Goal: Information Seeking & Learning: Learn about a topic

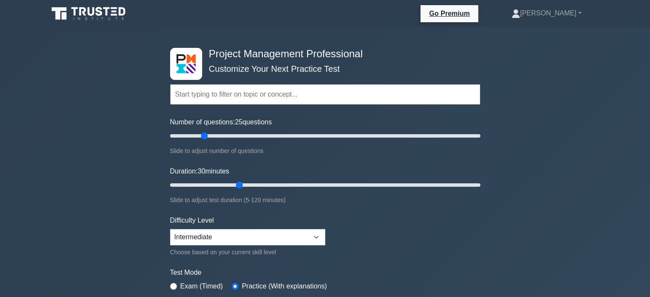
click at [237, 97] on input "text" at bounding box center [325, 94] width 310 height 20
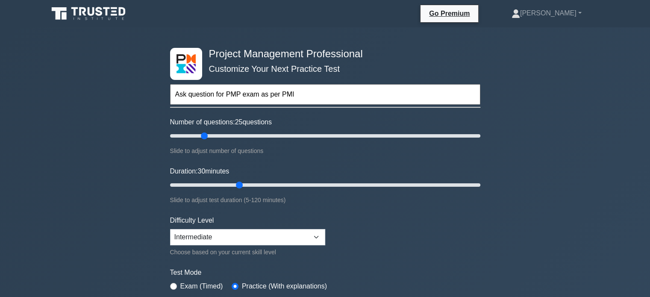
click at [237, 97] on input "Ask question for PMP exam as per PMI" at bounding box center [325, 94] width 310 height 20
click at [292, 96] on input "Ask question for PMP exam as per PMI" at bounding box center [325, 94] width 310 height 20
type input "Ask question for PMP exam as per PMI"
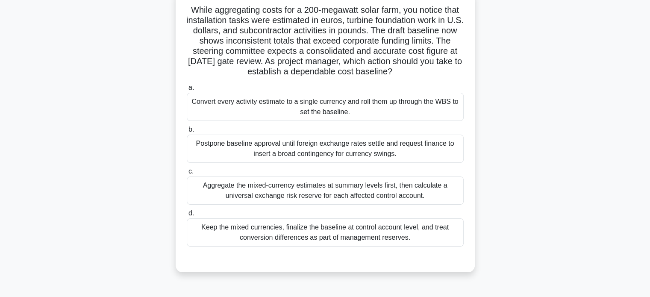
scroll to position [60, 0]
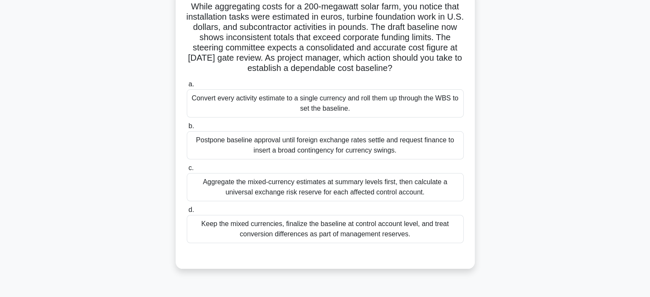
click at [320, 107] on div "Convert every activity estimate to a single currency and roll them up through t…" at bounding box center [325, 103] width 277 height 28
click at [187, 87] on input "a. Convert every activity estimate to a single currency and roll them up throug…" at bounding box center [187, 85] width 0 height 6
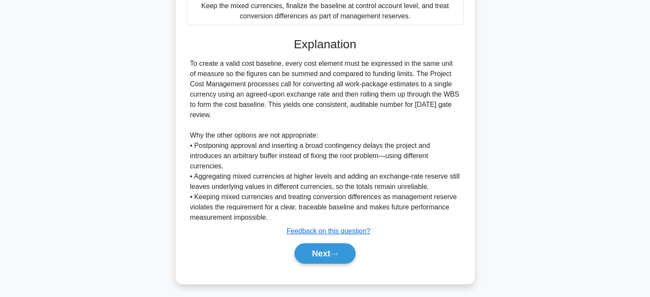
scroll to position [280, 0]
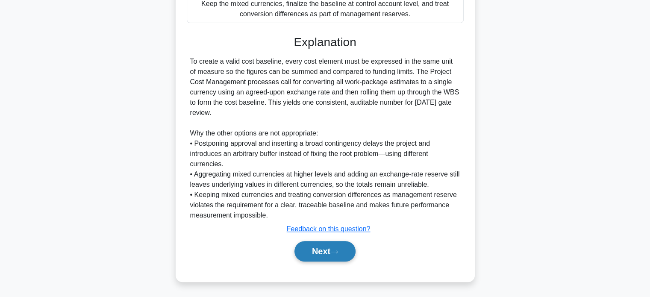
click at [324, 249] on button "Next" at bounding box center [324, 251] width 61 height 20
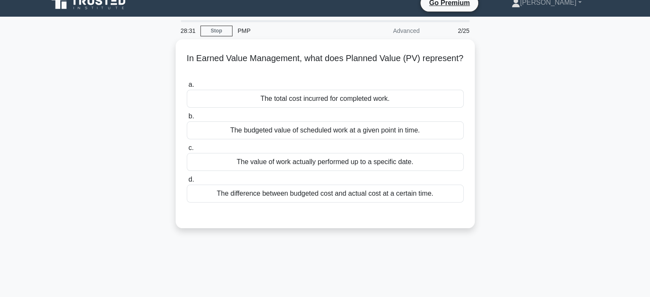
scroll to position [4, 0]
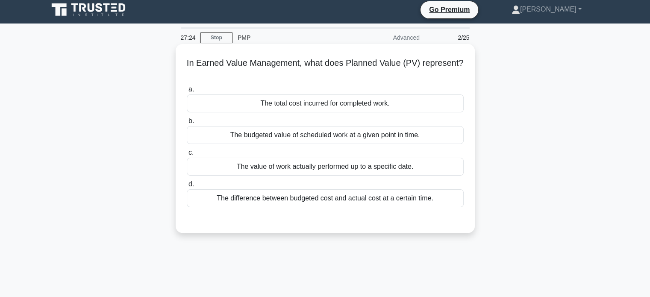
click at [299, 97] on div "The total cost incurred for completed work." at bounding box center [325, 103] width 277 height 18
click at [187, 92] on input "a. The total cost incurred for completed work." at bounding box center [187, 90] width 0 height 6
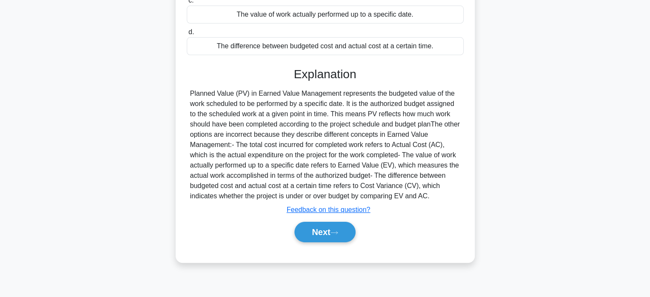
scroll to position [161, 0]
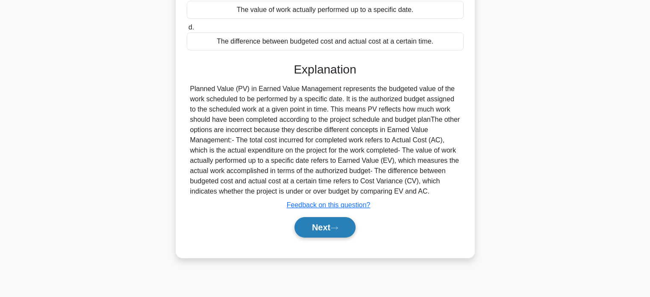
click at [324, 226] on button "Next" at bounding box center [324, 227] width 61 height 20
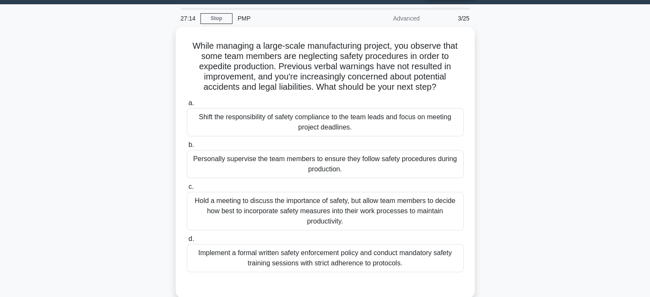
scroll to position [23, 0]
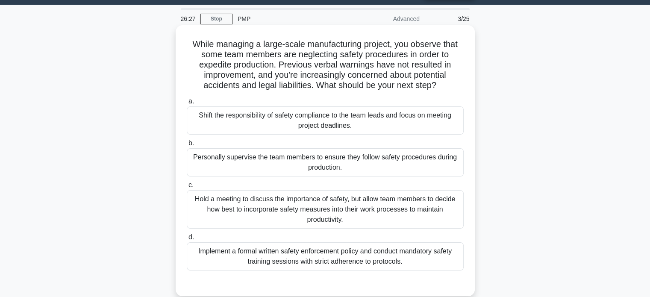
click at [361, 255] on div "Implement a formal written safety enforcement policy and conduct mandatory safe…" at bounding box center [325, 256] width 277 height 28
click at [187, 240] on input "d. Implement a formal written safety enforcement policy and conduct mandatory s…" at bounding box center [187, 237] width 0 height 6
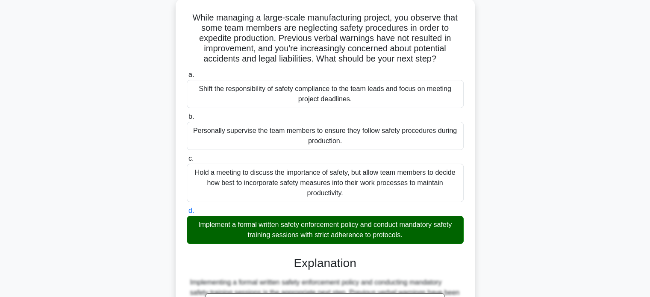
scroll to position [191, 0]
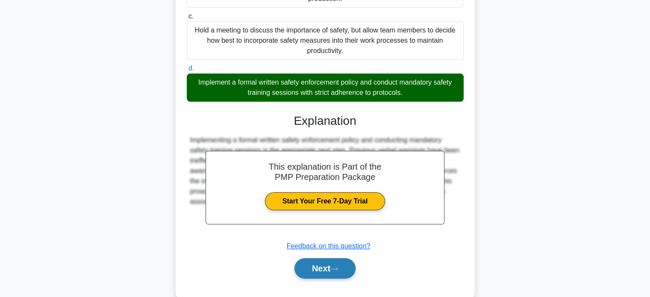
click at [313, 268] on button "Next" at bounding box center [324, 268] width 61 height 20
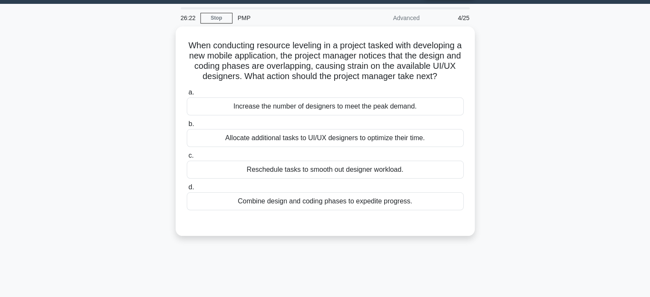
scroll to position [19, 0]
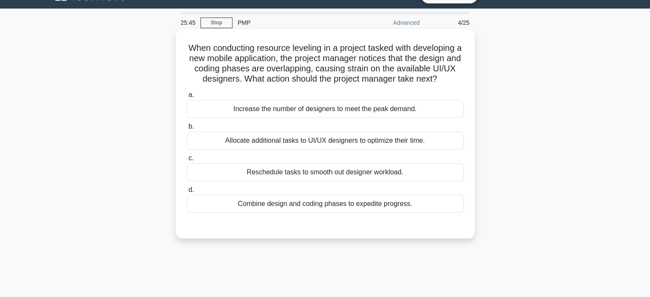
click at [307, 203] on div "Combine design and coding phases to expedite progress." at bounding box center [325, 204] width 277 height 18
click at [187, 193] on input "d. Combine design and coding phases to expedite progress." at bounding box center [187, 190] width 0 height 6
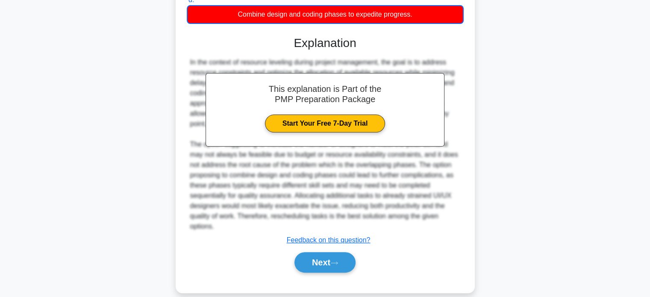
scroll to position [219, 0]
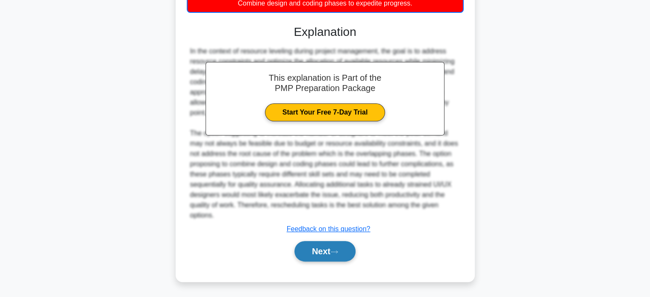
click at [316, 243] on button "Next" at bounding box center [324, 251] width 61 height 20
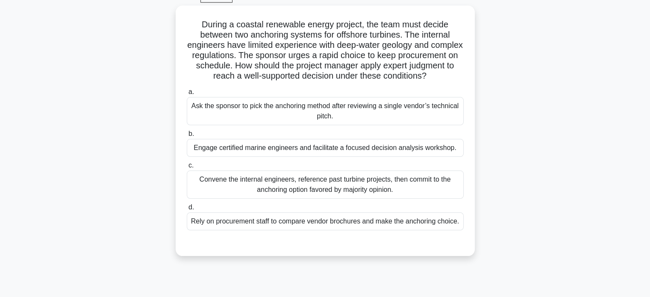
scroll to position [43, 0]
click at [386, 156] on div "Engage certified marine engineers and facilitate a focused decision analysis wo…" at bounding box center [325, 147] width 277 height 18
click at [187, 136] on input "b. Engage certified marine engineers and facilitate a focused decision analysis…" at bounding box center [187, 134] width 0 height 6
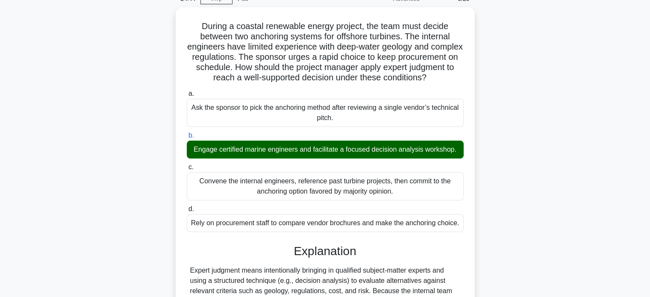
click at [649, 116] on main "24:44 Stop PMP Advanced 5/25 During a coastal renewable energy project, the tea…" at bounding box center [325, 229] width 650 height 489
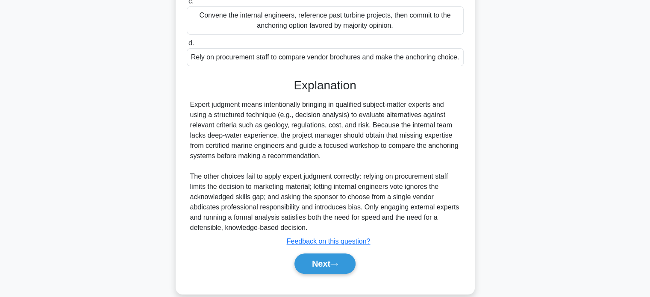
scroll to position [229, 0]
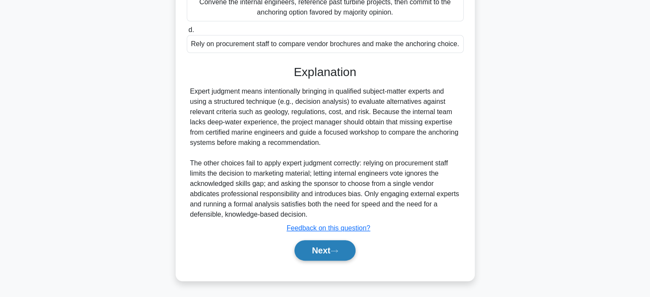
click at [316, 250] on button "Next" at bounding box center [324, 250] width 61 height 20
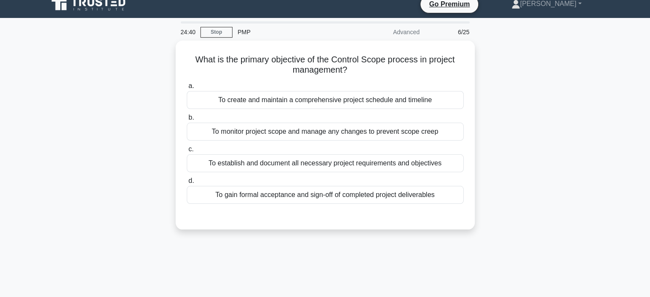
scroll to position [9, 0]
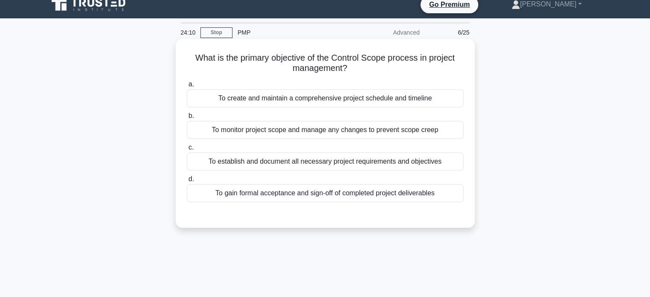
click at [311, 161] on div "To establish and document all necessary project requirements and objectives" at bounding box center [325, 161] width 277 height 18
click at [187, 150] on input "c. To establish and document all necessary project requirements and objectives" at bounding box center [187, 148] width 0 height 6
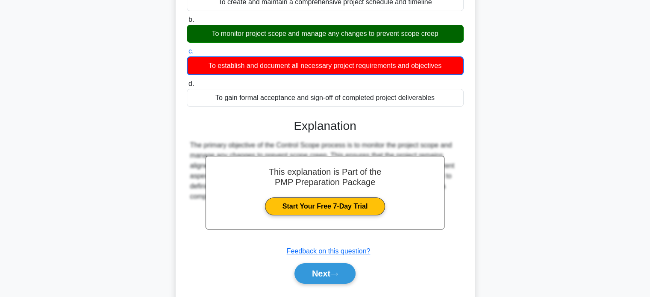
scroll to position [164, 0]
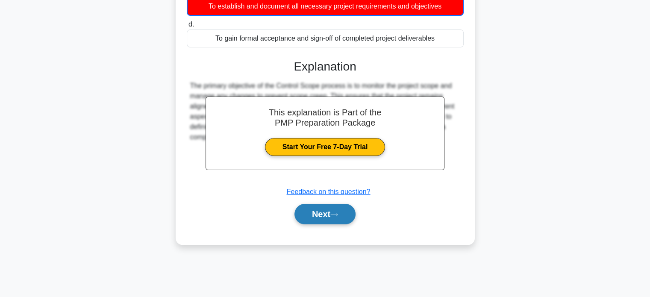
click at [325, 216] on button "Next" at bounding box center [324, 214] width 61 height 20
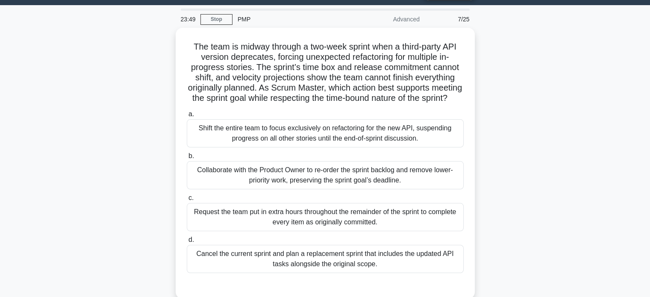
scroll to position [28, 0]
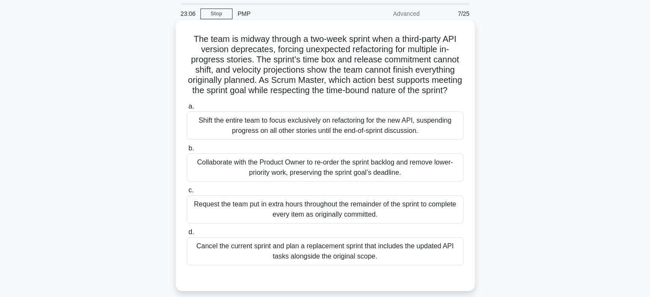
click at [319, 174] on div "Collaborate with the Product Owner to re-order the sprint backlog and remove lo…" at bounding box center [325, 167] width 277 height 28
click at [187, 151] on input "b. Collaborate with the Product Owner to re-order the sprint backlog and remove…" at bounding box center [187, 149] width 0 height 6
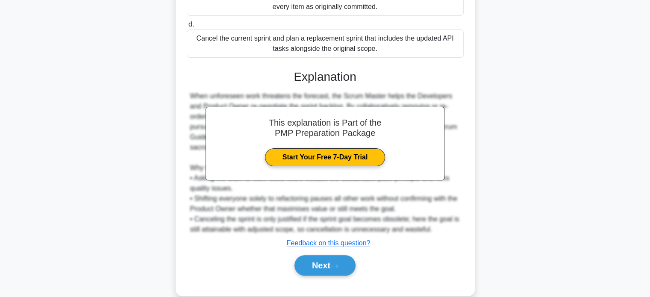
scroll to position [260, 0]
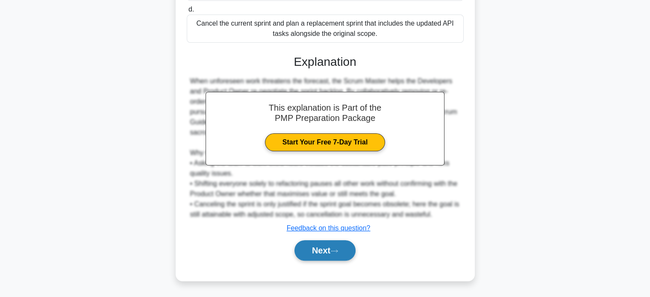
click at [321, 254] on button "Next" at bounding box center [324, 250] width 61 height 20
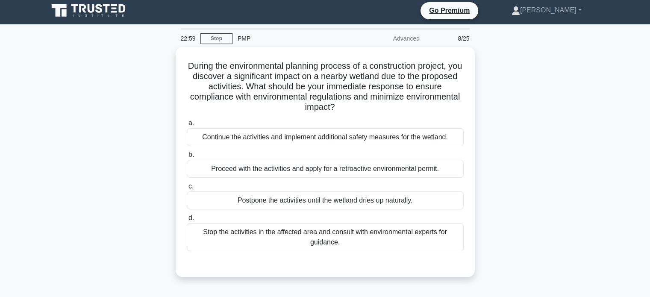
scroll to position [9, 0]
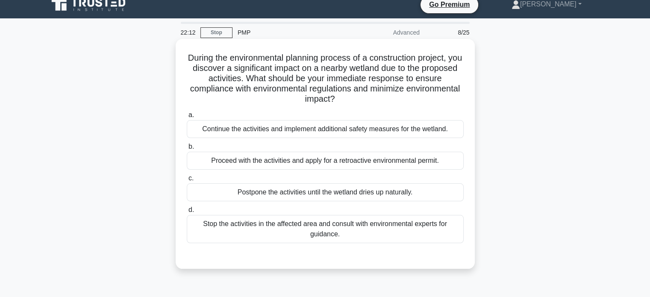
click at [312, 224] on div "Stop the activities in the affected area and consult with environmental experts…" at bounding box center [325, 229] width 277 height 28
click at [187, 213] on input "d. Stop the activities in the affected area and consult with environmental expe…" at bounding box center [187, 210] width 0 height 6
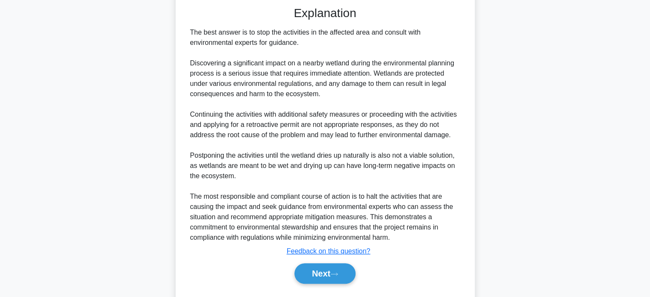
scroll to position [280, 0]
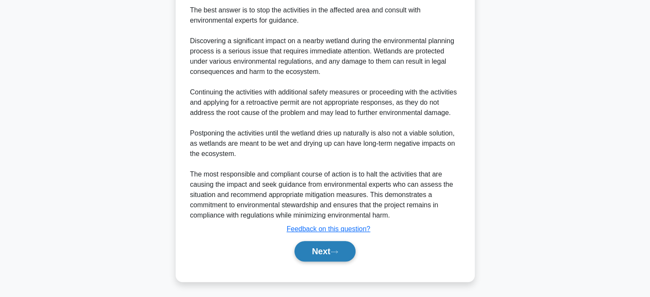
click at [310, 251] on button "Next" at bounding box center [324, 251] width 61 height 20
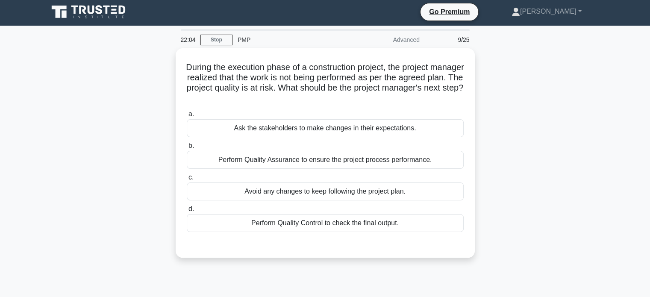
scroll to position [0, 0]
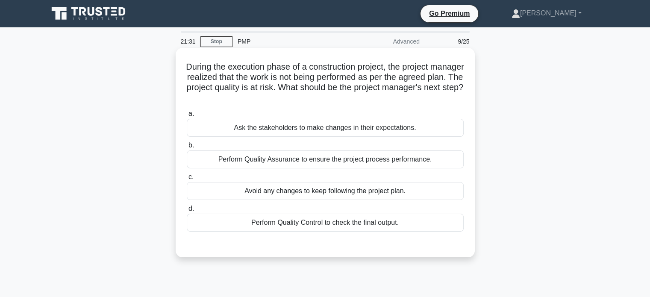
click at [356, 160] on div "Perform Quality Assurance to ensure the project process performance." at bounding box center [325, 159] width 277 height 18
click at [187, 148] on input "b. Perform Quality Assurance to ensure the project process performance." at bounding box center [187, 146] width 0 height 6
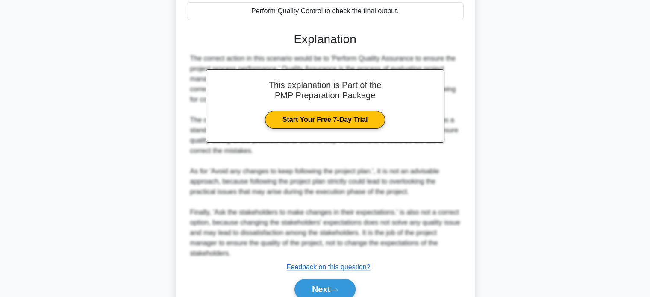
scroll to position [249, 0]
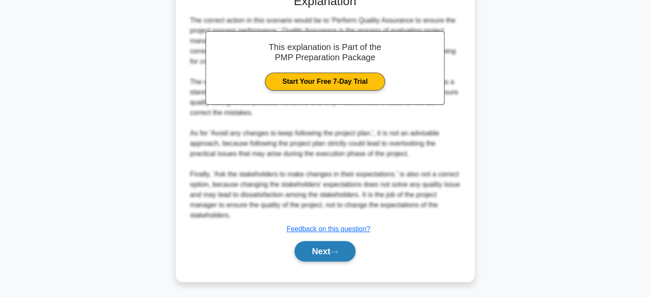
click at [319, 254] on button "Next" at bounding box center [324, 251] width 61 height 20
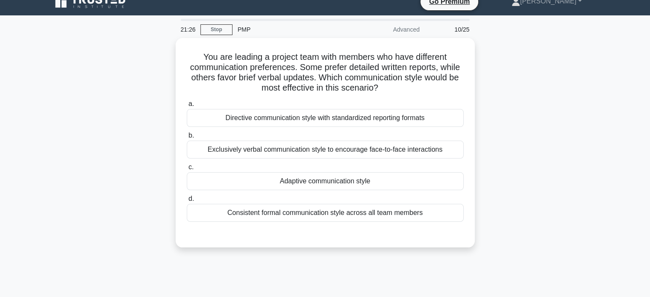
scroll to position [0, 0]
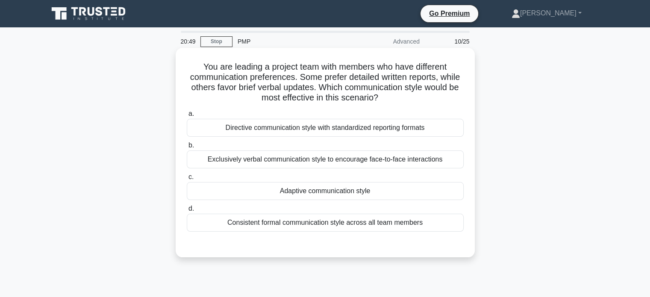
click at [339, 158] on div "Exclusively verbal communication style to encourage face-to-face interactions" at bounding box center [325, 159] width 277 height 18
click at [187, 148] on input "b. Exclusively verbal communication style to encourage face-to-face interactions" at bounding box center [187, 146] width 0 height 6
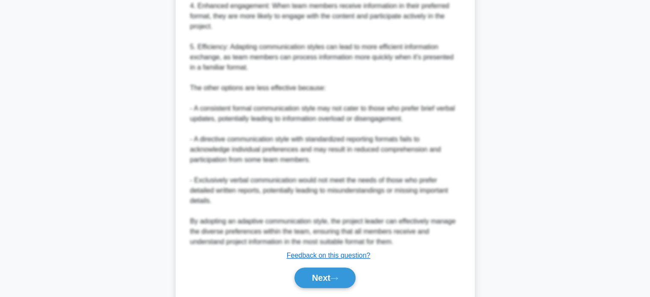
scroll to position [424, 0]
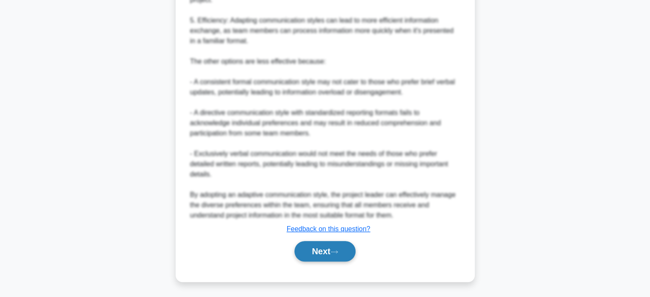
click at [323, 251] on button "Next" at bounding box center [324, 251] width 61 height 20
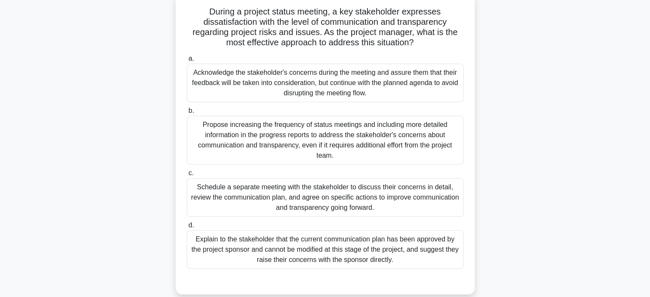
scroll to position [63, 0]
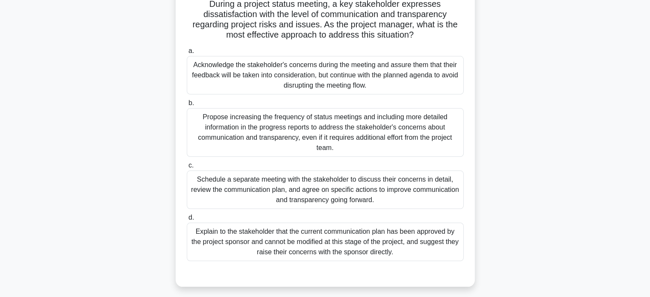
click at [290, 183] on div "Schedule a separate meeting with the stakeholder to discuss their concerns in d…" at bounding box center [325, 189] width 277 height 38
click at [187, 168] on input "c. Schedule a separate meeting with the stakeholder to discuss their concerns i…" at bounding box center [187, 166] width 0 height 6
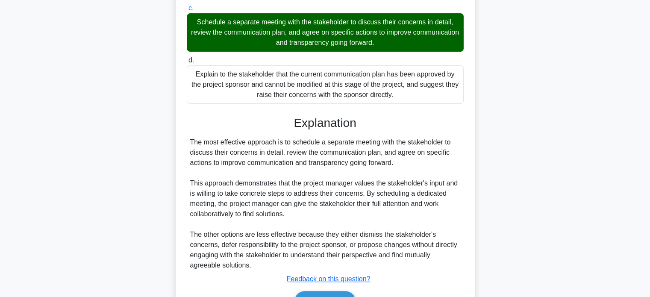
scroll to position [270, 0]
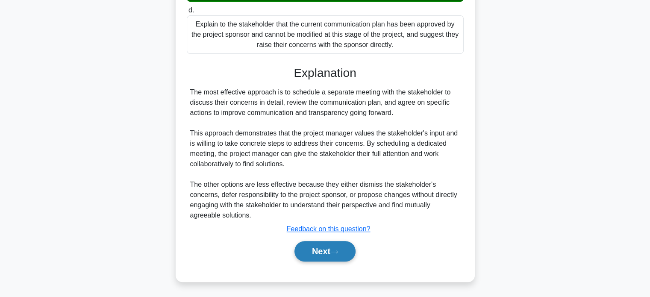
click at [304, 252] on button "Next" at bounding box center [324, 251] width 61 height 20
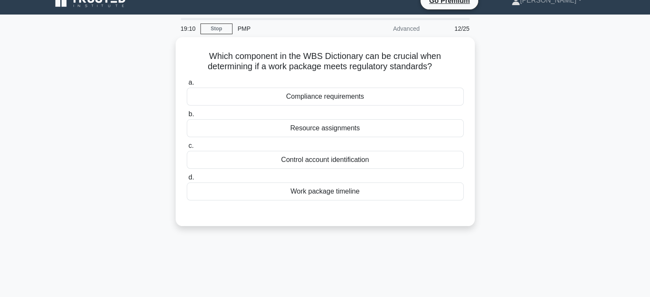
scroll to position [12, 0]
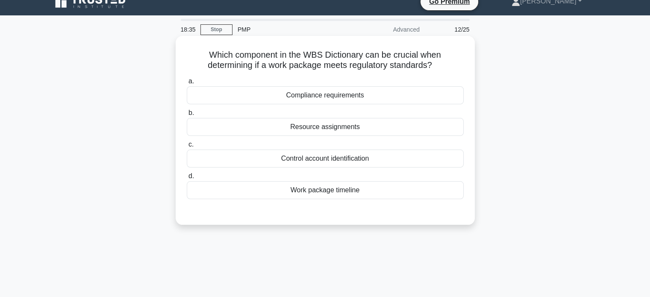
click at [336, 192] on div "Work package timeline" at bounding box center [325, 190] width 277 height 18
click at [187, 179] on input "d. Work package timeline" at bounding box center [187, 176] width 0 height 6
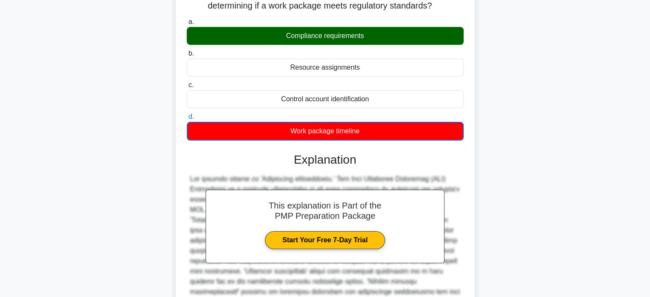
scroll to position [164, 0]
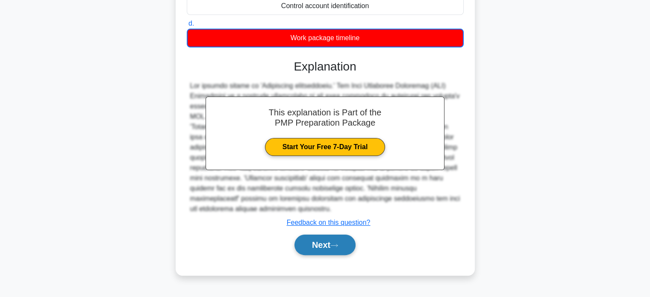
click at [320, 245] on button "Next" at bounding box center [324, 244] width 61 height 20
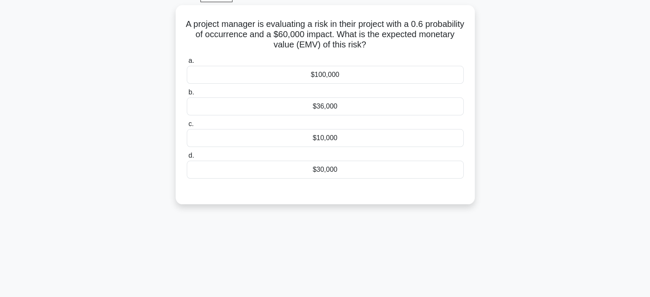
scroll to position [33, 0]
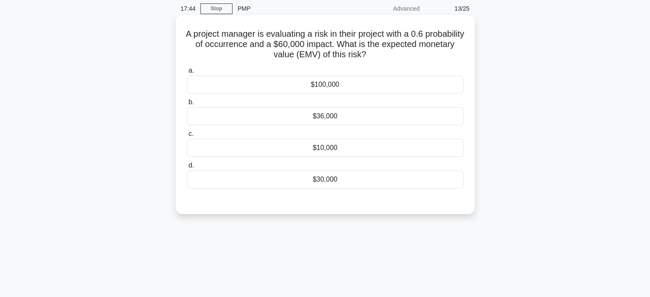
click at [342, 111] on div "$36,000" at bounding box center [325, 116] width 277 height 18
click at [187, 105] on input "b. $36,000" at bounding box center [187, 103] width 0 height 6
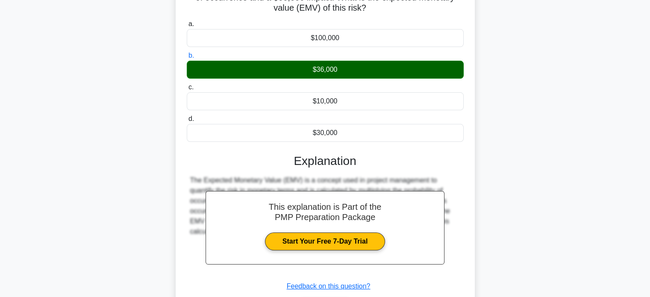
scroll to position [164, 0]
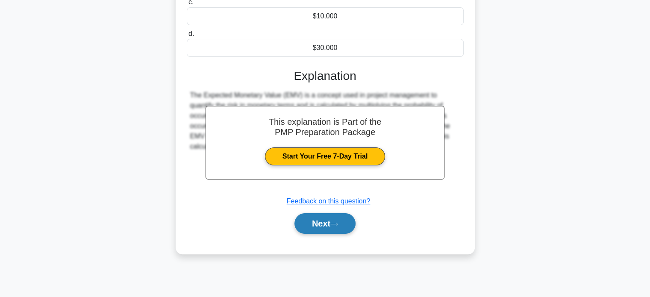
click at [313, 225] on button "Next" at bounding box center [324, 223] width 61 height 20
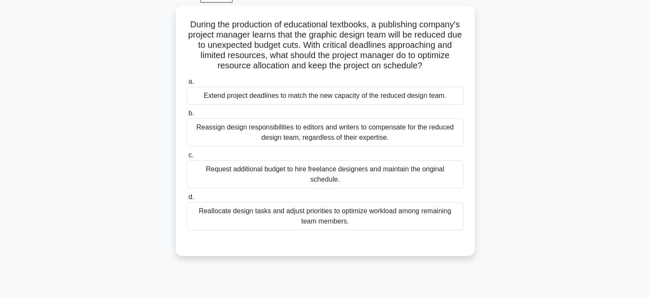
scroll to position [41, 0]
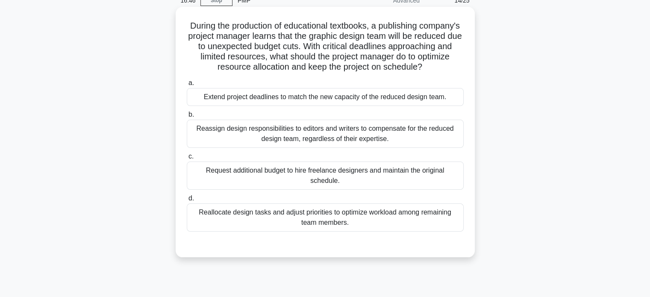
click at [307, 220] on div "Reallocate design tasks and adjust priorities to optimize workload among remain…" at bounding box center [325, 217] width 277 height 28
click at [187, 201] on input "d. Reallocate design tasks and adjust priorities to optimize workload among rem…" at bounding box center [187, 199] width 0 height 6
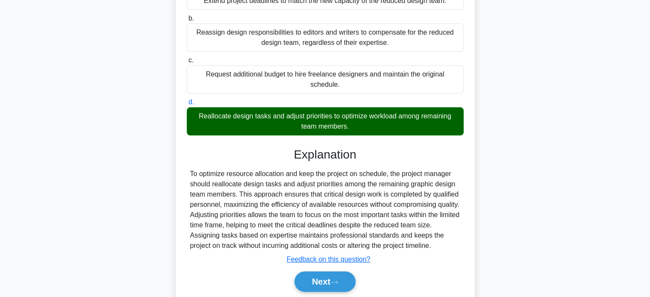
scroll to position [167, 0]
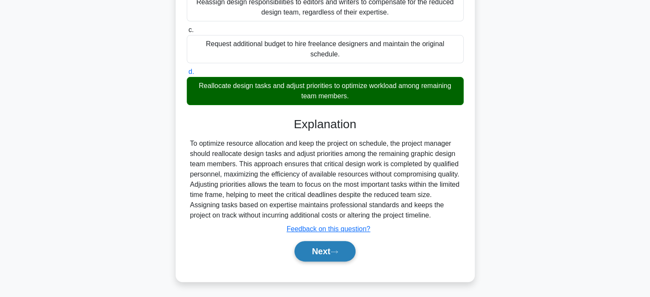
click at [319, 253] on button "Next" at bounding box center [324, 251] width 61 height 20
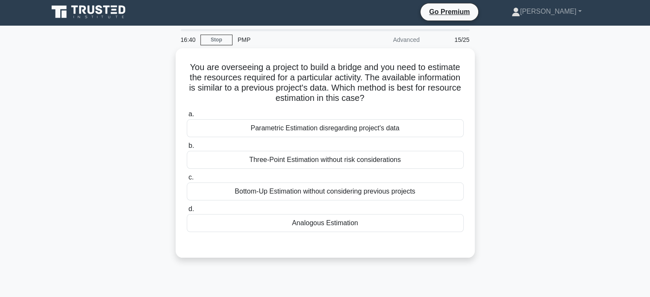
scroll to position [0, 0]
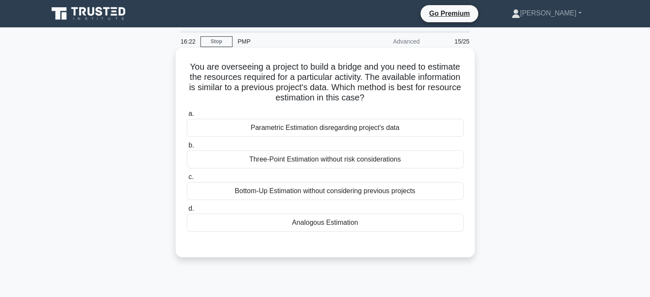
click at [345, 225] on div "Analogous Estimation" at bounding box center [325, 223] width 277 height 18
click at [187, 211] on input "d. Analogous Estimation" at bounding box center [187, 209] width 0 height 6
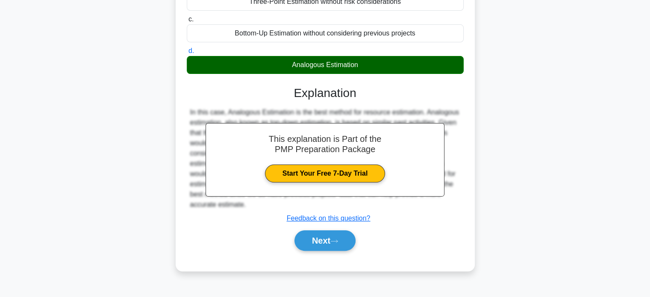
scroll to position [164, 0]
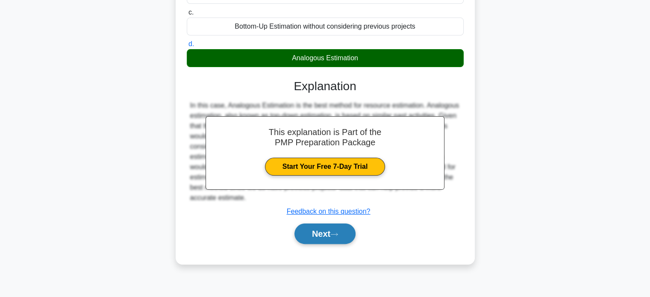
click at [321, 233] on button "Next" at bounding box center [324, 233] width 61 height 20
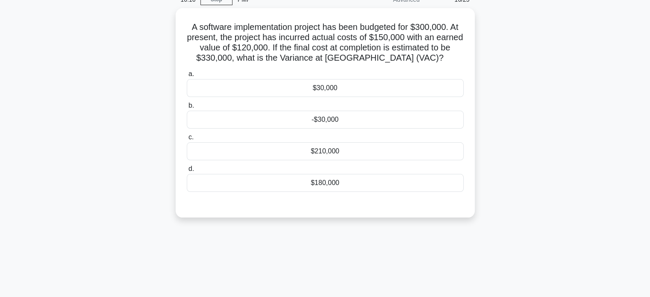
scroll to position [34, 0]
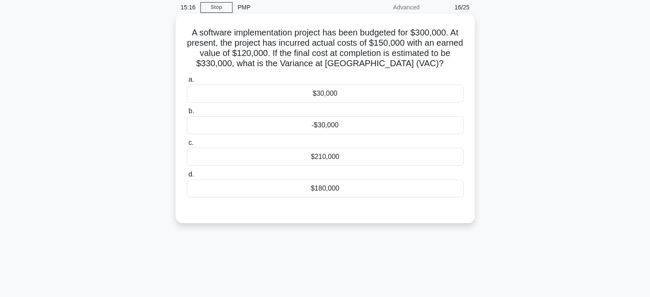
click at [319, 126] on div "-$30,000" at bounding box center [325, 125] width 277 height 18
click at [187, 114] on input "b. -$30,000" at bounding box center [187, 111] width 0 height 6
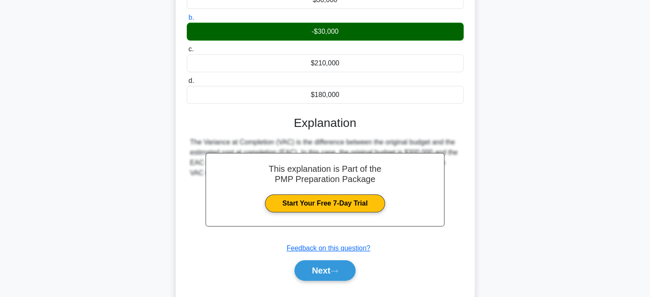
scroll to position [164, 0]
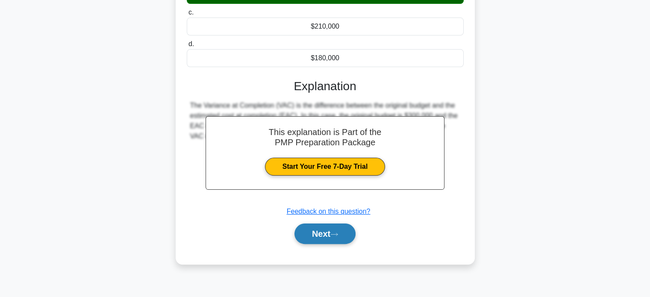
click at [319, 237] on button "Next" at bounding box center [324, 233] width 61 height 20
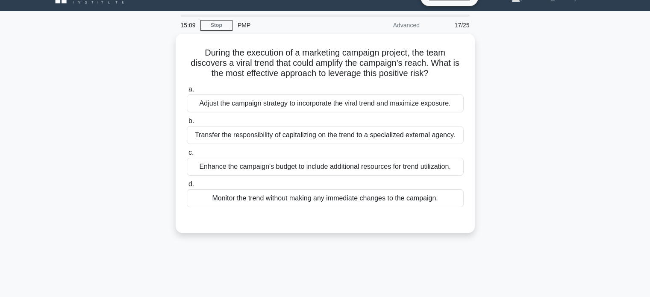
scroll to position [15, 0]
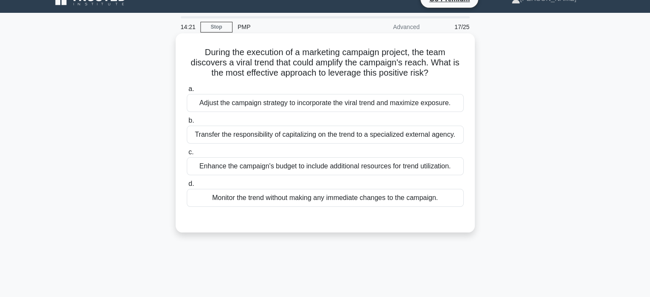
click at [312, 201] on div "Monitor the trend without making any immediate changes to the campaign." at bounding box center [325, 198] width 277 height 18
click at [187, 187] on input "d. Monitor the trend without making any immediate changes to the campaign." at bounding box center [187, 184] width 0 height 6
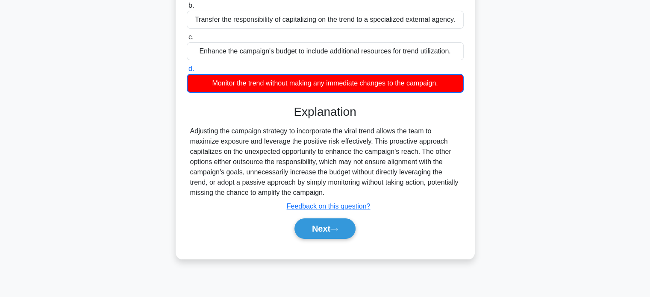
scroll to position [143, 0]
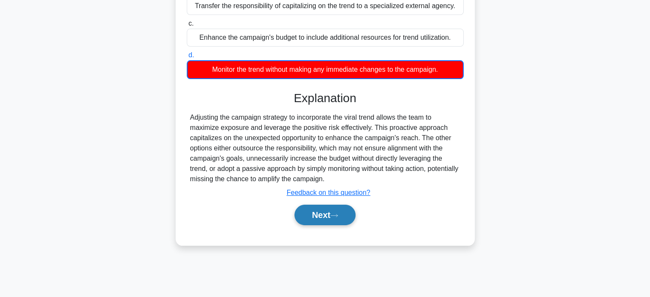
click at [316, 211] on button "Next" at bounding box center [324, 215] width 61 height 20
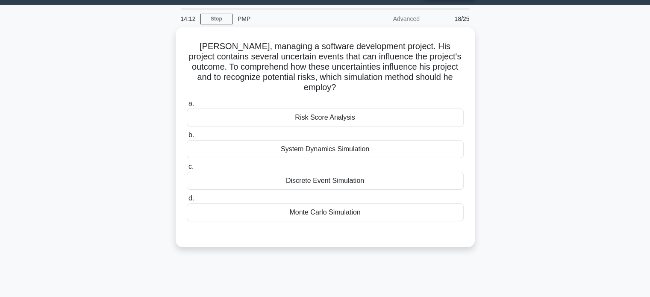
scroll to position [20, 0]
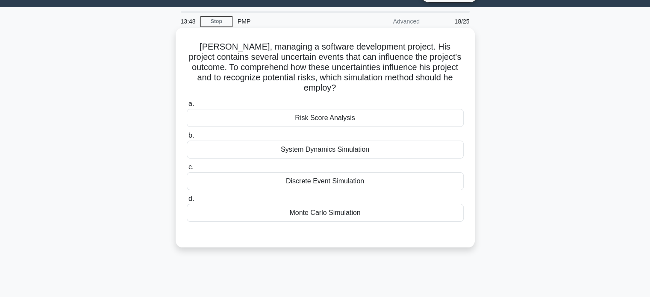
click at [318, 120] on div "Risk Score Analysis" at bounding box center [325, 118] width 277 height 18
click at [187, 107] on input "a. Risk Score Analysis" at bounding box center [187, 104] width 0 height 6
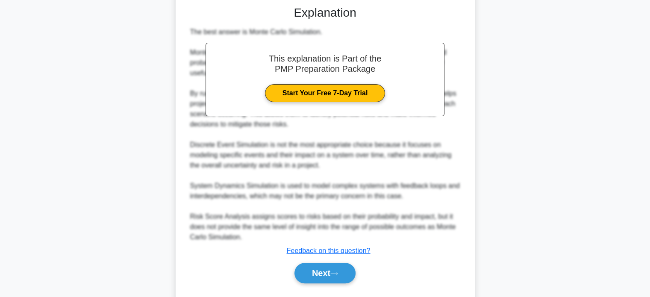
scroll to position [271, 0]
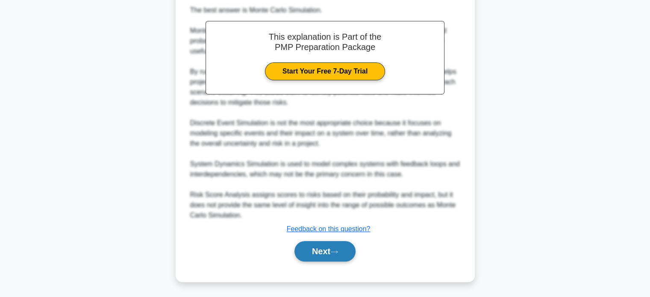
click at [315, 249] on button "Next" at bounding box center [324, 251] width 61 height 20
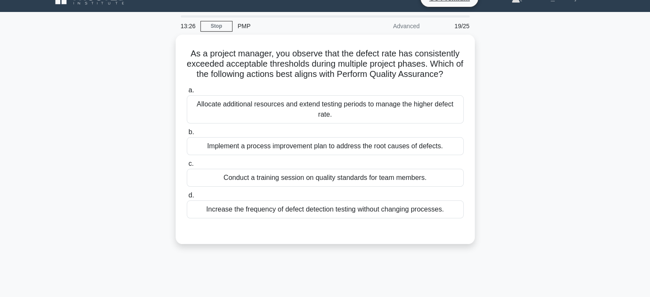
scroll to position [7, 0]
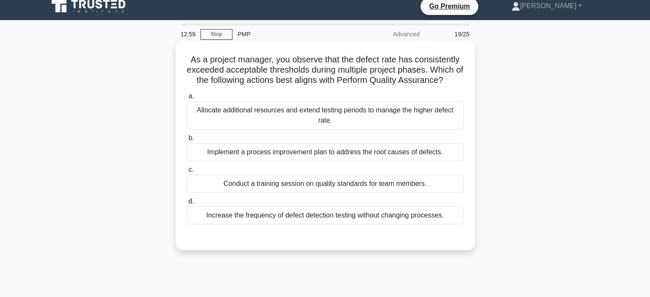
click at [319, 156] on div "Implement a process improvement plan to address the root causes of defects." at bounding box center [325, 152] width 277 height 18
click at [187, 141] on input "b. Implement a process improvement plan to address the root causes of defects." at bounding box center [187, 138] width 0 height 6
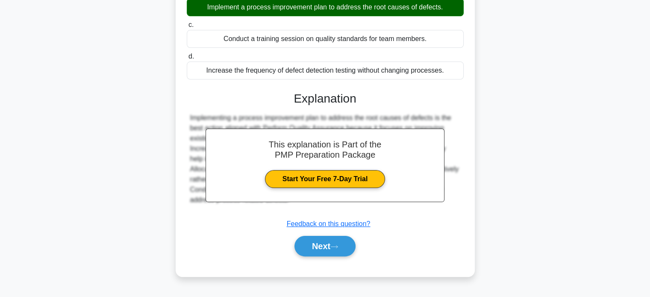
scroll to position [152, 0]
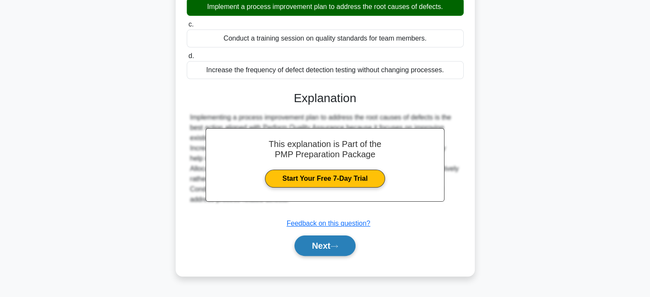
click at [310, 245] on button "Next" at bounding box center [324, 245] width 61 height 20
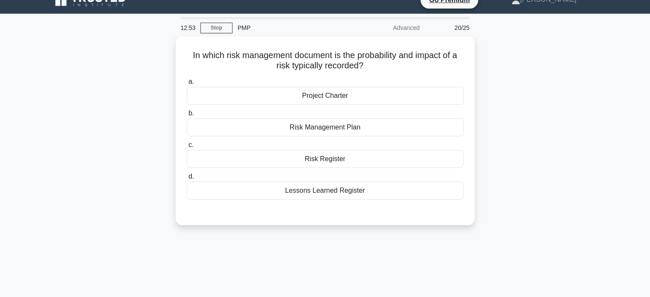
scroll to position [3, 0]
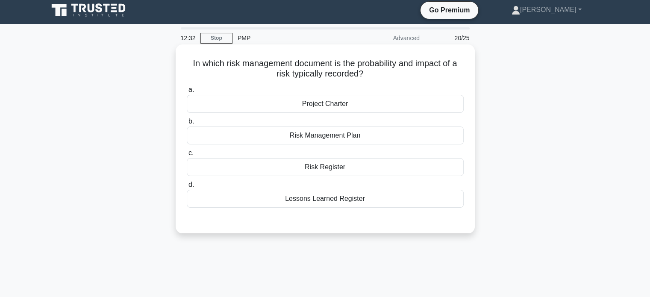
click at [335, 169] on div "Risk Register" at bounding box center [325, 167] width 277 height 18
click at [187, 156] on input "c. Risk Register" at bounding box center [187, 153] width 0 height 6
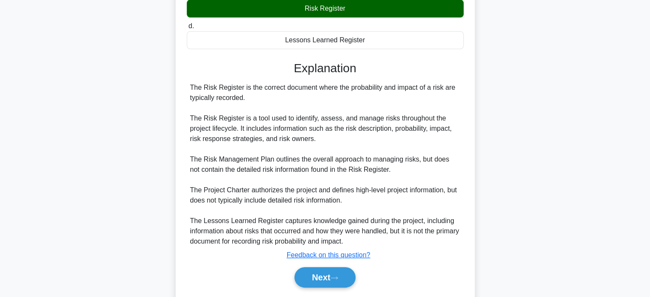
scroll to position [184, 0]
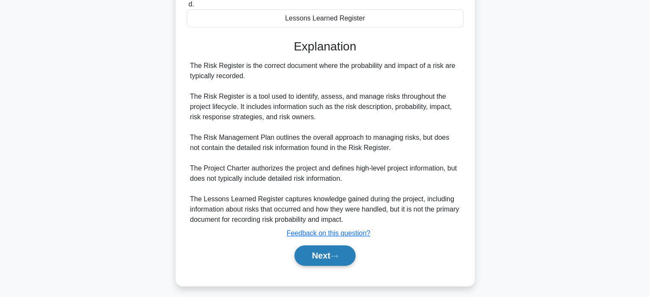
click at [313, 254] on button "Next" at bounding box center [324, 255] width 61 height 20
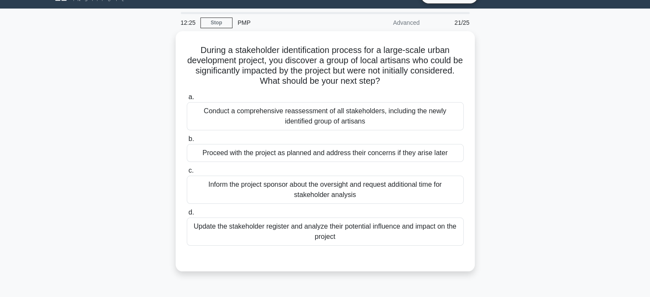
scroll to position [7, 0]
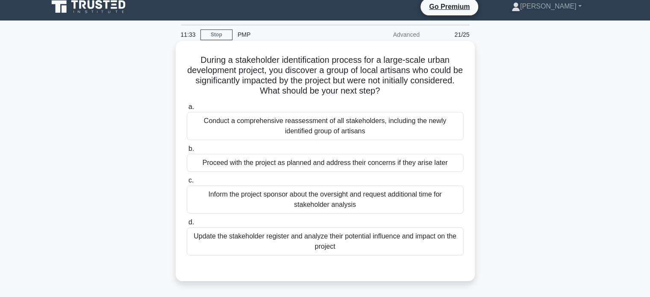
click at [338, 129] on div "Conduct a comprehensive reassessment of all stakeholders, including the newly i…" at bounding box center [325, 126] width 277 height 28
click at [187, 110] on input "a. Conduct a comprehensive reassessment of all stakeholders, including the newl…" at bounding box center [187, 107] width 0 height 6
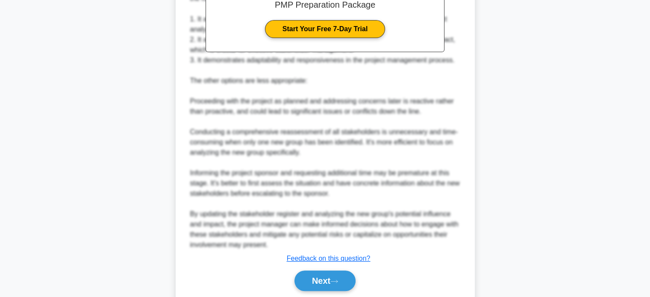
scroll to position [363, 0]
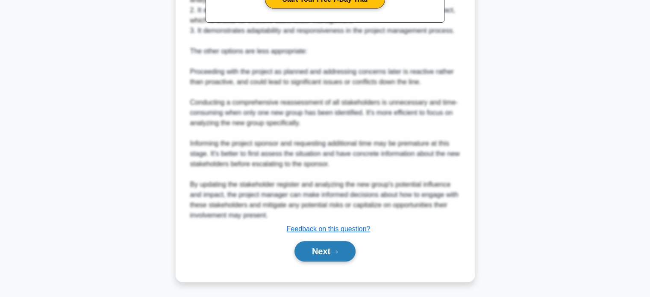
click at [318, 250] on button "Next" at bounding box center [324, 251] width 61 height 20
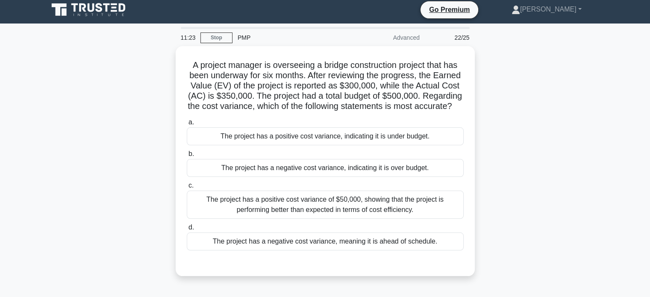
scroll to position [2, 0]
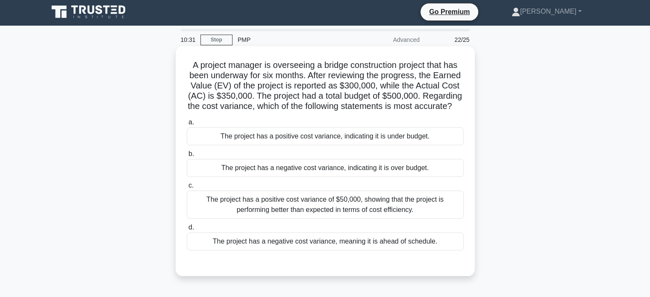
click at [314, 145] on div "The project has a positive cost variance, indicating it is under budget." at bounding box center [325, 136] width 277 height 18
click at [187, 125] on input "a. The project has a positive cost variance, indicating it is under budget." at bounding box center [187, 123] width 0 height 6
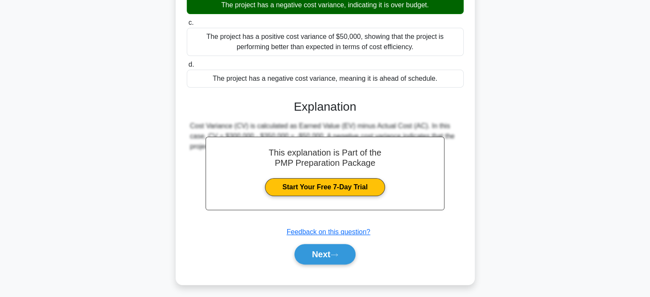
scroll to position [179, 0]
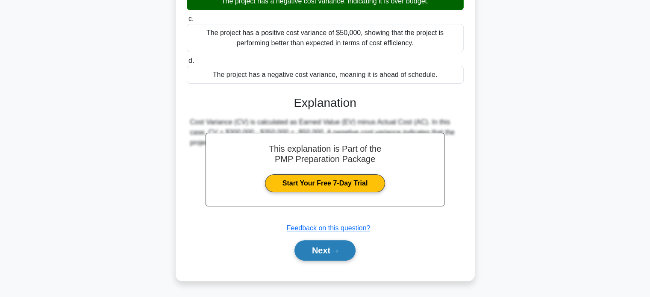
click at [332, 247] on button "Next" at bounding box center [324, 250] width 61 height 20
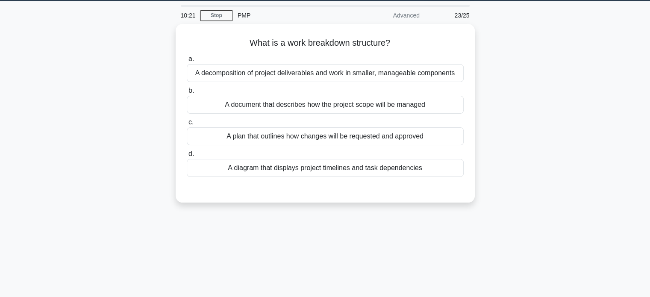
scroll to position [25, 0]
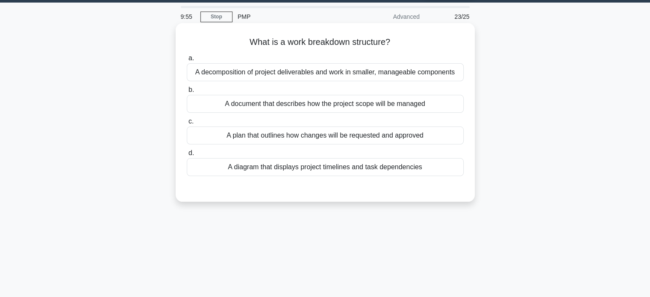
click at [350, 171] on div "A diagram that displays project timelines and task dependencies" at bounding box center [325, 167] width 277 height 18
click at [187, 156] on input "d. A diagram that displays project timelines and task dependencies" at bounding box center [187, 153] width 0 height 6
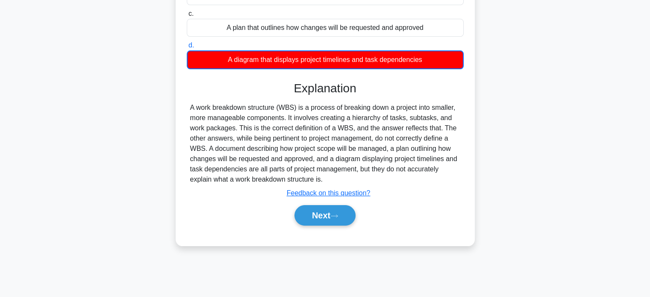
scroll to position [164, 0]
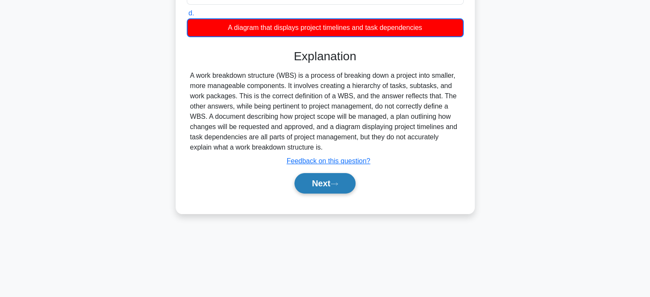
click at [316, 180] on button "Next" at bounding box center [324, 183] width 61 height 20
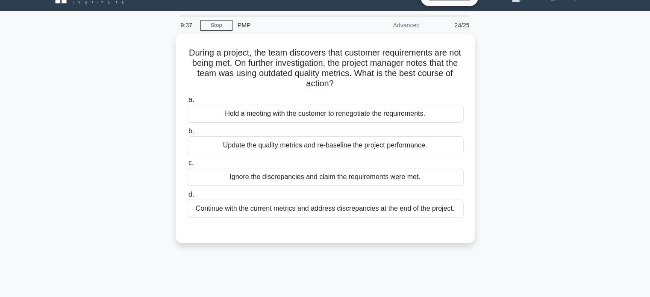
scroll to position [17, 0]
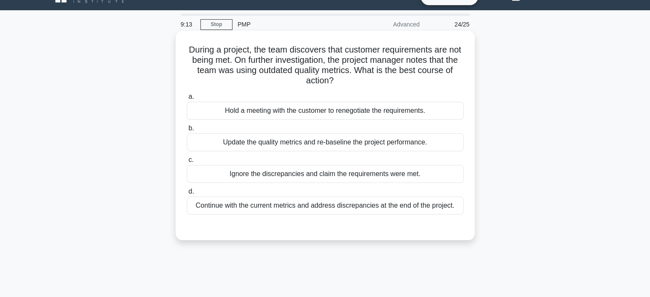
click at [313, 139] on div "Update the quality metrics and re-baseline the project performance." at bounding box center [325, 142] width 277 height 18
click at [187, 131] on input "b. Update the quality metrics and re-baseline the project performance." at bounding box center [187, 129] width 0 height 6
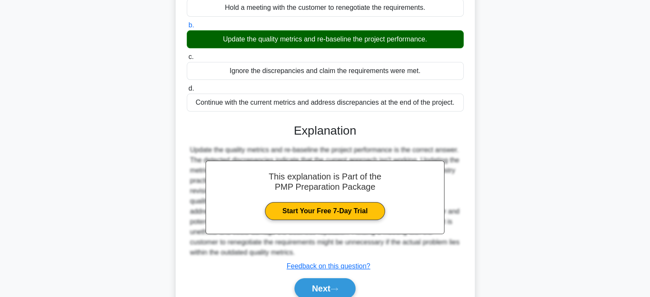
scroll to position [164, 0]
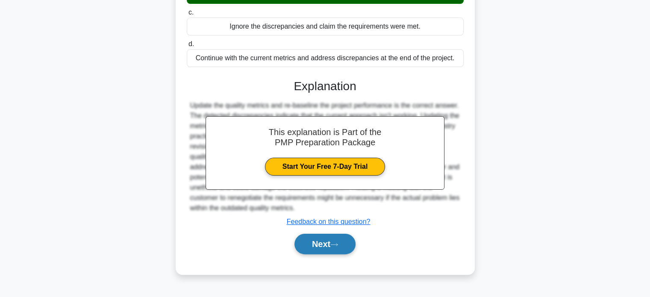
click at [331, 244] on button "Next" at bounding box center [324, 244] width 61 height 20
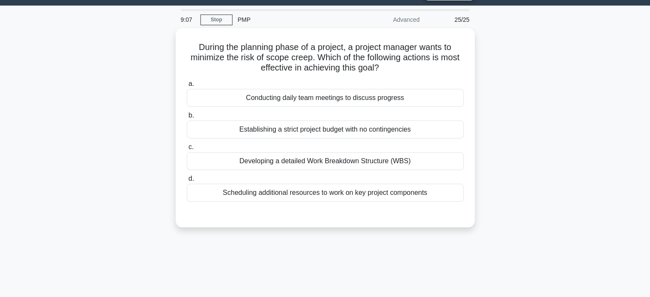
scroll to position [15, 0]
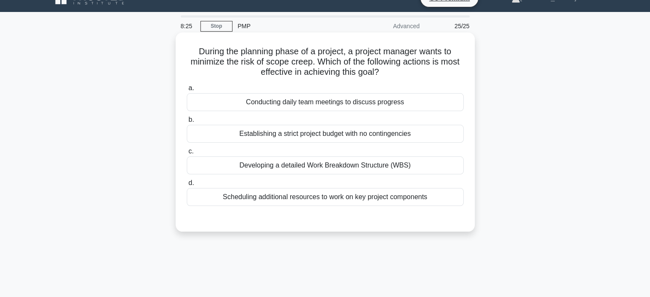
click at [327, 164] on div "Developing a detailed Work Breakdown Structure (WBS)" at bounding box center [325, 165] width 277 height 18
click at [187, 154] on input "c. Developing a detailed Work Breakdown Structure (WBS)" at bounding box center [187, 152] width 0 height 6
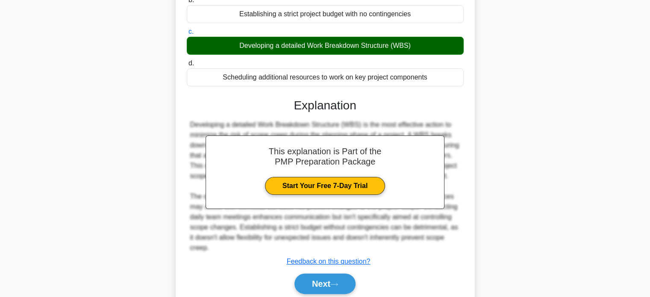
scroll to position [152, 0]
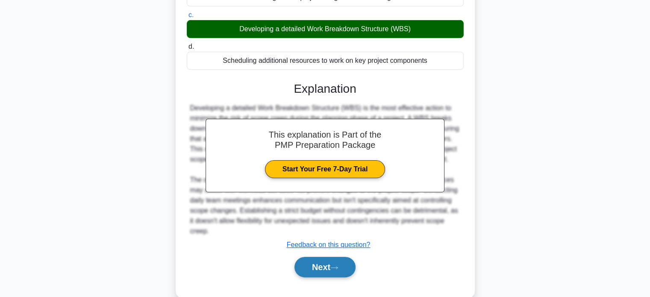
click at [328, 276] on button "Next" at bounding box center [324, 267] width 61 height 20
click at [320, 273] on button "Next" at bounding box center [324, 267] width 61 height 20
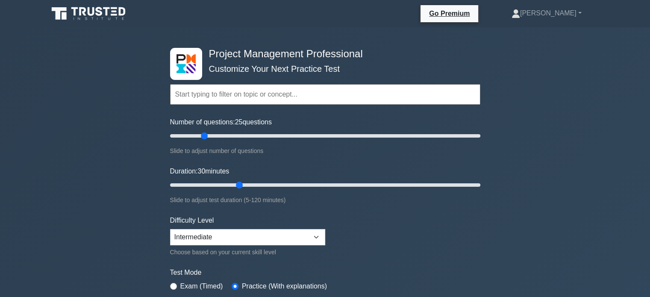
click at [258, 92] on input "text" at bounding box center [325, 94] width 310 height 20
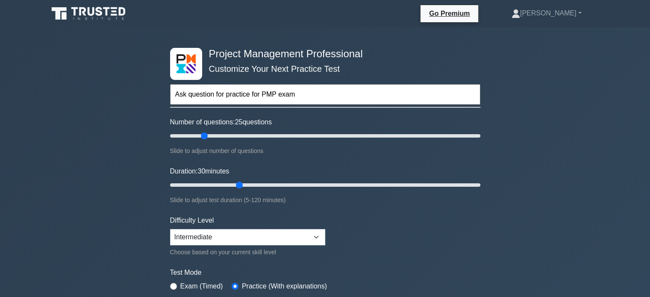
type input "Ask question for practice for PMP exam"
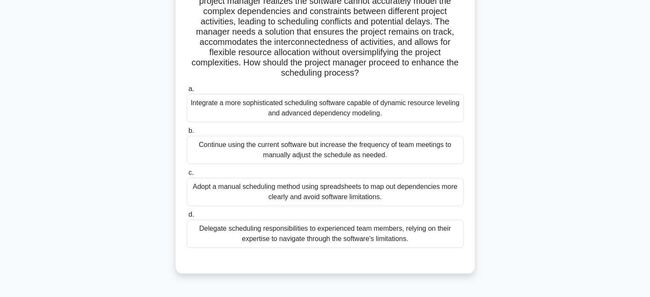
scroll to position [130, 0]
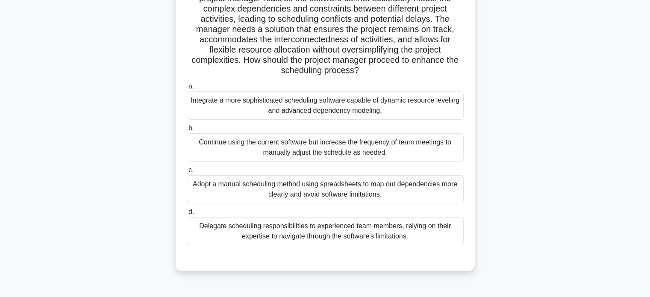
click at [312, 193] on div "Adopt a manual scheduling method using spreadsheets to map out dependencies mor…" at bounding box center [325, 189] width 277 height 28
click at [187, 173] on input "c. Adopt a manual scheduling method using spreadsheets to map out dependencies …" at bounding box center [187, 170] width 0 height 6
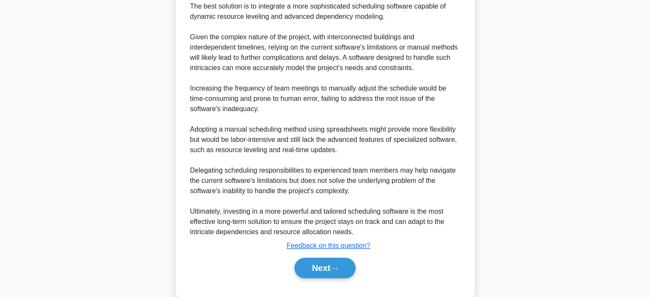
scroll to position [424, 0]
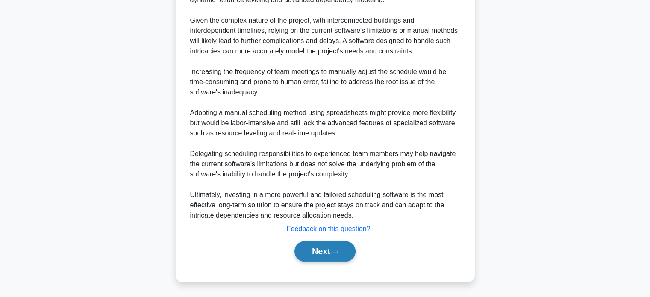
click at [326, 250] on button "Next" at bounding box center [324, 251] width 61 height 20
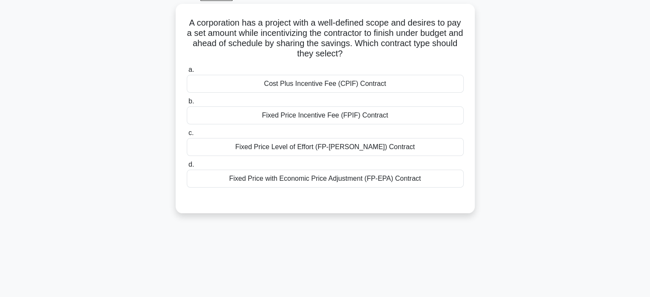
scroll to position [45, 0]
click at [299, 109] on div "Fixed Price Incentive Fee (FPIF) Contract" at bounding box center [325, 114] width 277 height 18
click at [187, 103] on input "b. Fixed Price Incentive Fee (FPIF) Contract" at bounding box center [187, 101] width 0 height 6
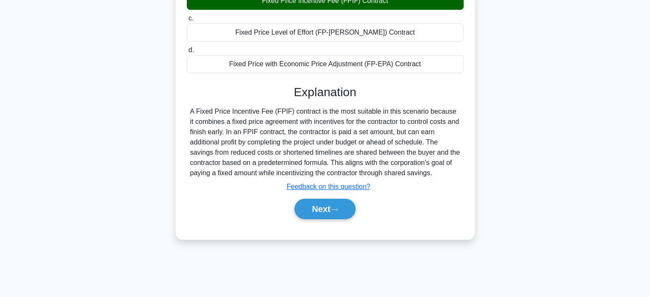
scroll to position [164, 0]
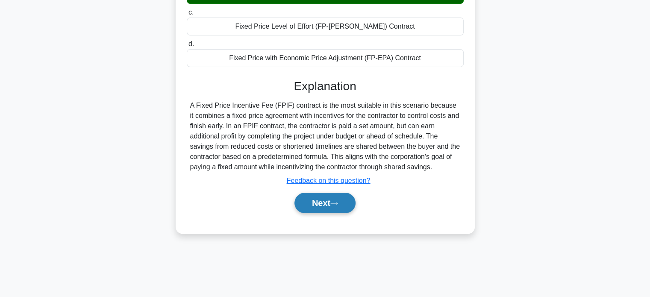
click at [321, 203] on button "Next" at bounding box center [324, 203] width 61 height 20
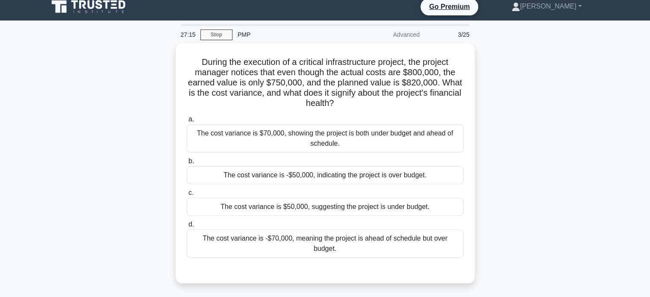
scroll to position [0, 0]
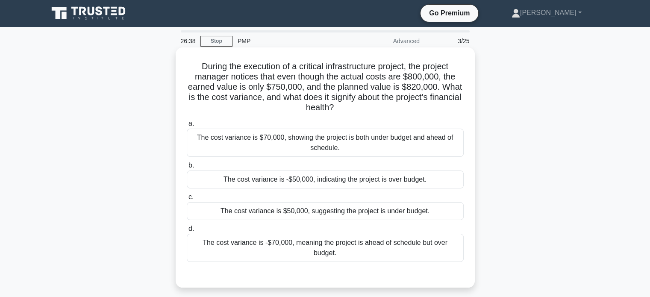
click at [319, 183] on div "The cost variance is -$50,000, indicating the project is over budget." at bounding box center [325, 179] width 277 height 18
click at [187, 168] on input "b. The cost variance is -$50,000, indicating the project is over budget." at bounding box center [187, 166] width 0 height 6
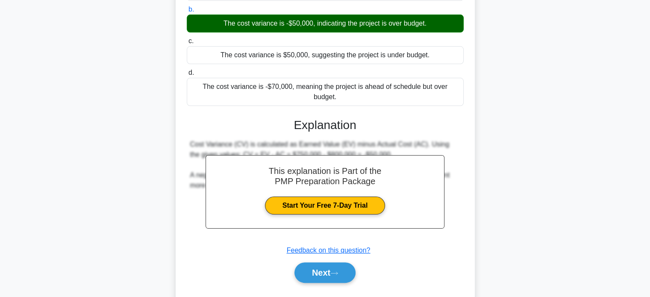
scroll to position [167, 0]
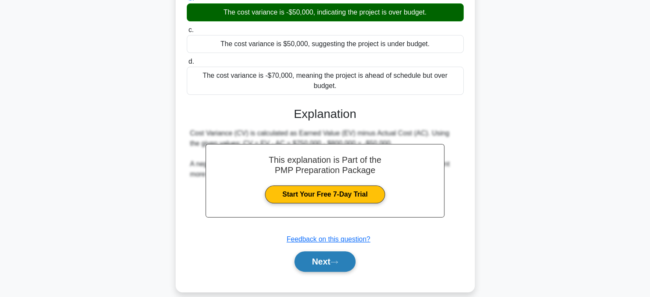
click at [317, 251] on button "Next" at bounding box center [324, 261] width 61 height 20
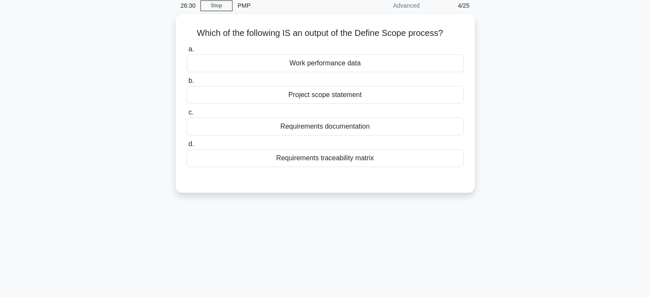
scroll to position [0, 0]
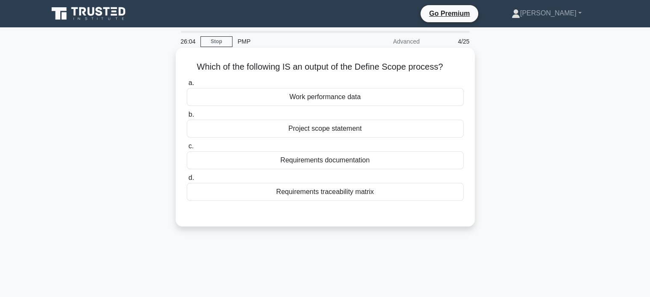
click at [317, 195] on div "Requirements traceability matrix" at bounding box center [325, 192] width 277 height 18
click at [187, 181] on input "d. Requirements traceability matrix" at bounding box center [187, 178] width 0 height 6
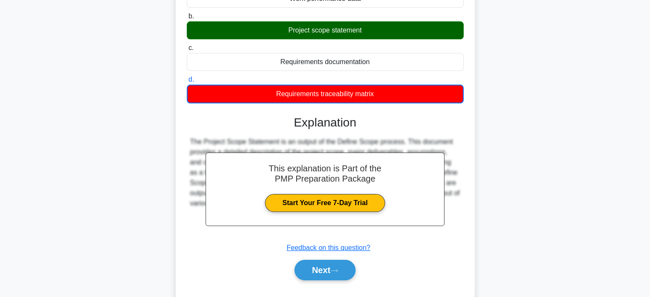
scroll to position [164, 0]
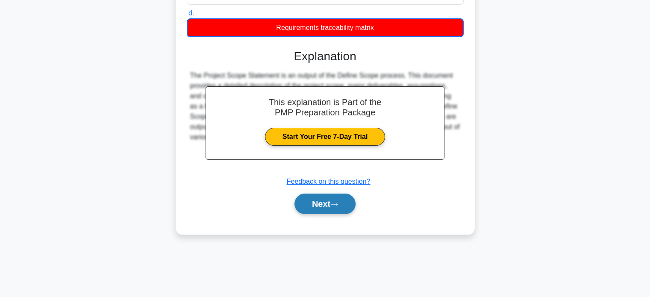
click at [306, 205] on button "Next" at bounding box center [324, 203] width 61 height 20
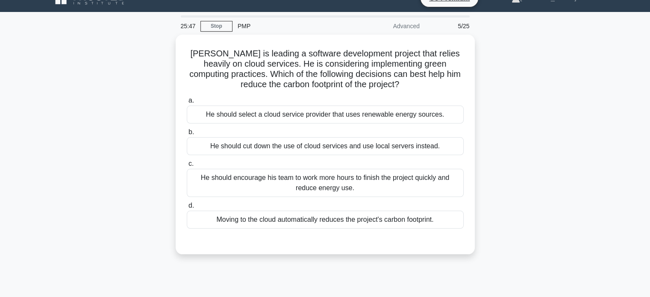
scroll to position [15, 0]
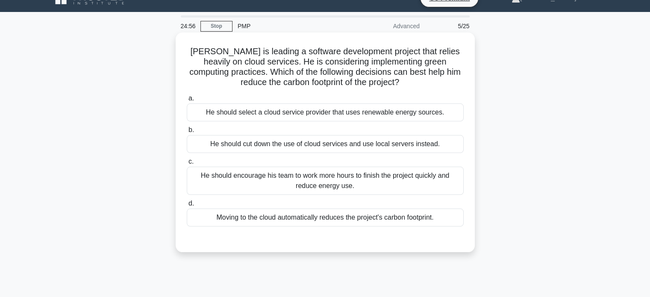
click at [342, 219] on div "Moving to the cloud automatically reduces the project's carbon footprint." at bounding box center [325, 217] width 277 height 18
click at [187, 206] on input "d. Moving to the cloud automatically reduces the project's carbon footprint." at bounding box center [187, 204] width 0 height 6
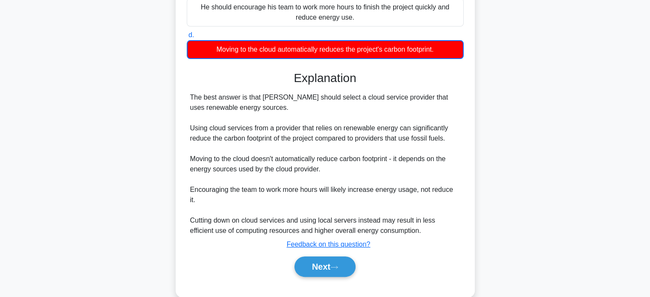
scroll to position [189, 0]
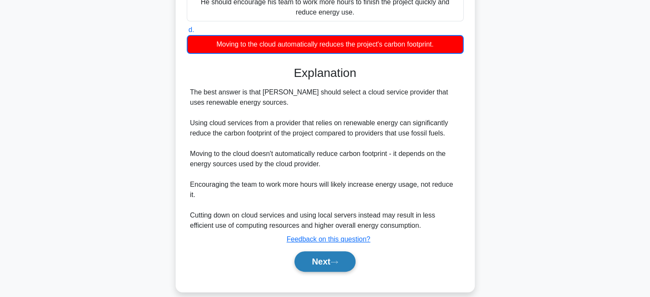
click at [326, 251] on button "Next" at bounding box center [324, 261] width 61 height 20
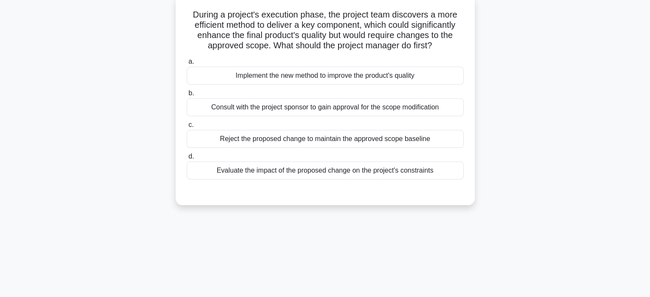
scroll to position [43, 0]
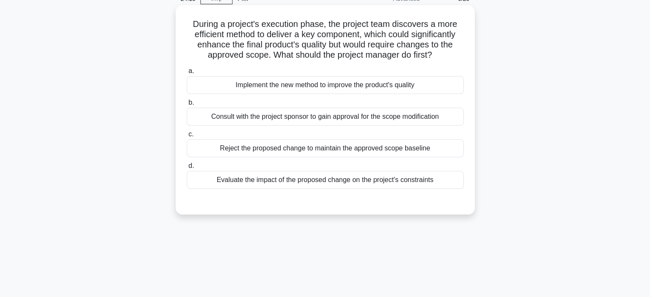
click at [358, 184] on div "Evaluate the impact of the proposed change on the project's constraints" at bounding box center [325, 180] width 277 height 18
click at [187, 169] on input "d. Evaluate the impact of the proposed change on the project's constraints" at bounding box center [187, 166] width 0 height 6
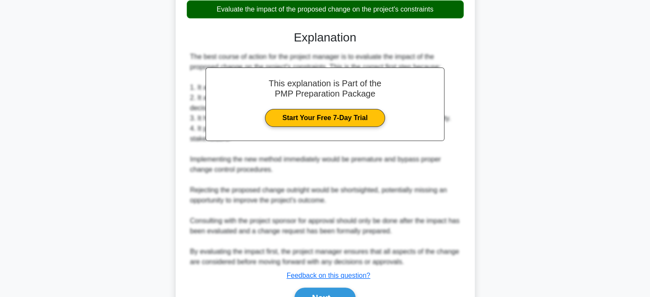
scroll to position [260, 0]
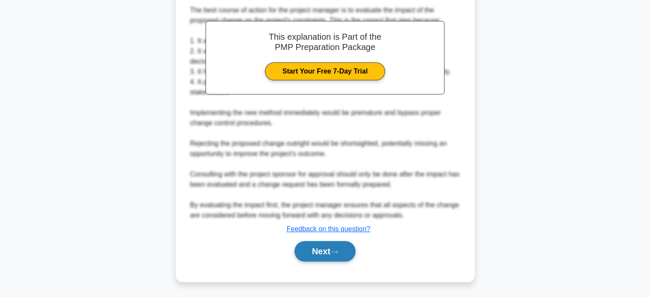
click at [326, 252] on button "Next" at bounding box center [324, 251] width 61 height 20
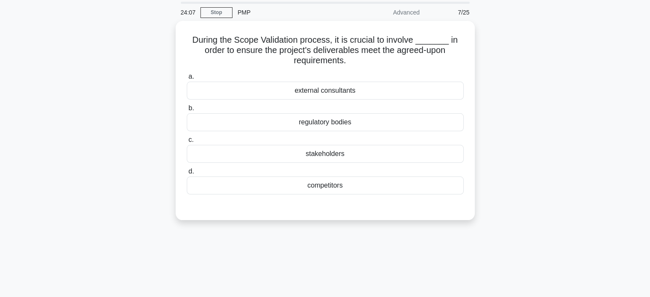
scroll to position [28, 0]
click at [320, 157] on div "stakeholders" at bounding box center [325, 153] width 277 height 18
click at [187, 142] on input "c. stakeholders" at bounding box center [187, 139] width 0 height 6
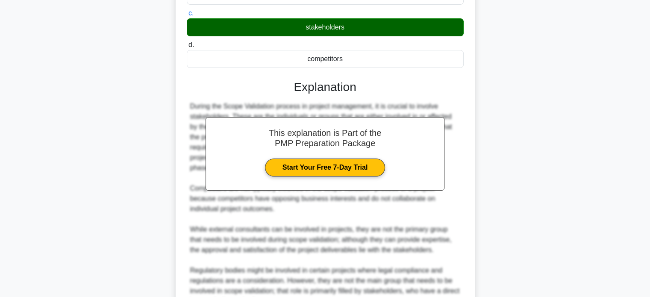
scroll to position [239, 0]
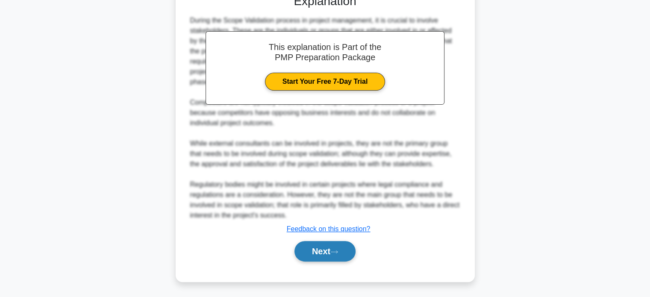
click at [322, 251] on button "Next" at bounding box center [324, 251] width 61 height 20
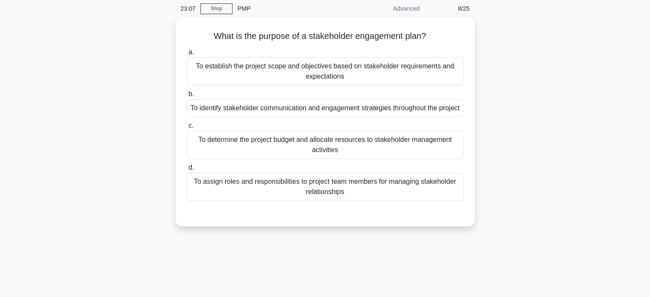
scroll to position [34, 0]
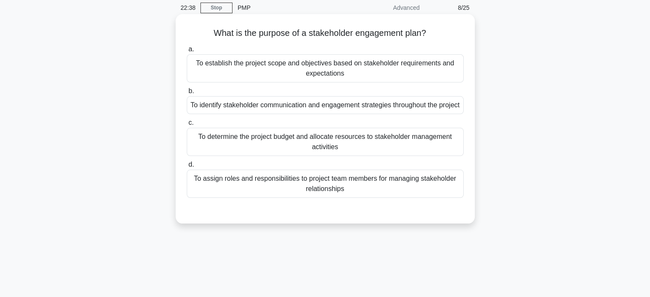
click at [304, 68] on div "To establish the project scope and objectives based on stakeholder requirements…" at bounding box center [325, 68] width 277 height 28
click at [187, 52] on input "a. To establish the project scope and objectives based on stakeholder requireme…" at bounding box center [187, 50] width 0 height 6
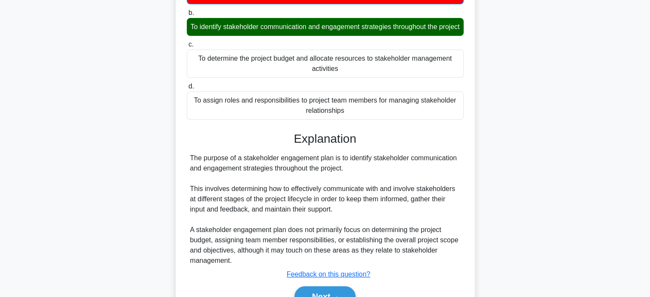
scroll to position [168, 0]
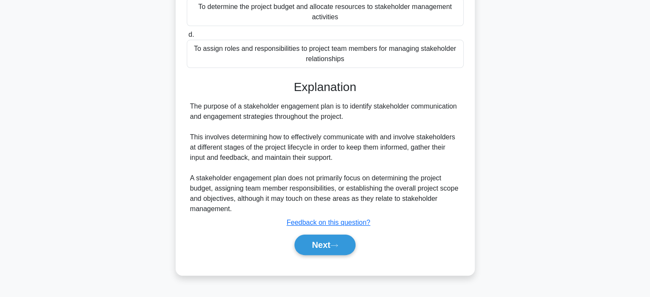
click at [307, 240] on div "Next" at bounding box center [325, 244] width 277 height 27
click at [307, 252] on button "Next" at bounding box center [324, 244] width 61 height 20
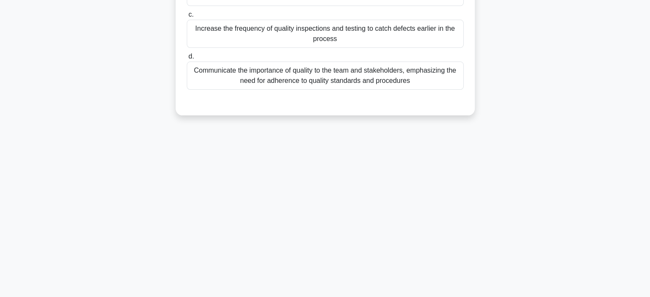
scroll to position [164, 0]
drag, startPoint x: 649, startPoint y: 159, endPoint x: 655, endPoint y: 85, distance: 74.5
click at [649, 85] on html "Go Premium Afroz" at bounding box center [325, 66] width 650 height 461
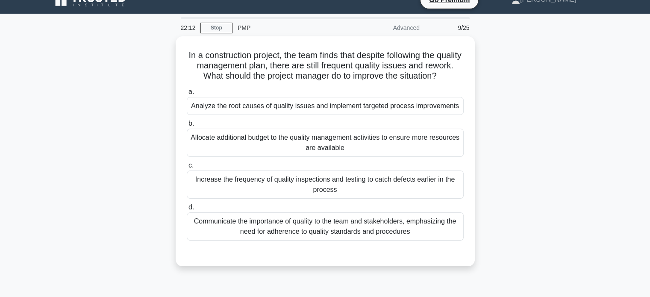
scroll to position [13, 0]
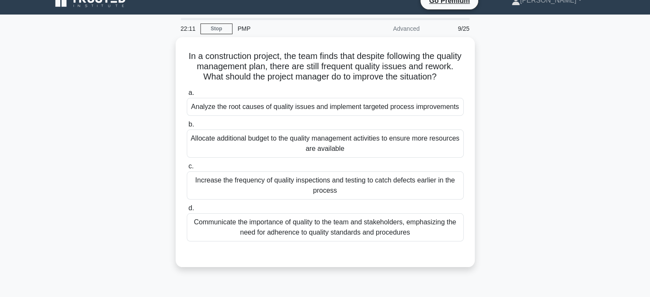
click at [581, 96] on div "In a construction project, the team finds that despite following the quality ma…" at bounding box center [325, 157] width 564 height 240
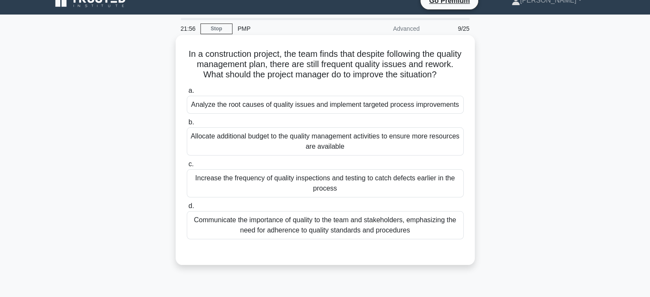
click at [315, 114] on div "Analyze the root causes of quality issues and implement targeted process improv…" at bounding box center [325, 105] width 277 height 18
click at [187, 94] on input "a. Analyze the root causes of quality issues and implement targeted process imp…" at bounding box center [187, 91] width 0 height 6
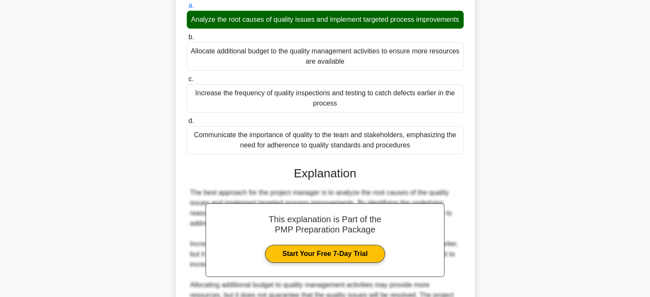
scroll to position [270, 0]
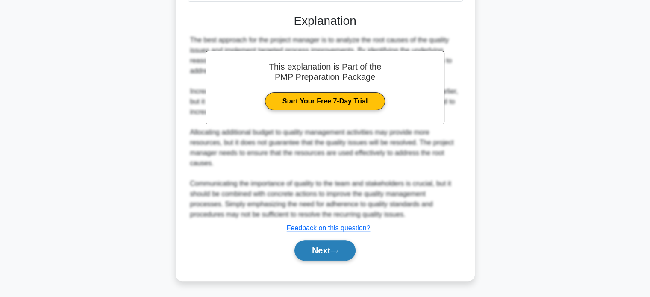
click at [312, 247] on button "Next" at bounding box center [324, 250] width 61 height 20
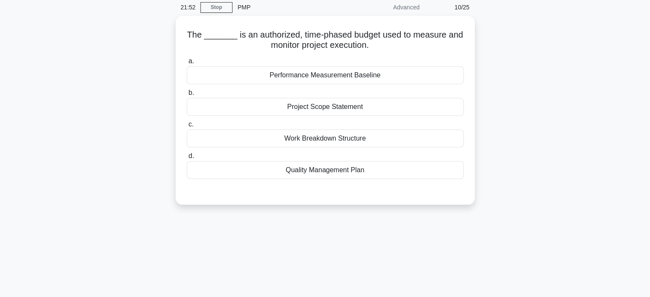
scroll to position [2, 0]
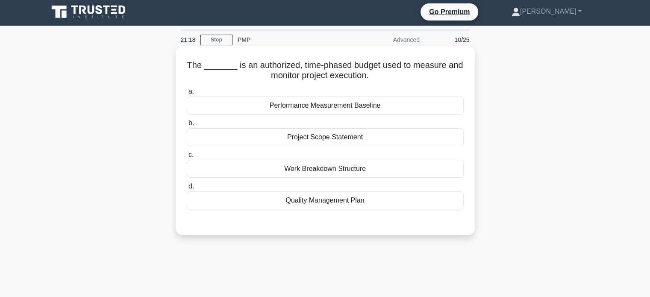
click at [300, 174] on div "Work Breakdown Structure" at bounding box center [325, 169] width 277 height 18
click at [187, 158] on input "c. Work Breakdown Structure" at bounding box center [187, 155] width 0 height 6
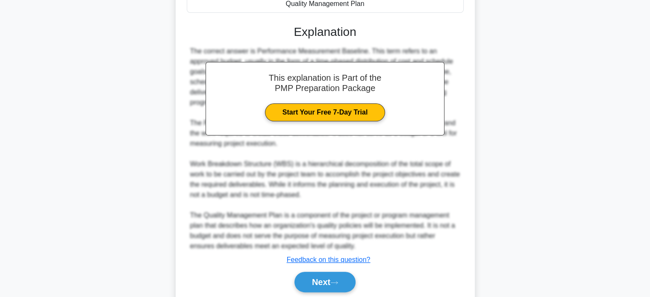
scroll to position [230, 0]
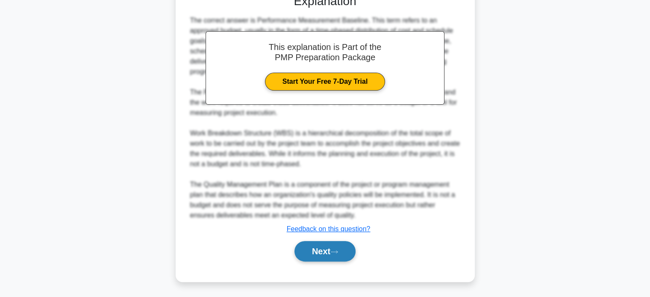
click at [315, 251] on button "Next" at bounding box center [324, 251] width 61 height 20
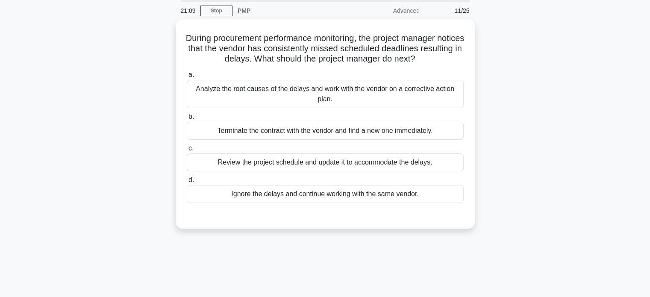
scroll to position [24, 0]
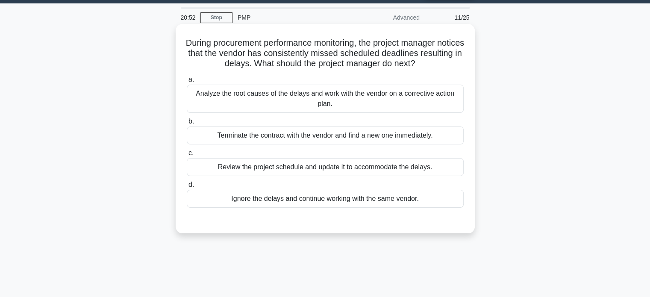
click at [335, 99] on div "Analyze the root causes of the delays and work with the vendor on a corrective …" at bounding box center [325, 99] width 277 height 28
click at [187, 82] on input "a. Analyze the root causes of the delays and work with the vendor on a correcti…" at bounding box center [187, 80] width 0 height 6
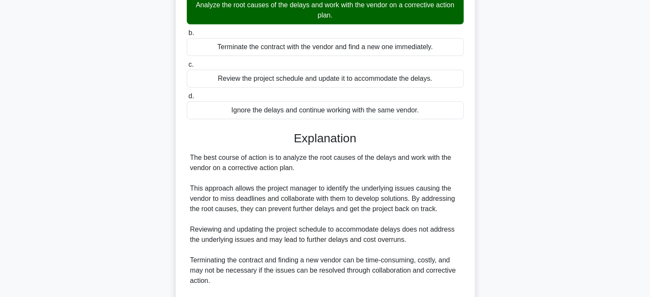
scroll to position [219, 0]
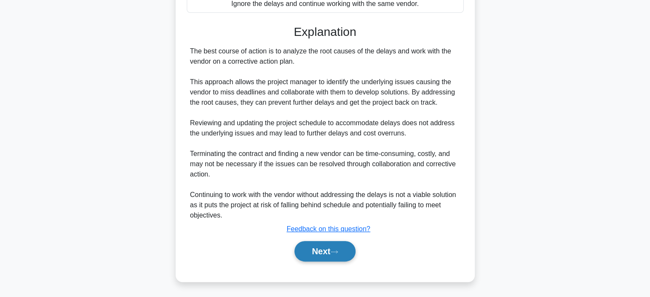
click at [316, 250] on button "Next" at bounding box center [324, 251] width 61 height 20
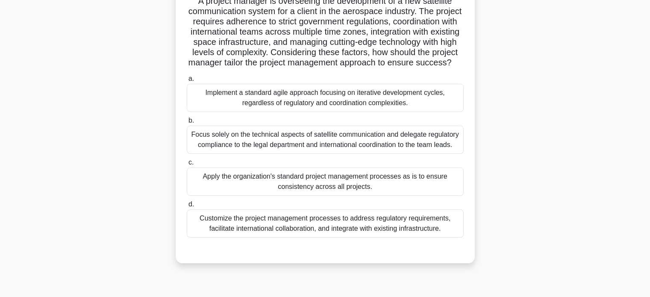
scroll to position [70, 0]
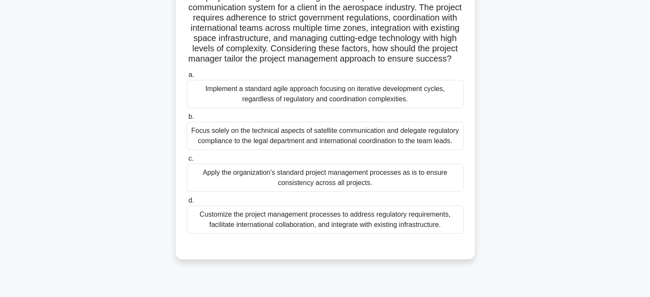
click at [352, 218] on div "Customize the project management processes to address regulatory requirements, …" at bounding box center [325, 219] width 277 height 28
click at [187, 203] on input "d. Customize the project management processes to address regulatory requirement…" at bounding box center [187, 201] width 0 height 6
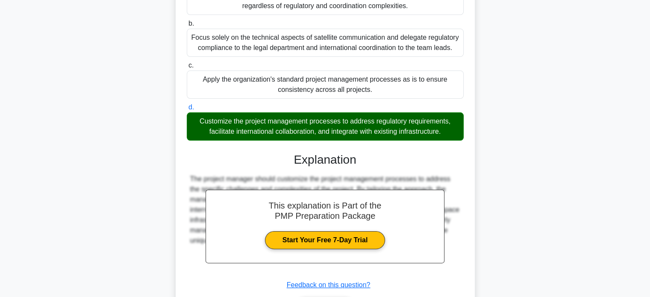
scroll to position [229, 0]
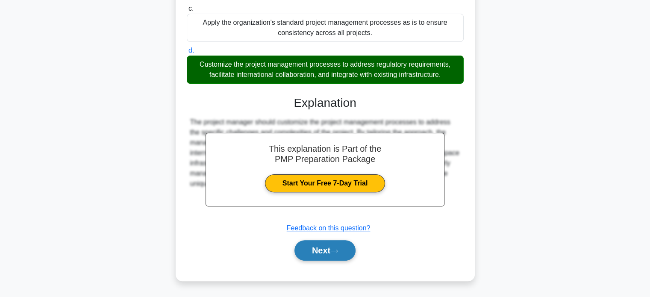
click at [313, 249] on button "Next" at bounding box center [324, 250] width 61 height 20
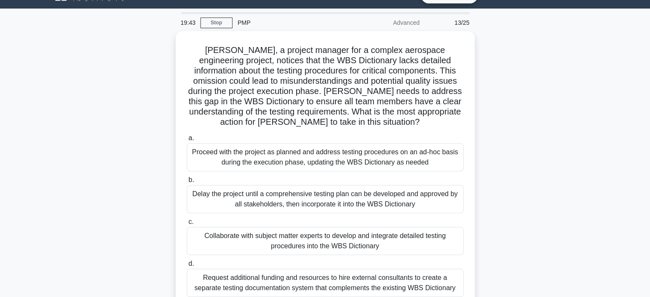
scroll to position [20, 0]
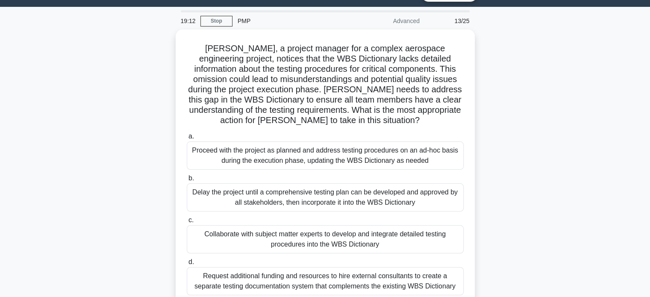
click at [518, 152] on div "Sarah, a project manager for a complex aerospace engineering project, notices t…" at bounding box center [325, 179] width 564 height 301
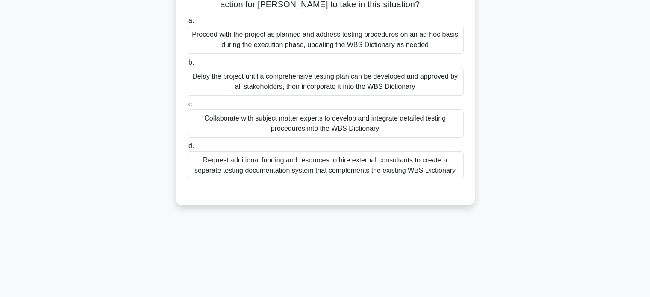
scroll to position [137, 0]
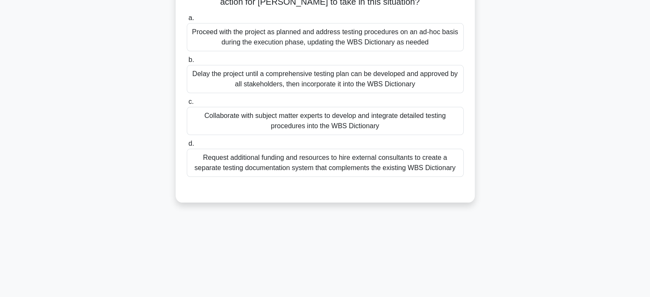
click at [296, 129] on div "Collaborate with subject matter experts to develop and integrate detailed testi…" at bounding box center [325, 121] width 277 height 28
click at [187, 105] on input "c. Collaborate with subject matter experts to develop and integrate detailed te…" at bounding box center [187, 102] width 0 height 6
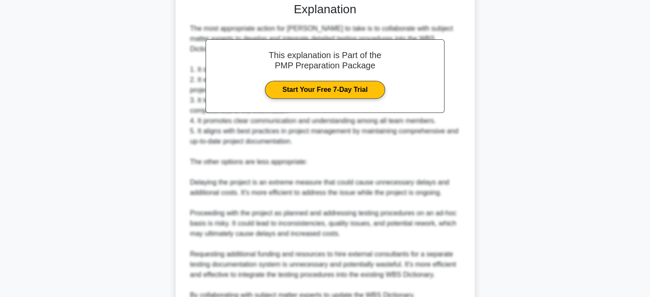
scroll to position [326, 0]
click at [534, 190] on div "Sarah, a project manager for a complex aerospace engineering project, notices t…" at bounding box center [325, 57] width 564 height 667
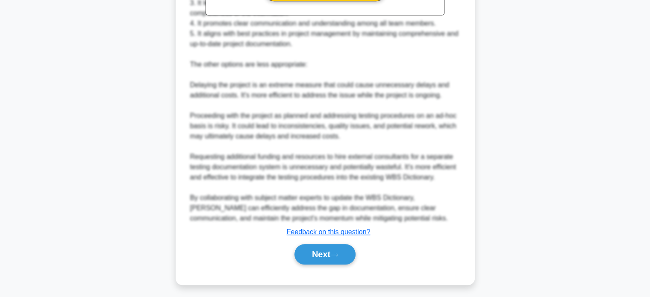
scroll to position [424, 0]
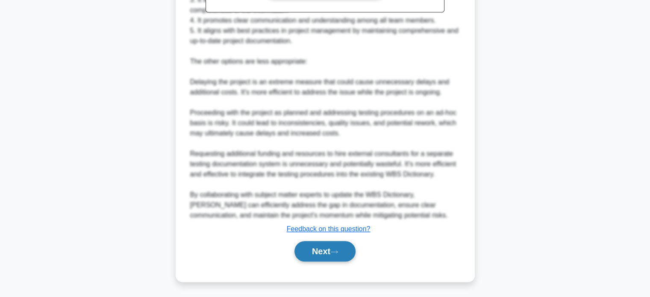
click at [325, 249] on button "Next" at bounding box center [324, 251] width 61 height 20
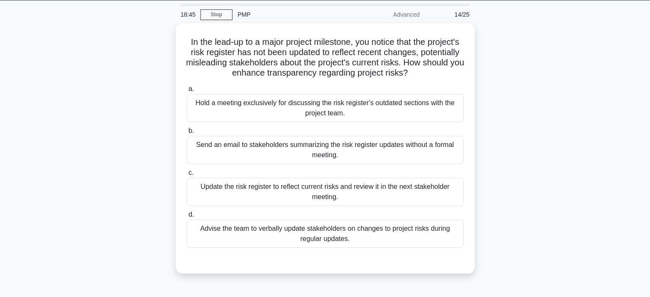
scroll to position [22, 0]
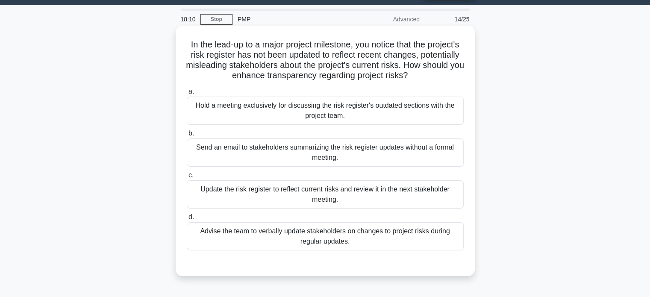
click at [350, 195] on div "Update the risk register to reflect current risks and review it in the next sta…" at bounding box center [325, 194] width 277 height 28
click at [187, 178] on input "c. Update the risk register to reflect current risks and review it in the next …" at bounding box center [187, 176] width 0 height 6
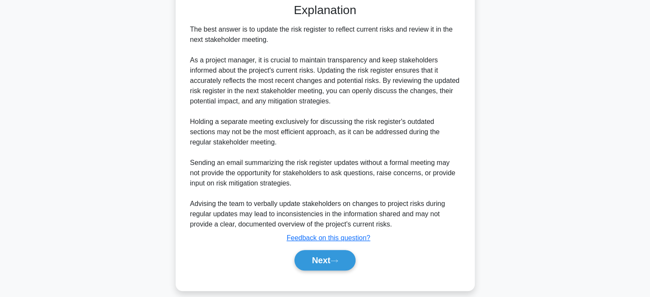
scroll to position [290, 0]
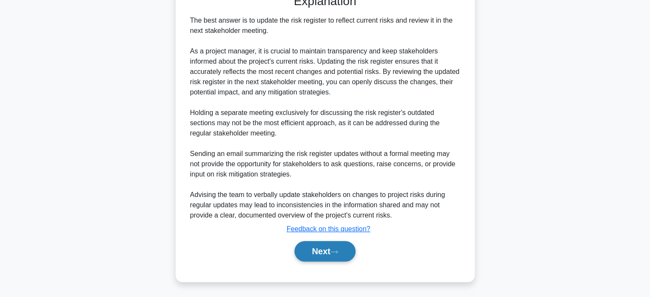
click at [319, 252] on button "Next" at bounding box center [324, 251] width 61 height 20
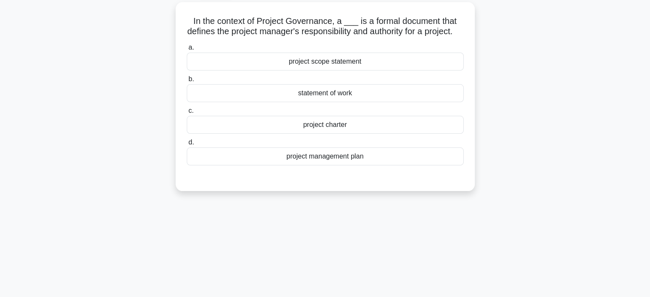
scroll to position [31, 0]
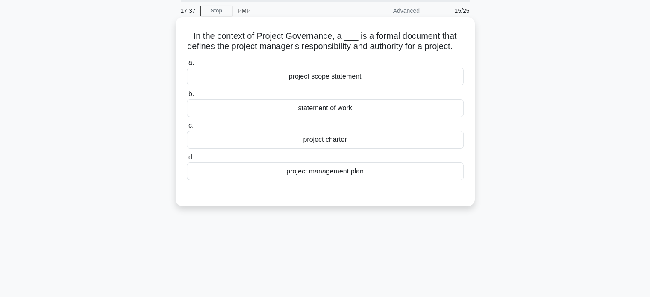
click at [333, 180] on div "project management plan" at bounding box center [325, 171] width 277 height 18
click at [187, 160] on input "d. project management plan" at bounding box center [187, 158] width 0 height 6
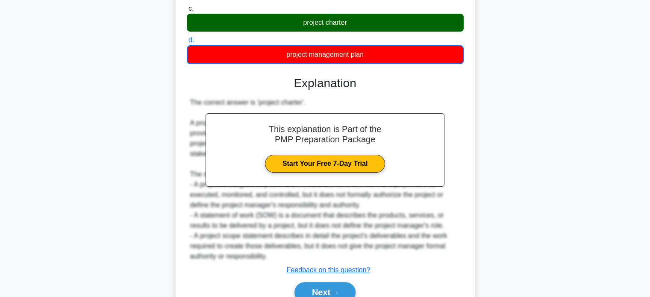
scroll to position [199, 0]
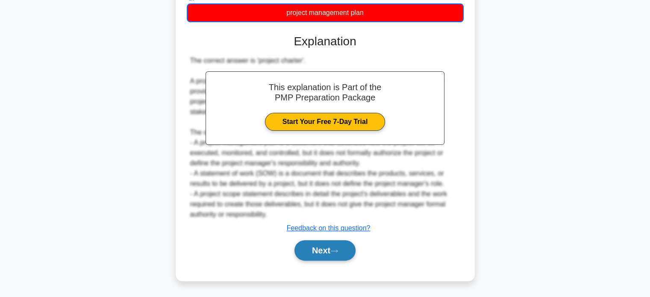
click at [325, 250] on button "Next" at bounding box center [324, 250] width 61 height 20
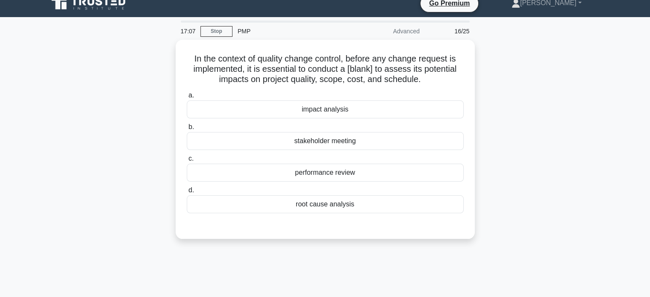
scroll to position [1, 0]
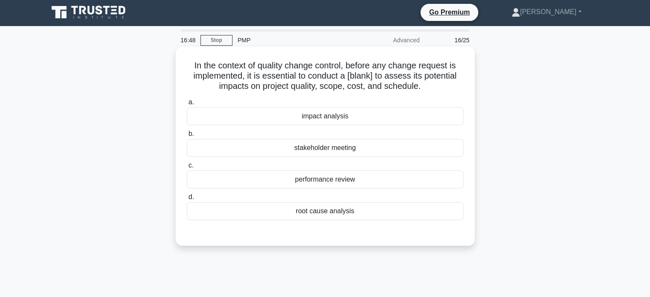
click at [342, 112] on div "impact analysis" at bounding box center [325, 116] width 277 height 18
click at [187, 105] on input "a. impact analysis" at bounding box center [187, 103] width 0 height 6
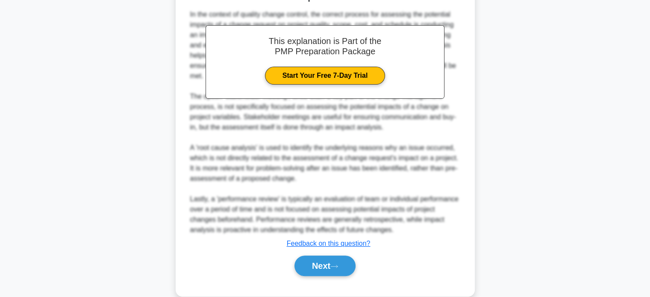
scroll to position [251, 0]
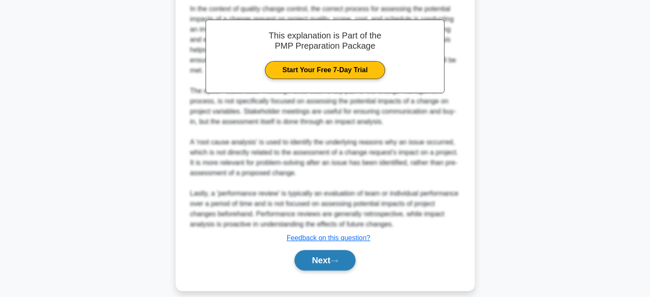
click at [319, 259] on button "Next" at bounding box center [324, 260] width 61 height 20
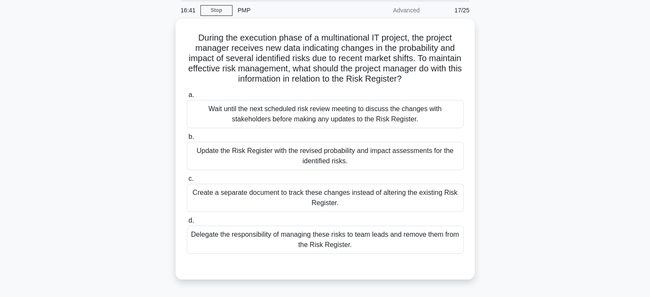
scroll to position [30, 0]
click at [391, 102] on div "Wait until the next scheduled risk review meeting to discuss the changes with s…" at bounding box center [325, 113] width 277 height 28
click at [187, 97] on input "a. Wait until the next scheduled risk review meeting to discuss the changes wit…" at bounding box center [187, 94] width 0 height 6
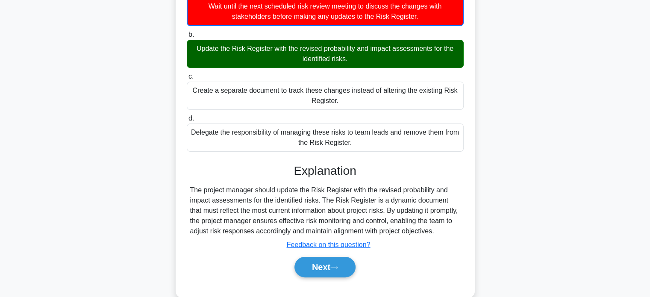
scroll to position [164, 0]
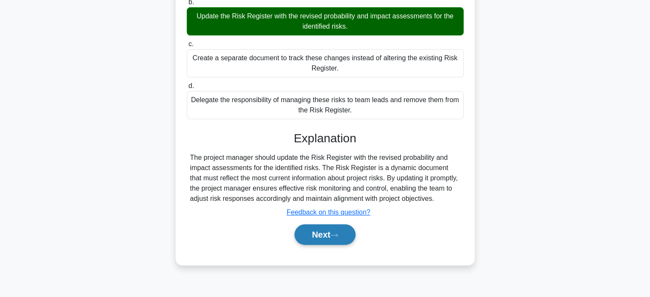
click at [311, 228] on button "Next" at bounding box center [324, 234] width 61 height 20
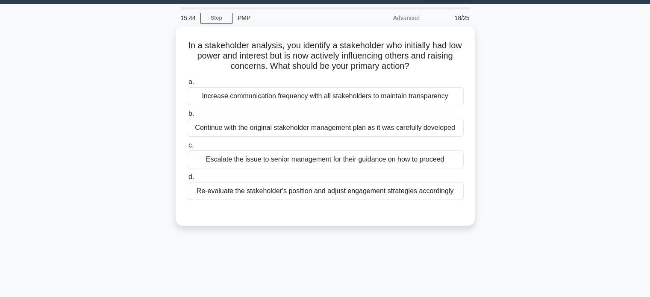
scroll to position [21, 0]
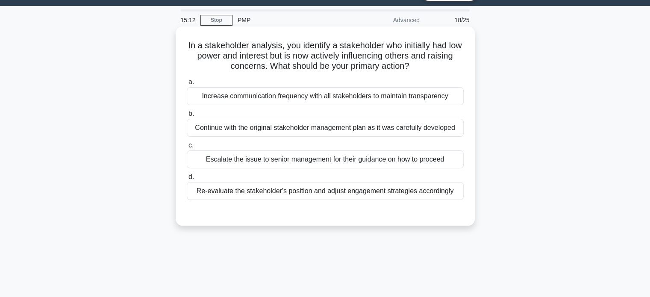
click at [327, 193] on div "Re-evaluate the stakeholder's position and adjust engagement strategies accordi…" at bounding box center [325, 191] width 277 height 18
click at [187, 180] on input "d. Re-evaluate the stakeholder's position and adjust engagement strategies acco…" at bounding box center [187, 177] width 0 height 6
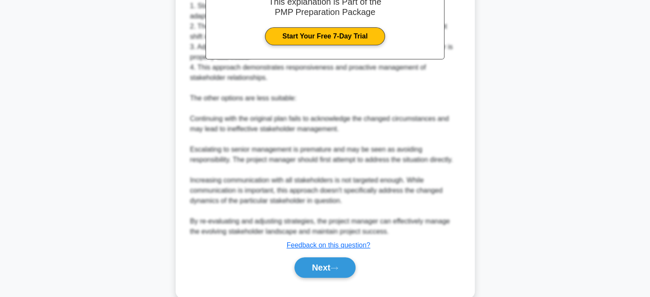
scroll to position [290, 0]
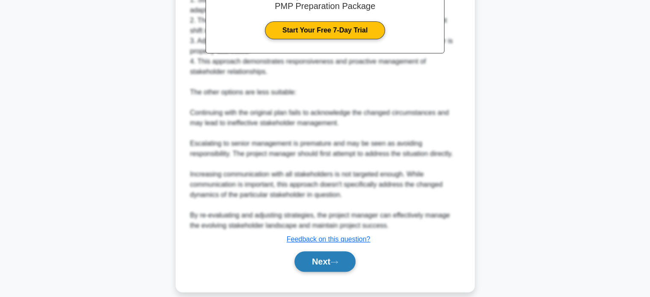
click at [317, 252] on button "Next" at bounding box center [324, 261] width 61 height 20
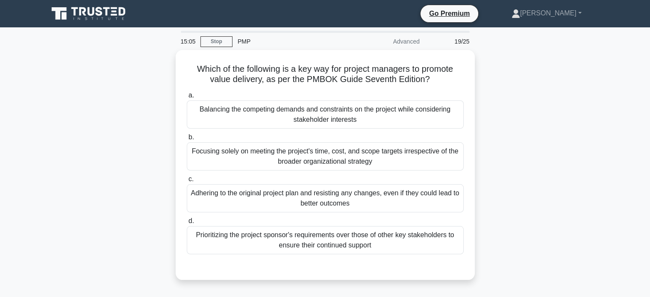
scroll to position [6, 0]
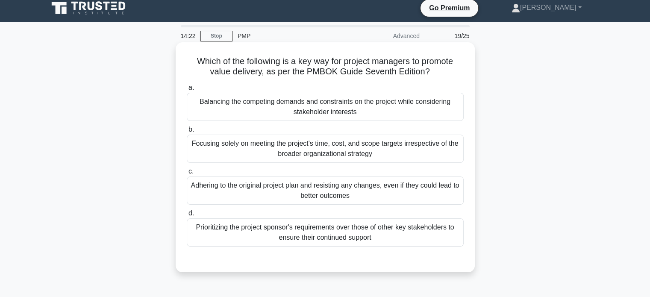
click at [343, 236] on div "Prioritizing the project sponsor's requirements over those of other key stakeho…" at bounding box center [325, 232] width 277 height 28
click at [187, 216] on input "d. Prioritizing the project sponsor's requirements over those of other key stak…" at bounding box center [187, 214] width 0 height 6
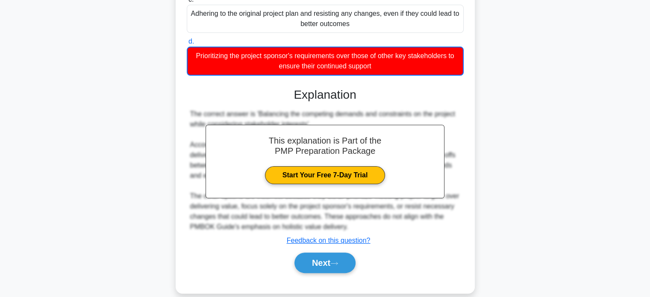
scroll to position [189, 0]
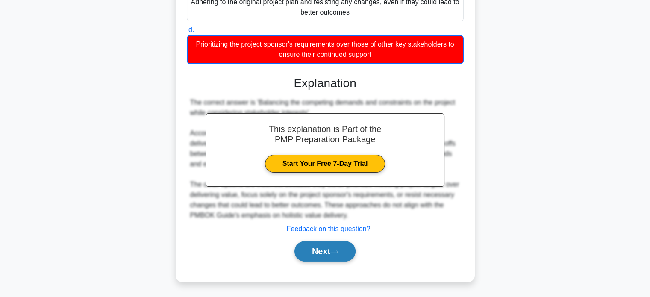
click at [312, 248] on button "Next" at bounding box center [324, 251] width 61 height 20
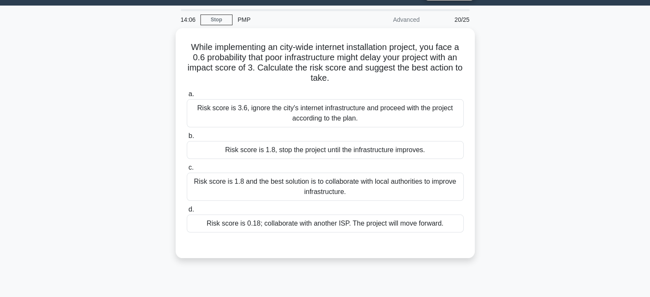
scroll to position [21, 0]
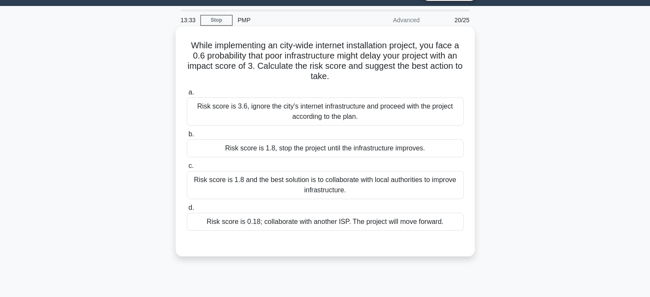
click at [376, 184] on div "Risk score is 1.8 and the best solution is to collaborate with local authoritie…" at bounding box center [325, 185] width 277 height 28
click at [187, 169] on input "c. Risk score is 1.8 and the best solution is to collaborate with local authori…" at bounding box center [187, 166] width 0 height 6
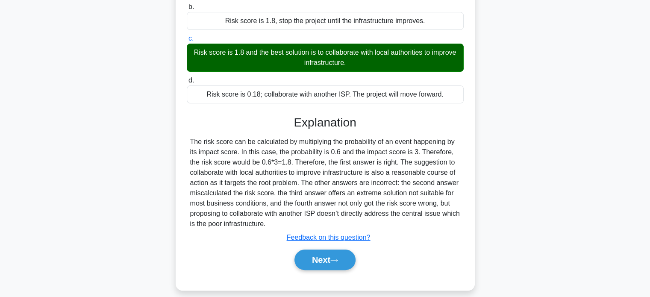
scroll to position [164, 0]
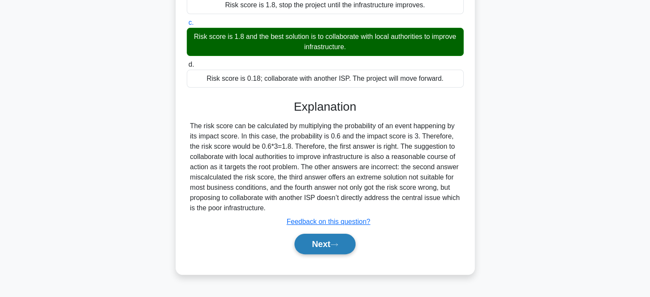
click at [316, 240] on button "Next" at bounding box center [324, 244] width 61 height 20
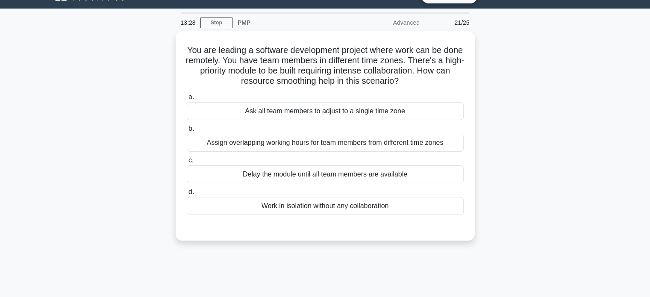
scroll to position [11, 0]
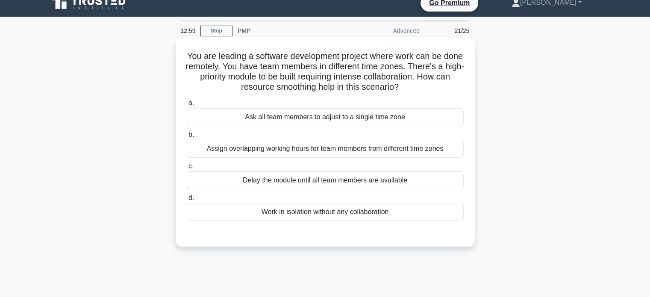
click at [295, 150] on div "Assign overlapping working hours for team members from different time zones" at bounding box center [325, 149] width 277 height 18
click at [187, 138] on input "b. Assign overlapping working hours for team members from different time zones" at bounding box center [187, 135] width 0 height 6
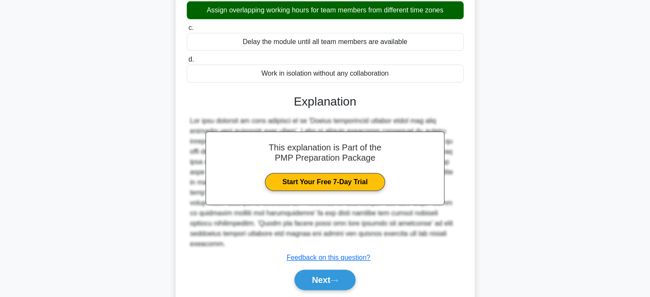
scroll to position [157, 0]
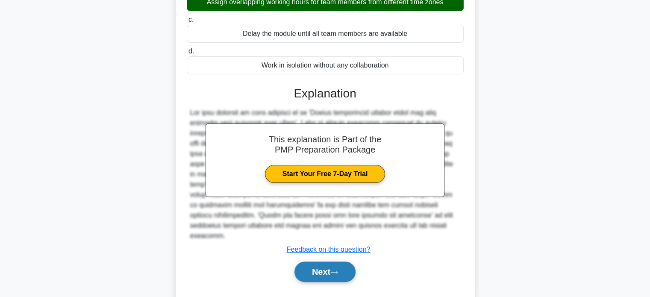
click at [314, 271] on button "Next" at bounding box center [324, 271] width 61 height 20
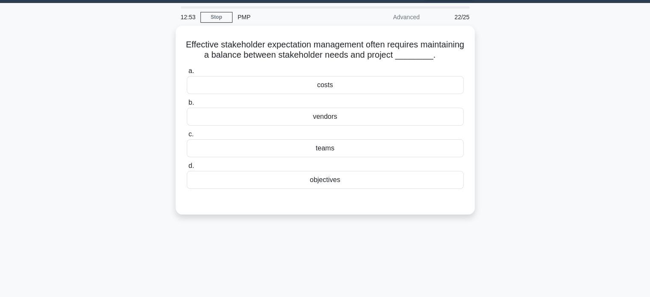
scroll to position [7, 0]
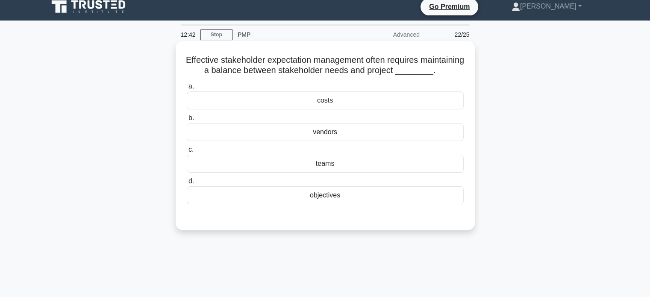
click at [310, 204] on div "objectives" at bounding box center [325, 195] width 277 height 18
click at [187, 184] on input "d. objectives" at bounding box center [187, 182] width 0 height 6
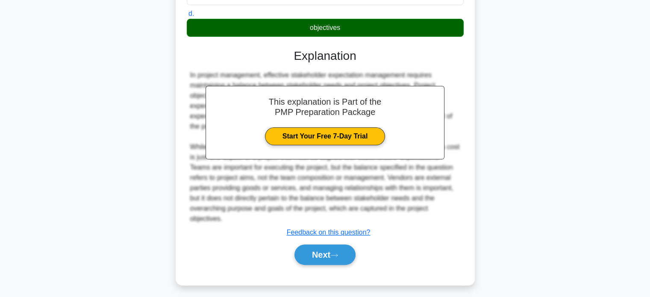
scroll to position [188, 0]
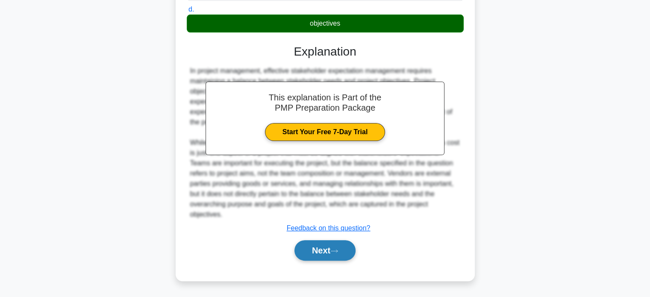
click at [309, 249] on button "Next" at bounding box center [324, 250] width 61 height 20
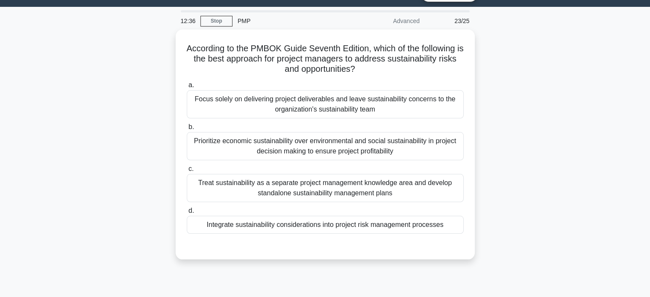
scroll to position [18, 0]
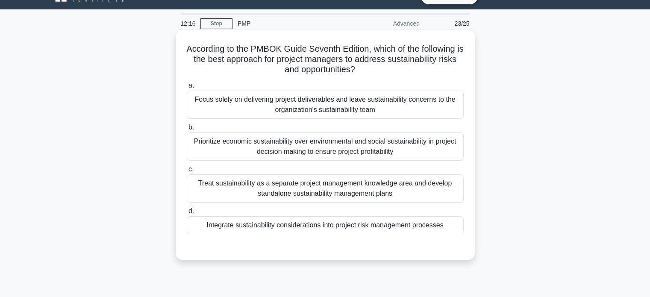
click at [307, 150] on div "Prioritize economic sustainability over environmental and social sustainability…" at bounding box center [325, 146] width 277 height 28
click at [187, 130] on input "b. Prioritize economic sustainability over environmental and social sustainabil…" at bounding box center [187, 128] width 0 height 6
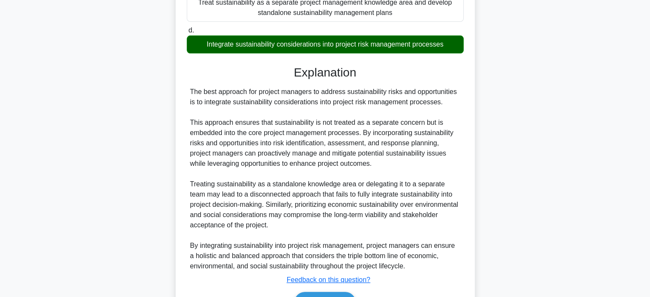
scroll to position [250, 0]
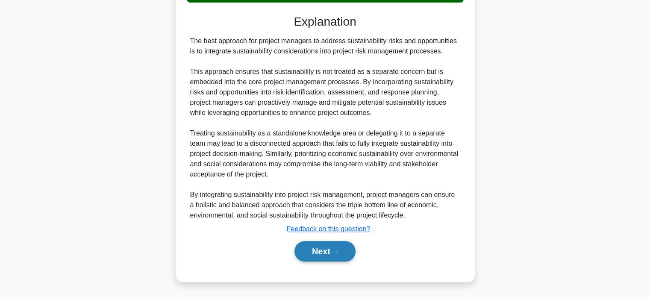
click at [324, 248] on button "Next" at bounding box center [324, 251] width 61 height 20
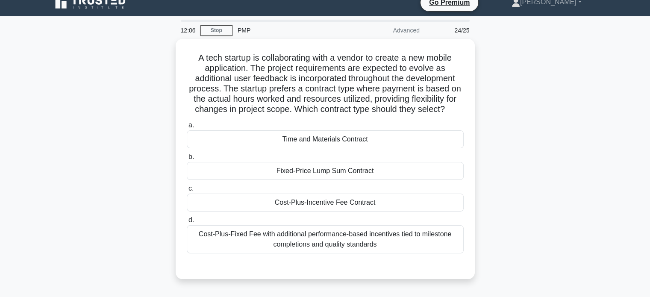
scroll to position [8, 0]
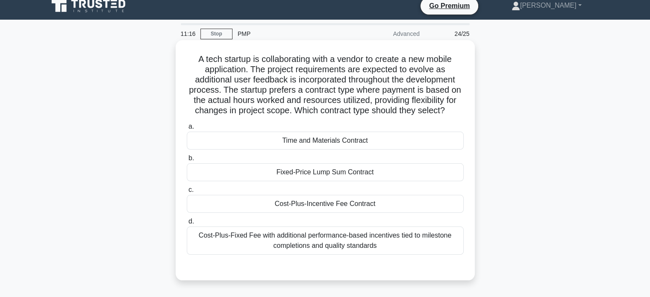
click at [331, 246] on div "Cost-Plus-Fixed Fee with additional performance-based incentives tied to milest…" at bounding box center [325, 240] width 277 height 28
click at [187, 224] on input "d. Cost-Plus-Fixed Fee with additional performance-based incentives tied to mil…" at bounding box center [187, 222] width 0 height 6
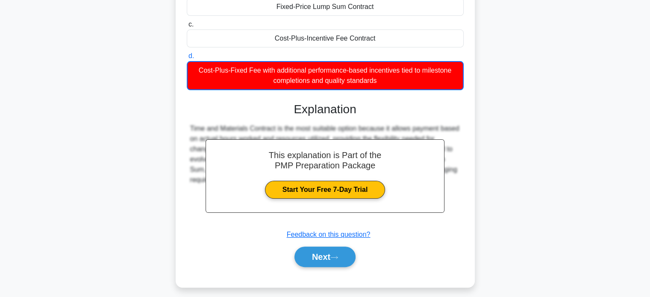
scroll to position [179, 0]
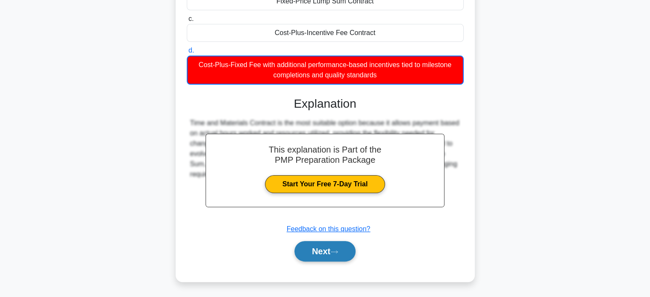
click at [319, 253] on button "Next" at bounding box center [324, 251] width 61 height 20
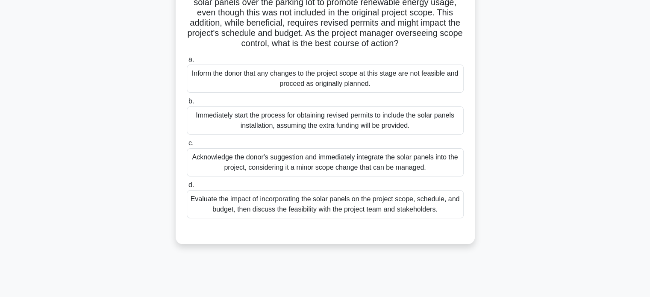
scroll to position [88, 0]
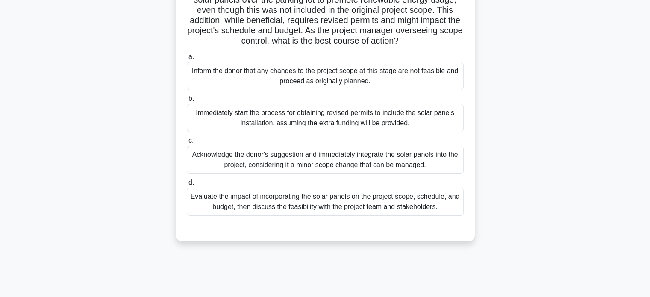
click at [369, 199] on div "Evaluate the impact of incorporating the solar panels on the project scope, sch…" at bounding box center [325, 201] width 277 height 28
click at [187, 185] on input "d. Evaluate the impact of incorporating the solar panels on the project scope, …" at bounding box center [187, 183] width 0 height 6
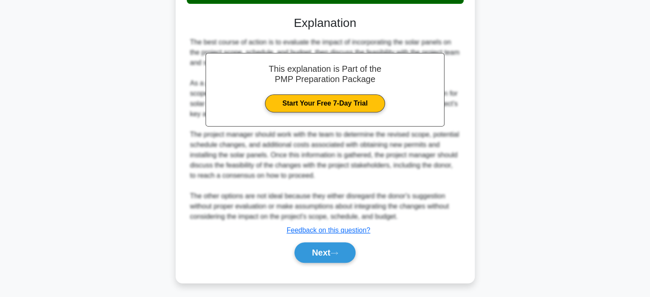
scroll to position [311, 0]
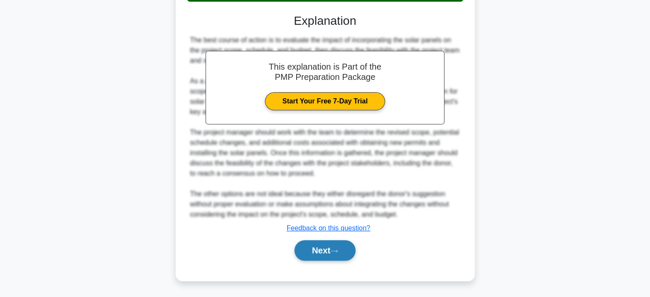
click at [323, 250] on button "Next" at bounding box center [324, 250] width 61 height 20
click at [318, 240] on button "Next" at bounding box center [324, 250] width 61 height 20
click at [311, 249] on button "Next" at bounding box center [324, 250] width 61 height 20
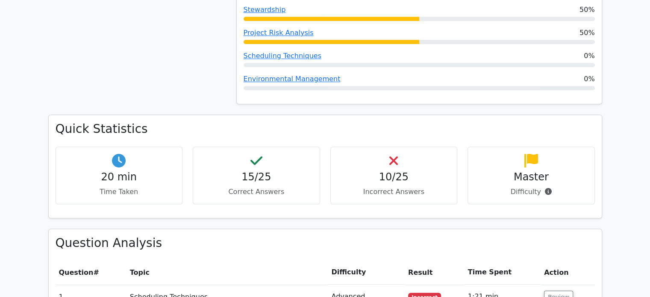
scroll to position [709, 0]
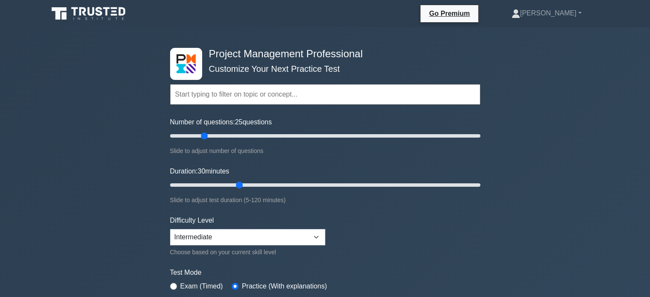
click at [198, 93] on input "text" at bounding box center [325, 94] width 310 height 20
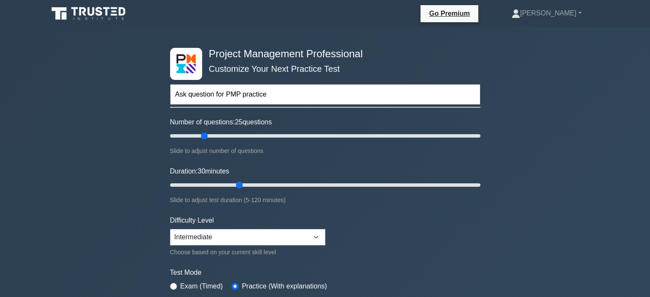
type input "Ask question for PMP practice"
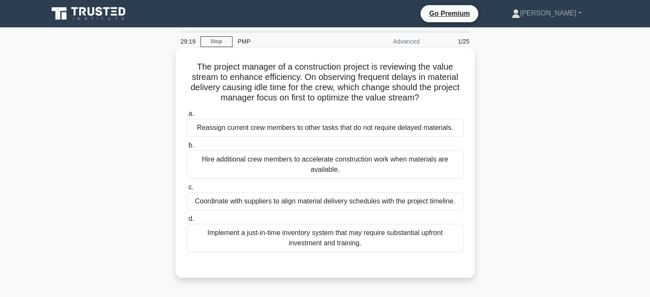
click at [329, 205] on div "Coordinate with suppliers to align material delivery schedules with the project…" at bounding box center [325, 201] width 277 height 18
click at [187, 190] on input "c. Coordinate with suppliers to align material delivery schedules with the proj…" at bounding box center [187, 187] width 0 height 6
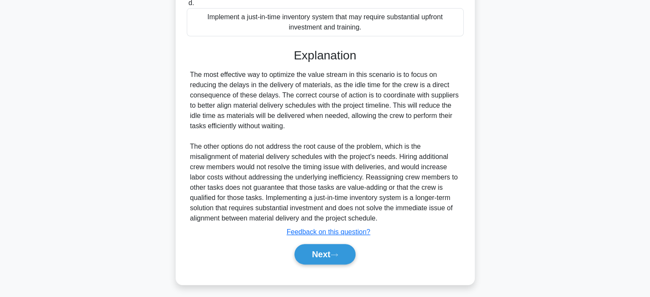
scroll to position [229, 0]
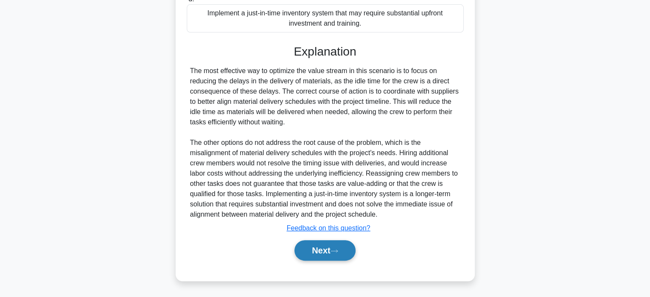
click at [323, 254] on button "Next" at bounding box center [324, 250] width 61 height 20
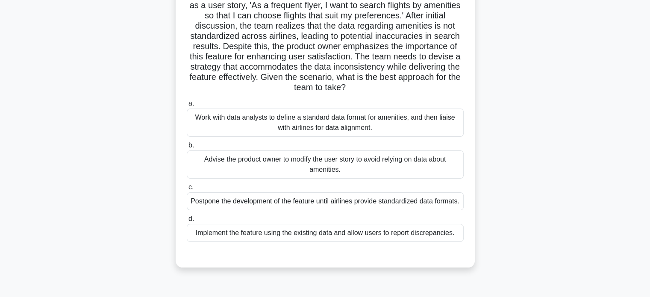
scroll to position [68, 0]
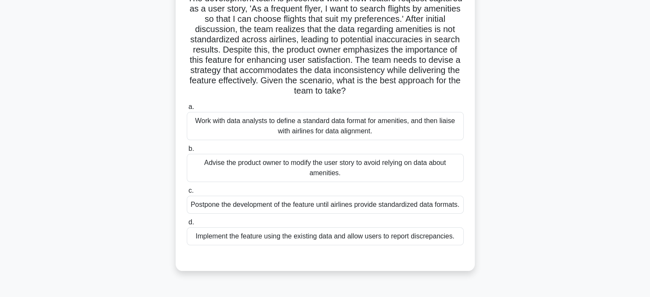
click at [342, 120] on div "Work with data analysts to define a standard data format for amenities, and the…" at bounding box center [325, 126] width 277 height 28
click at [187, 110] on input "a. Work with data analysts to define a standard data format for amenities, and …" at bounding box center [187, 107] width 0 height 6
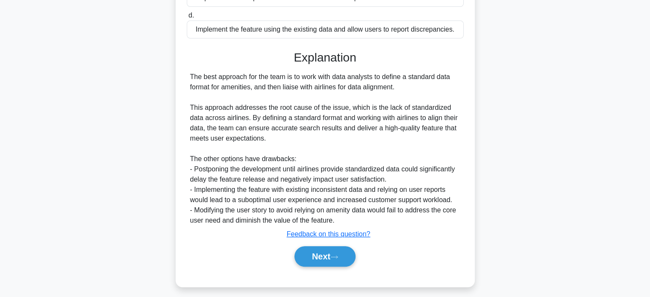
scroll to position [290, 0]
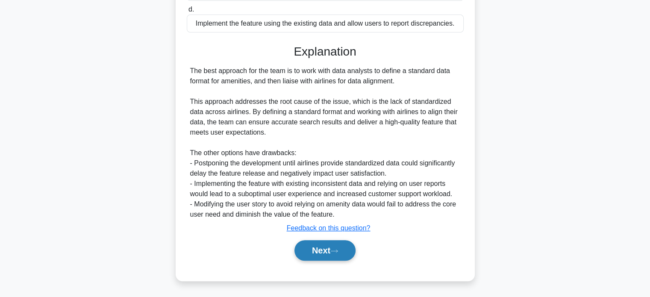
click at [312, 249] on button "Next" at bounding box center [324, 250] width 61 height 20
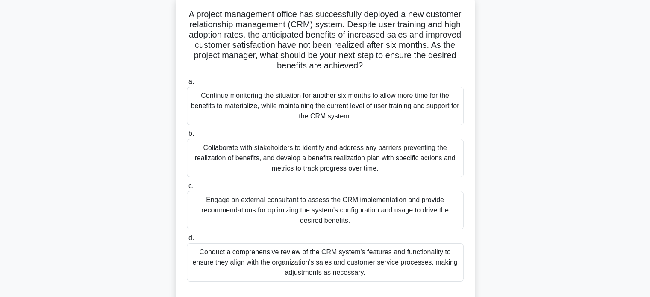
scroll to position [46, 0]
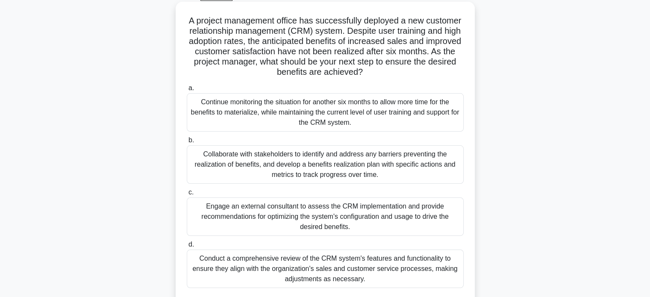
click at [334, 269] on div "Conduct a comprehensive review of the CRM system's features and functionality t…" at bounding box center [325, 268] width 277 height 38
click at [187, 247] on input "d. Conduct a comprehensive review of the CRM system's features and functionalit…" at bounding box center [187, 245] width 0 height 6
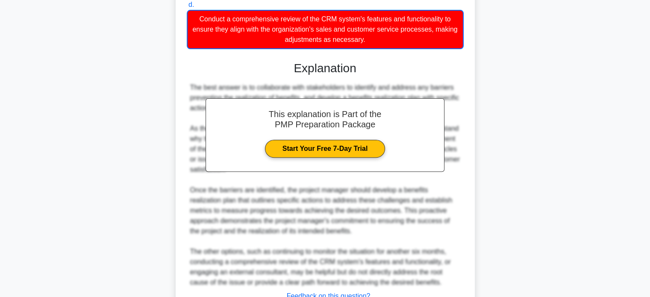
scroll to position [353, 0]
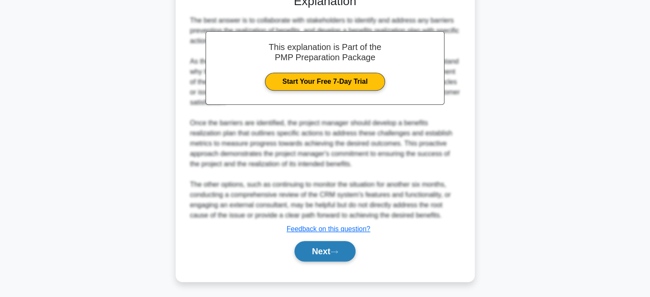
click at [316, 251] on button "Next" at bounding box center [324, 251] width 61 height 20
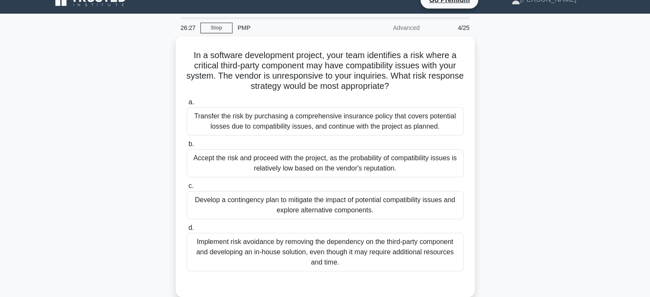
scroll to position [0, 0]
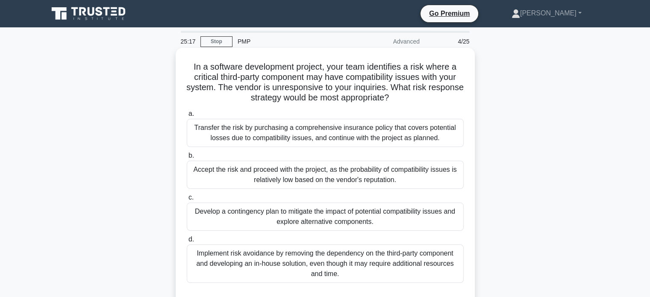
click at [354, 134] on div "Transfer the risk by purchasing a comprehensive insurance policy that covers po…" at bounding box center [325, 133] width 277 height 28
click at [187, 117] on input "a. Transfer the risk by purchasing a comprehensive insurance policy that covers…" at bounding box center [187, 114] width 0 height 6
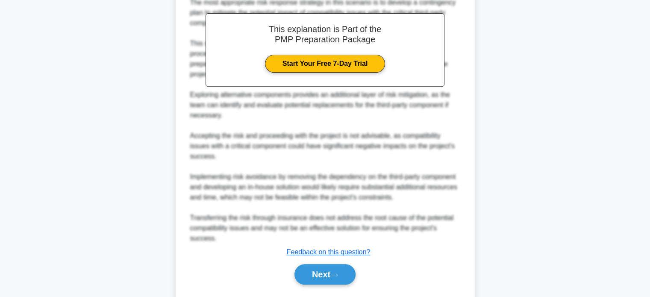
scroll to position [333, 0]
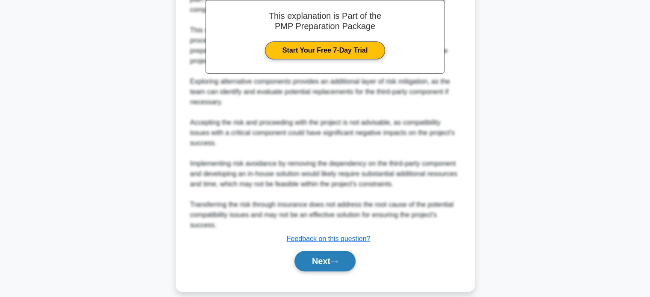
click at [306, 261] on button "Next" at bounding box center [324, 261] width 61 height 20
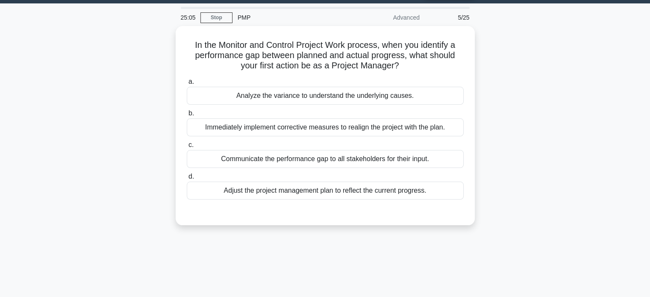
scroll to position [14, 0]
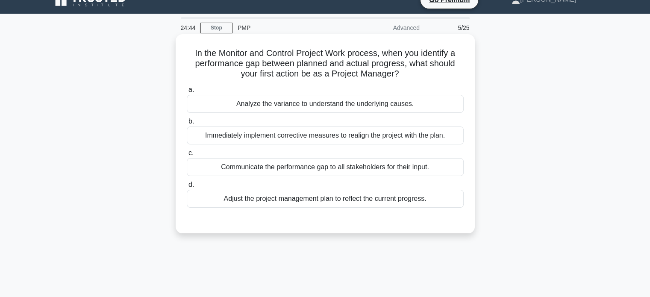
click at [316, 107] on div "Analyze the variance to understand the underlying causes." at bounding box center [325, 104] width 277 height 18
click at [187, 93] on input "a. Analyze the variance to understand the underlying causes." at bounding box center [187, 90] width 0 height 6
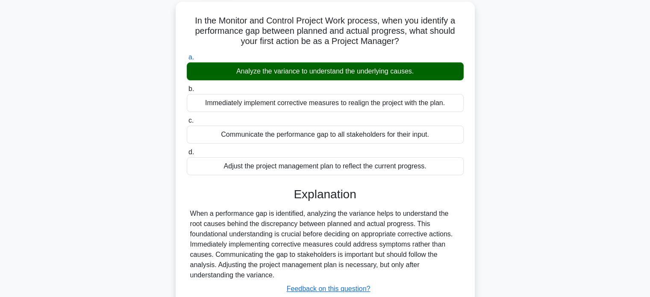
scroll to position [164, 0]
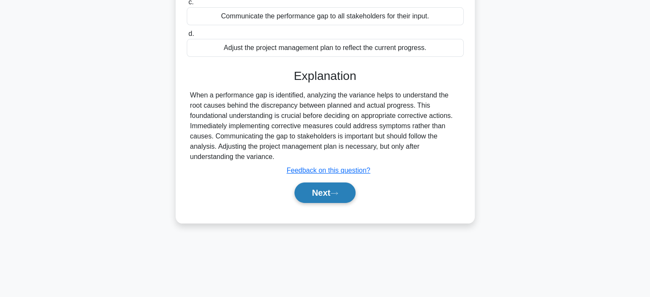
click at [318, 198] on button "Next" at bounding box center [324, 192] width 61 height 20
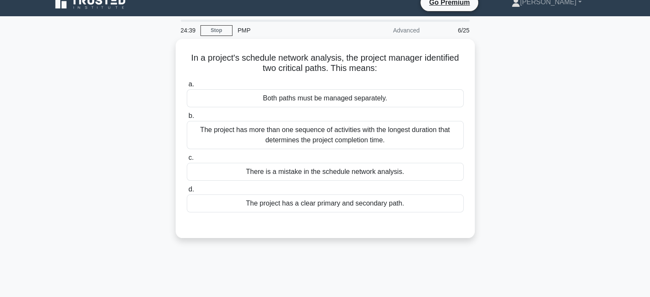
scroll to position [6, 0]
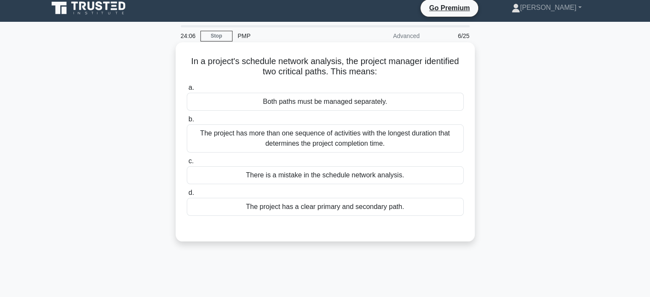
click at [368, 143] on div "The project has more than one sequence of activities with the longest duration …" at bounding box center [325, 138] width 277 height 28
click at [187, 122] on input "b. The project has more than one sequence of activities with the longest durati…" at bounding box center [187, 120] width 0 height 6
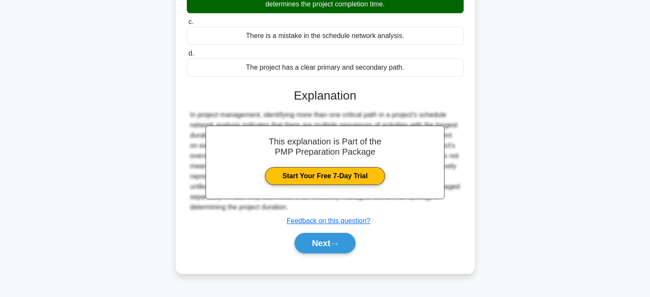
scroll to position [157, 0]
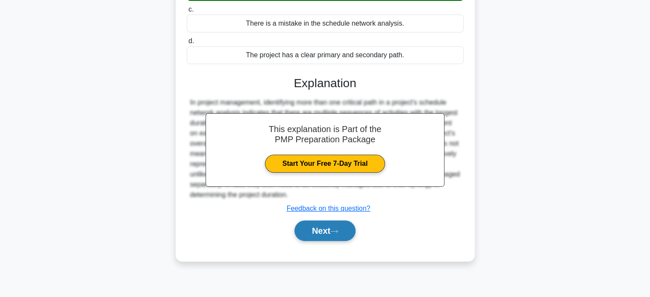
click at [313, 227] on button "Next" at bounding box center [324, 230] width 61 height 20
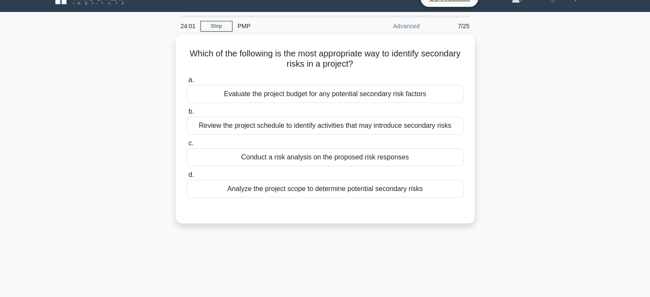
scroll to position [3, 0]
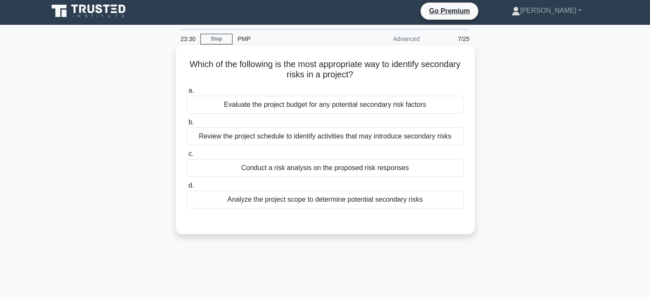
click at [353, 193] on div "Analyze the project scope to determine potential secondary risks" at bounding box center [325, 199] width 277 height 18
click at [187, 188] on input "d. Analyze the project scope to determine potential secondary risks" at bounding box center [187, 186] width 0 height 6
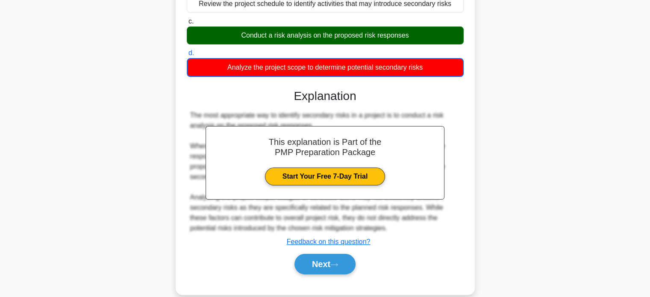
scroll to position [164, 0]
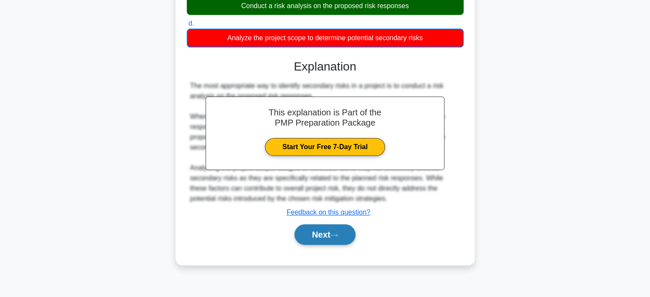
click at [323, 237] on button "Next" at bounding box center [324, 234] width 61 height 20
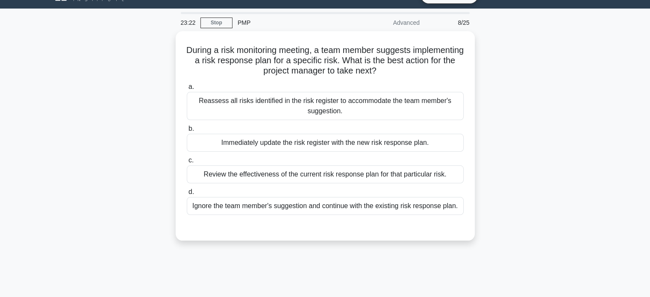
scroll to position [9, 0]
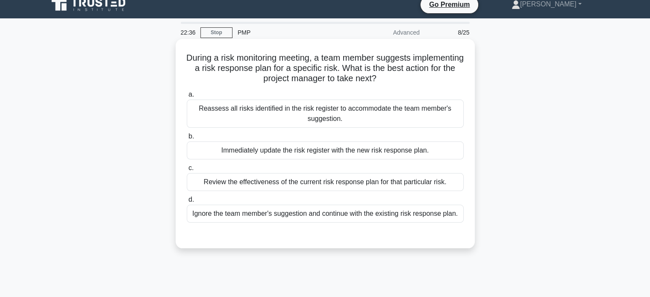
click at [331, 119] on div "Reassess all risks identified in the risk register to accommodate the team memb…" at bounding box center [325, 114] width 277 height 28
click at [187, 97] on input "a. Reassess all risks identified in the risk register to accommodate the team m…" at bounding box center [187, 95] width 0 height 6
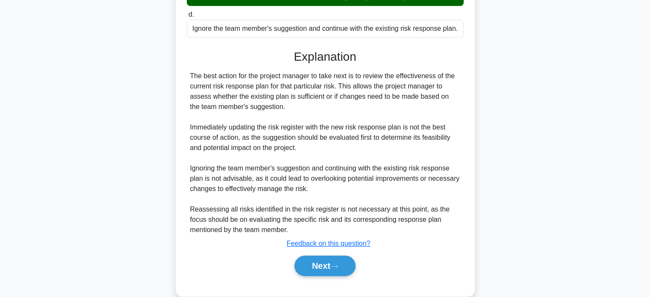
scroll to position [209, 0]
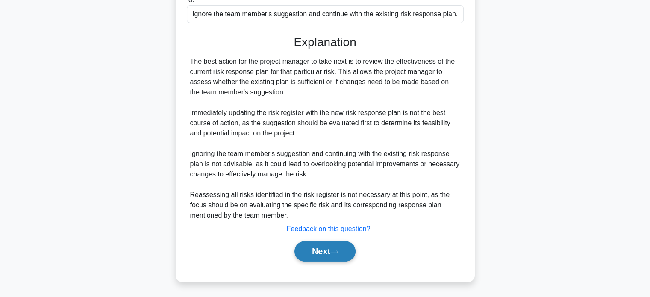
click at [316, 252] on button "Next" at bounding box center [324, 251] width 61 height 20
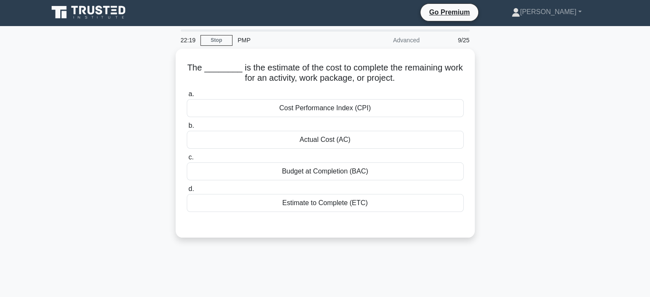
scroll to position [0, 0]
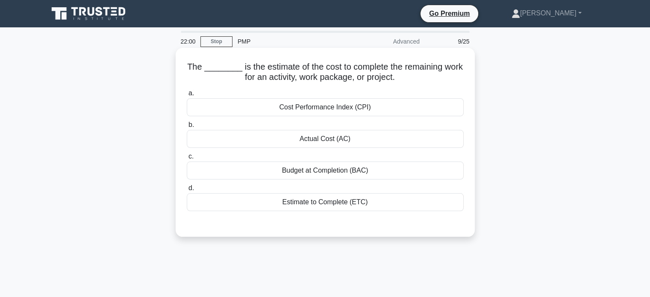
click at [338, 172] on div "Budget at Completion (BAC)" at bounding box center [325, 170] width 277 height 18
click at [187, 159] on input "c. Budget at Completion (BAC)" at bounding box center [187, 157] width 0 height 6
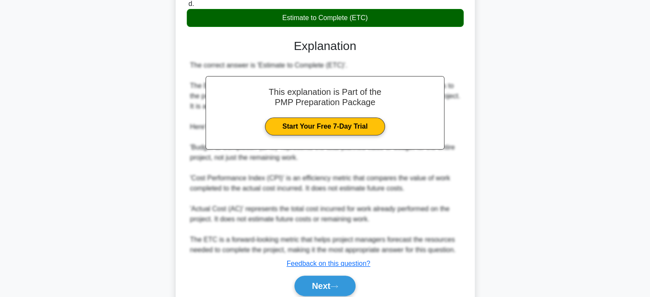
scroll to position [219, 0]
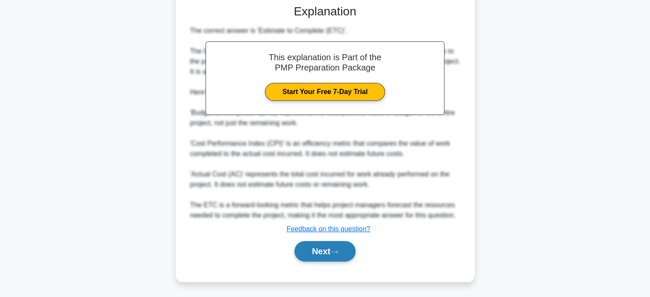
click at [331, 245] on button "Next" at bounding box center [324, 251] width 61 height 20
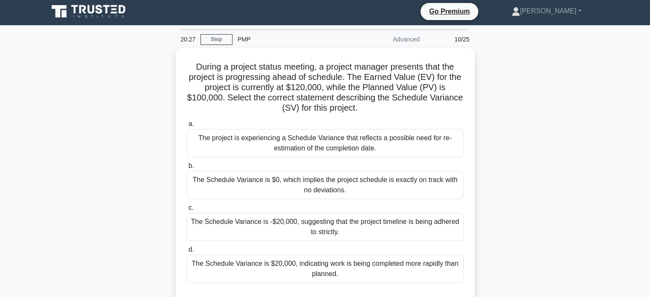
scroll to position [5, 0]
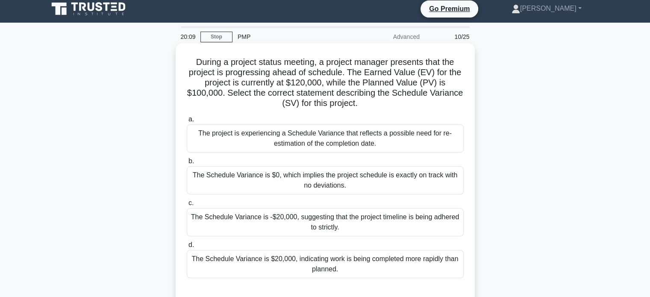
click at [270, 225] on div "The Schedule Variance is -$20,000, suggesting that the project timeline is bein…" at bounding box center [325, 222] width 277 height 28
click at [187, 206] on input "c. The Schedule Variance is -$20,000, suggesting that the project timeline is b…" at bounding box center [187, 203] width 0 height 6
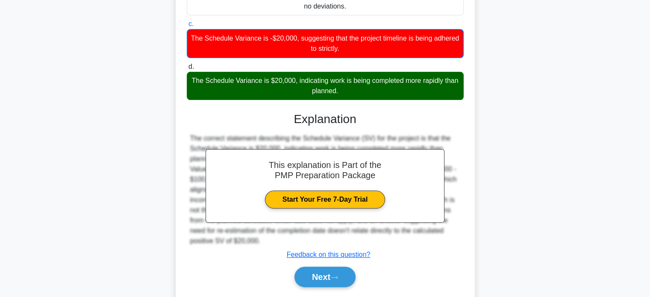
scroll to position [209, 0]
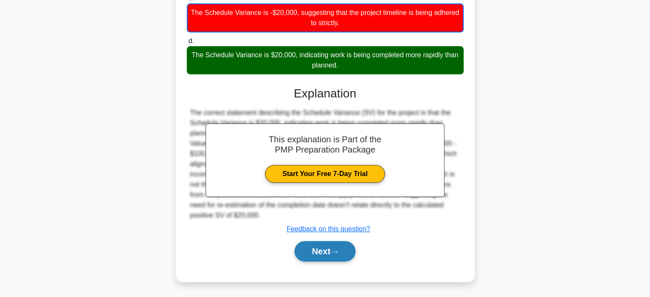
click at [303, 248] on button "Next" at bounding box center [324, 251] width 61 height 20
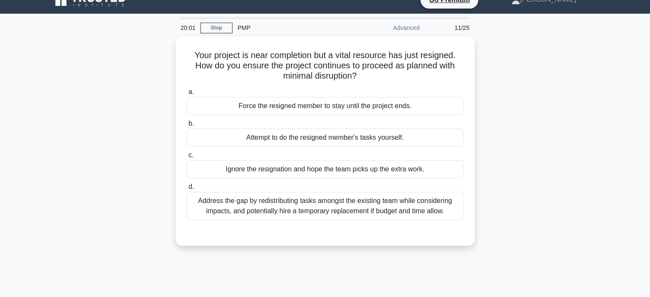
scroll to position [9, 0]
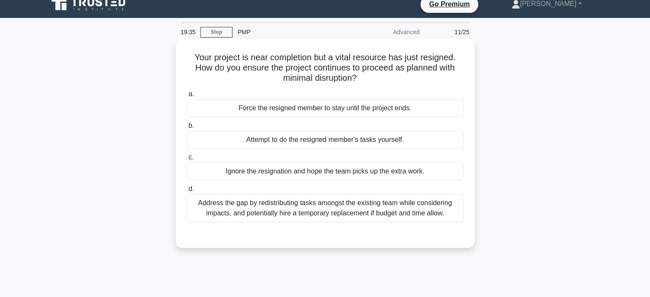
click at [372, 207] on div "Address the gap by redistributing tasks amongst the existing team while conside…" at bounding box center [325, 208] width 277 height 28
click at [363, 222] on div "a. Force the resigned member to stay until the project ends. b. Attempt to do t…" at bounding box center [324, 155] width 287 height 137
click at [363, 214] on div "Address the gap by redistributing tasks amongst the existing team while conside…" at bounding box center [325, 208] width 277 height 28
click at [187, 192] on input "d. Address the gap by redistributing tasks amongst the existing team while cons…" at bounding box center [187, 189] width 0 height 6
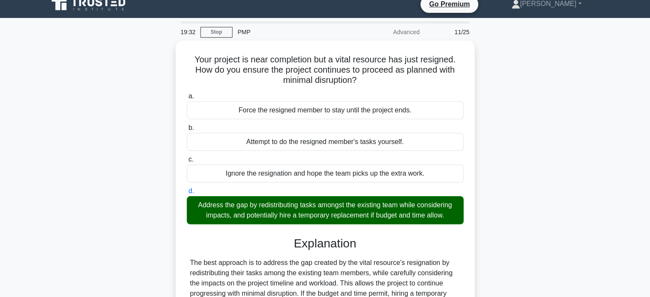
scroll to position [164, 0]
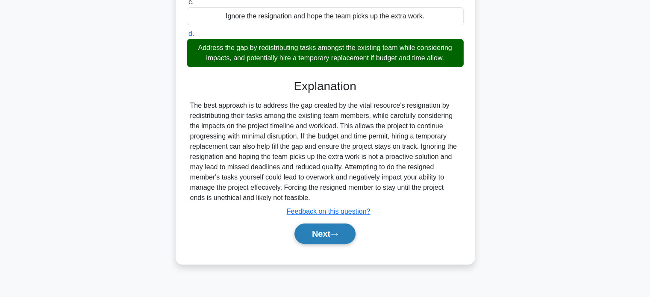
click at [325, 234] on button "Next" at bounding box center [324, 233] width 61 height 20
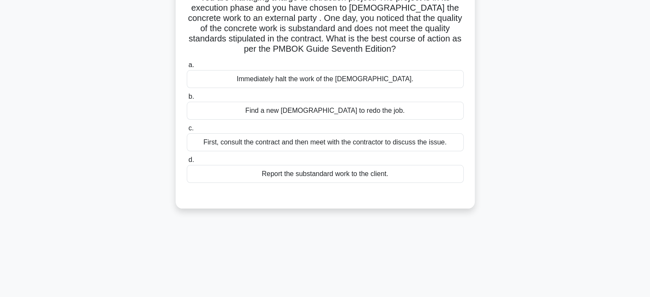
scroll to position [0, 0]
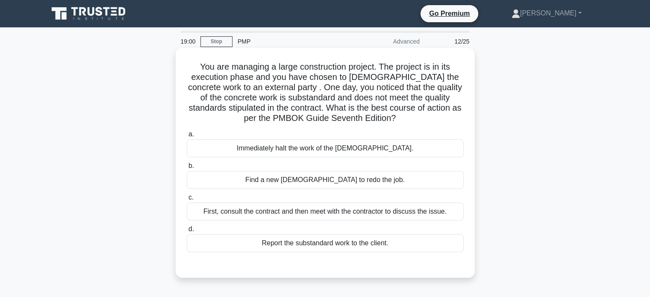
click at [406, 211] on div "First, consult the contract and then meet with the contractor to discuss the is…" at bounding box center [325, 211] width 277 height 18
click at [187, 200] on input "c. First, consult the contract and then meet with the contractor to discuss the…" at bounding box center [187, 198] width 0 height 6
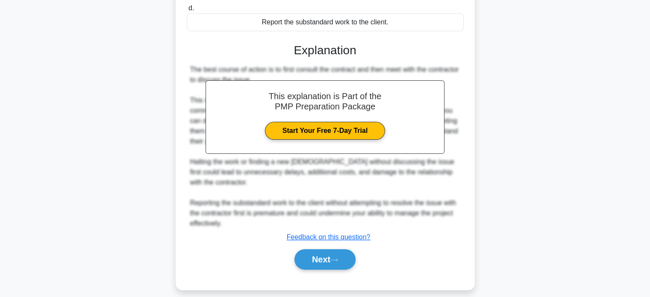
scroll to position [229, 0]
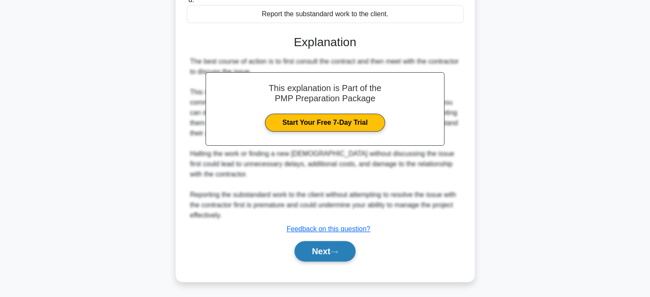
click at [310, 248] on button "Next" at bounding box center [324, 251] width 61 height 20
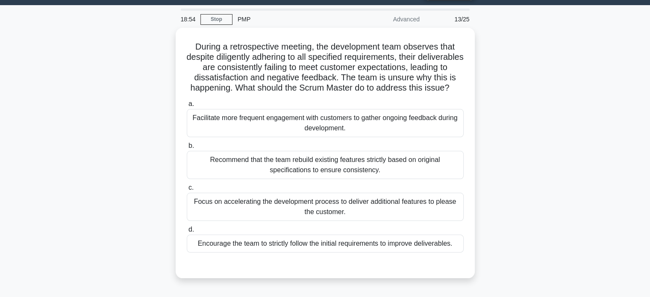
scroll to position [29, 0]
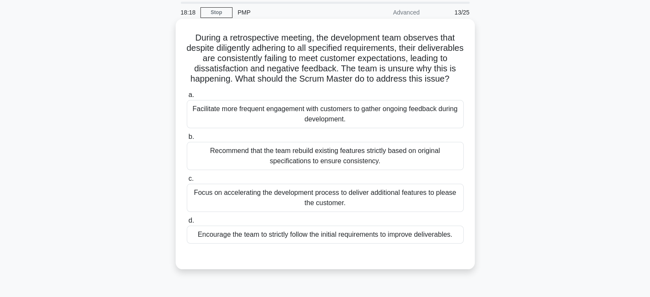
click at [321, 124] on div "Facilitate more frequent engagement with customers to gather ongoing feedback d…" at bounding box center [325, 114] width 277 height 28
click at [187, 98] on input "a. Facilitate more frequent engagement with customers to gather ongoing feedbac…" at bounding box center [187, 95] width 0 height 6
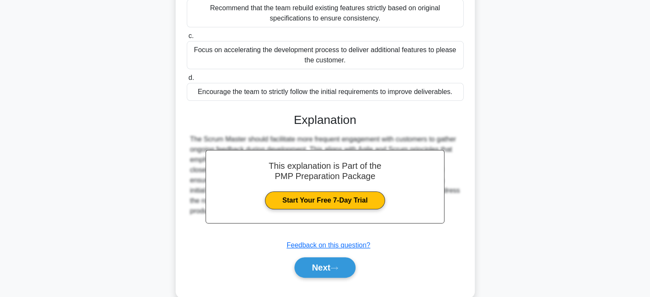
scroll to position [198, 0]
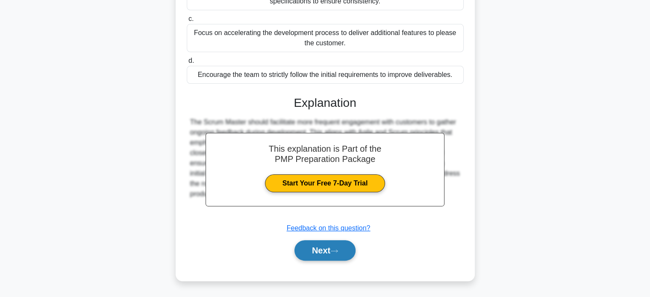
click at [332, 252] on button "Next" at bounding box center [324, 250] width 61 height 20
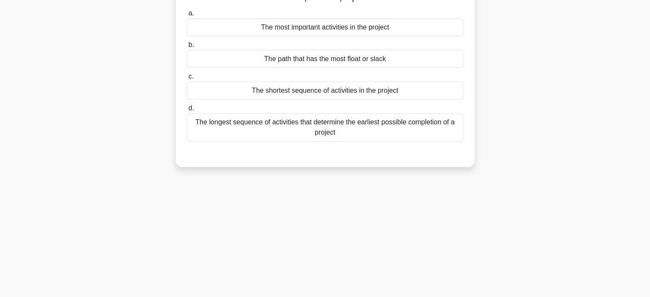
scroll to position [5, 0]
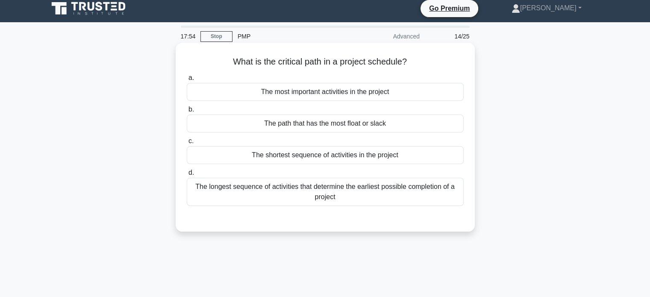
click at [366, 194] on div "The longest sequence of activities that determine the earliest possible complet…" at bounding box center [325, 192] width 277 height 28
click at [187, 176] on input "d. The longest sequence of activities that determine the earliest possible comp…" at bounding box center [187, 173] width 0 height 6
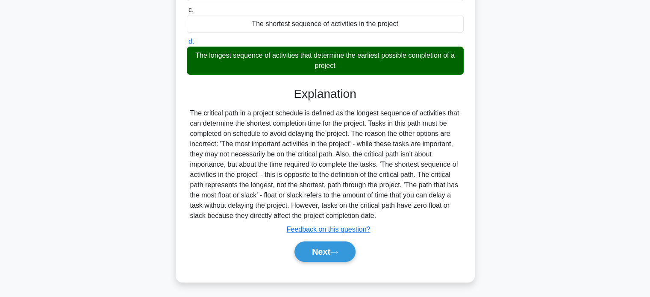
scroll to position [164, 0]
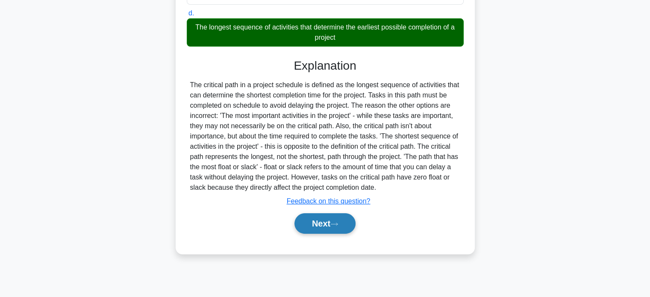
click at [326, 218] on button "Next" at bounding box center [324, 223] width 61 height 20
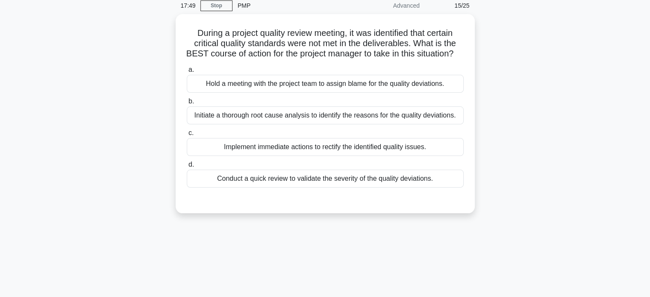
scroll to position [26, 0]
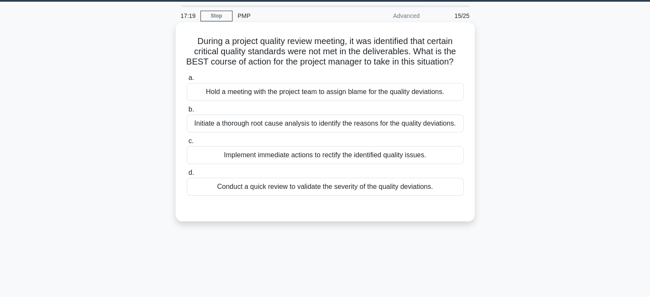
click at [243, 132] on div "Initiate a thorough root cause analysis to identify the reasons for the quality…" at bounding box center [325, 123] width 277 height 18
click at [187, 112] on input "b. Initiate a thorough root cause analysis to identify the reasons for the qual…" at bounding box center [187, 110] width 0 height 6
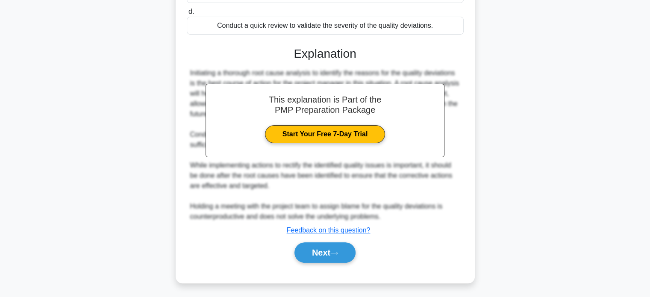
scroll to position [208, 0]
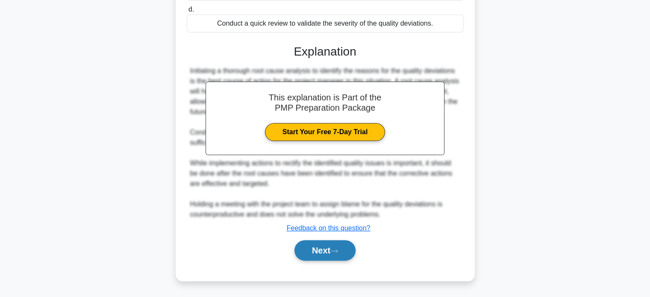
click at [325, 252] on button "Next" at bounding box center [324, 250] width 61 height 20
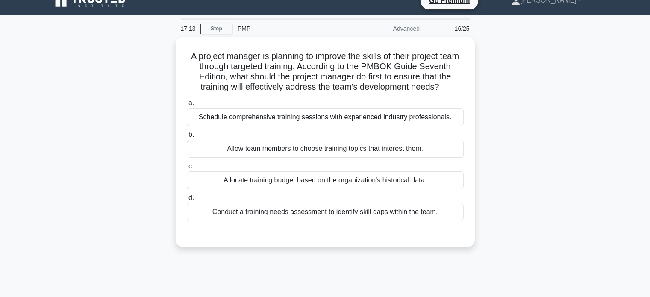
scroll to position [9, 0]
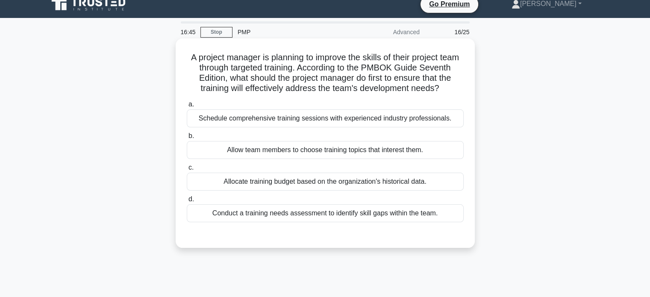
click at [346, 127] on div "Schedule comprehensive training sessions with experienced industry professional…" at bounding box center [325, 118] width 277 height 18
click at [187, 107] on input "a. Schedule comprehensive training sessions with experienced industry professio…" at bounding box center [187, 105] width 0 height 6
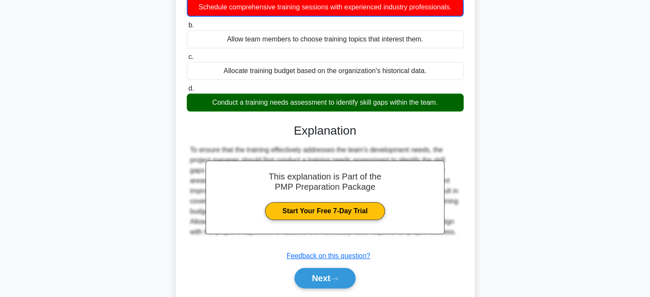
scroll to position [164, 0]
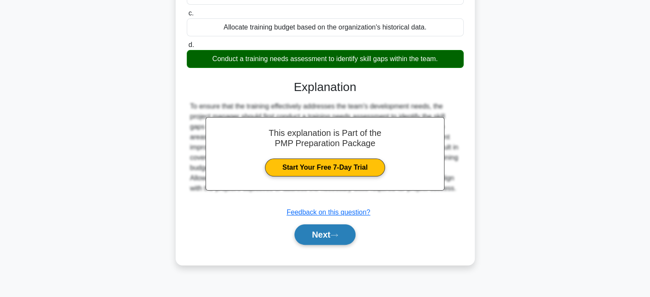
click at [316, 242] on button "Next" at bounding box center [324, 234] width 61 height 20
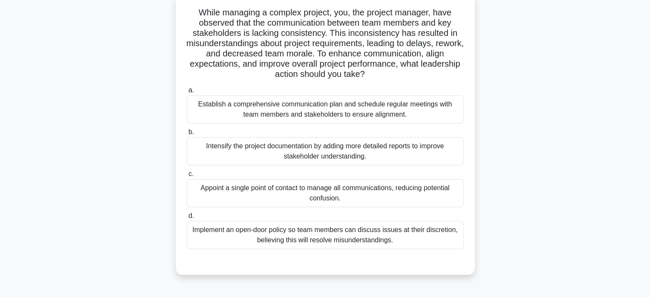
scroll to position [58, 0]
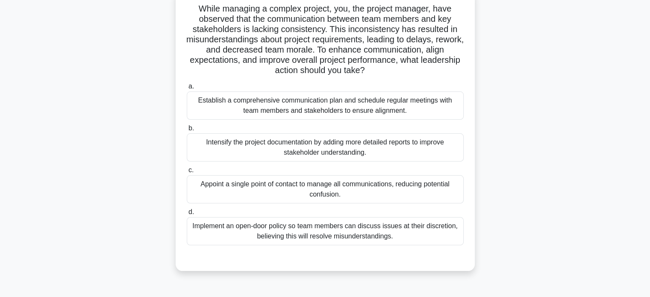
click at [296, 117] on div "Establish a comprehensive communication plan and schedule regular meetings with…" at bounding box center [325, 105] width 277 height 28
click at [187, 89] on input "a. Establish a comprehensive communication plan and schedule regular meetings w…" at bounding box center [187, 87] width 0 height 6
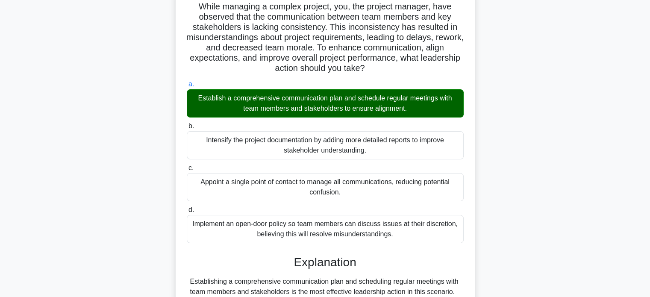
scroll to position [208, 0]
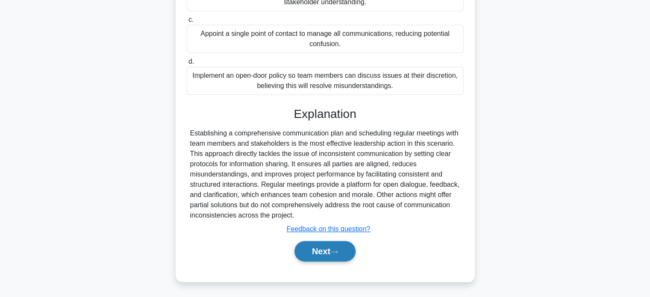
click at [302, 244] on button "Next" at bounding box center [324, 251] width 61 height 20
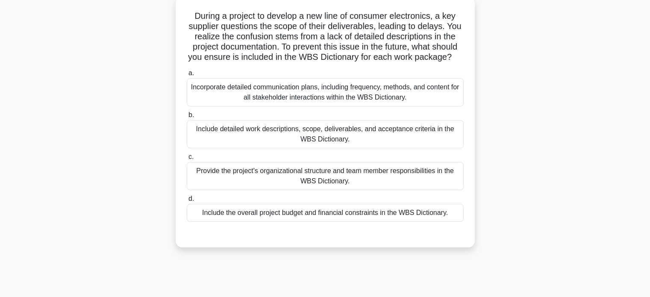
scroll to position [51, 0]
click at [319, 148] on div "Include detailed work descriptions, scope, deliverables, and acceptance criteri…" at bounding box center [325, 134] width 277 height 28
click at [379, 167] on label "c. Provide the project's organizational structure and team member responsibilit…" at bounding box center [325, 170] width 277 height 38
click at [187, 159] on input "c. Provide the project's organizational structure and team member responsibilit…" at bounding box center [187, 157] width 0 height 6
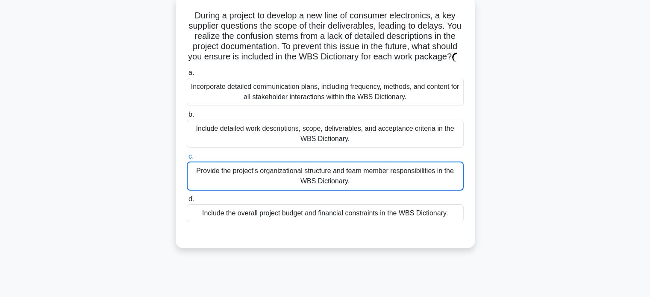
click at [381, 146] on div "Include detailed work descriptions, scope, deliverables, and acceptance criteri…" at bounding box center [325, 134] width 277 height 28
click at [187, 117] on input "b. Include detailed work descriptions, scope, deliverables, and acceptance crit…" at bounding box center [187, 115] width 0 height 6
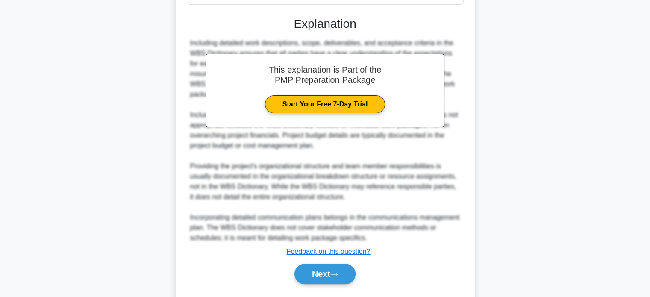
scroll to position [301, 0]
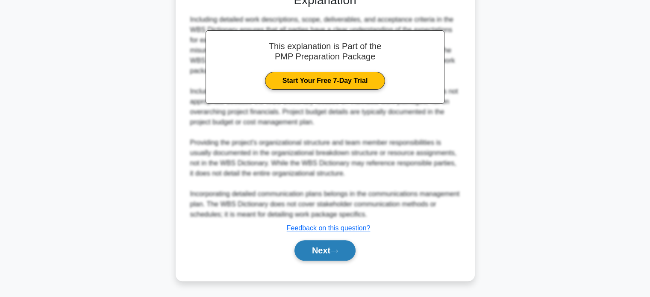
click at [315, 248] on button "Next" at bounding box center [324, 250] width 61 height 20
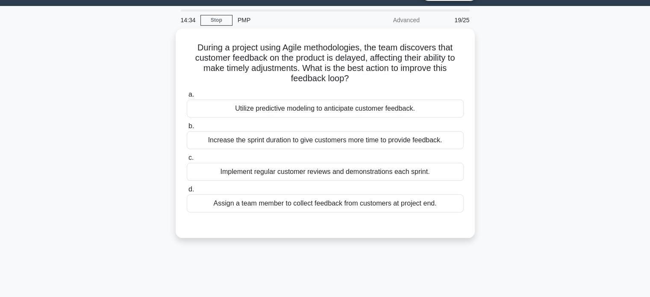
scroll to position [20, 0]
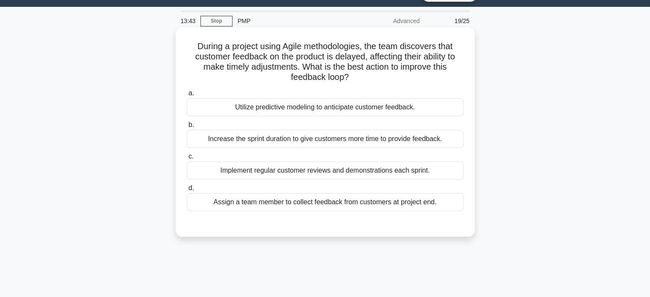
click at [334, 172] on div "Implement regular customer reviews and demonstrations each sprint." at bounding box center [325, 170] width 277 height 18
click at [187, 159] on input "c. Implement regular customer reviews and demonstrations each sprint." at bounding box center [187, 157] width 0 height 6
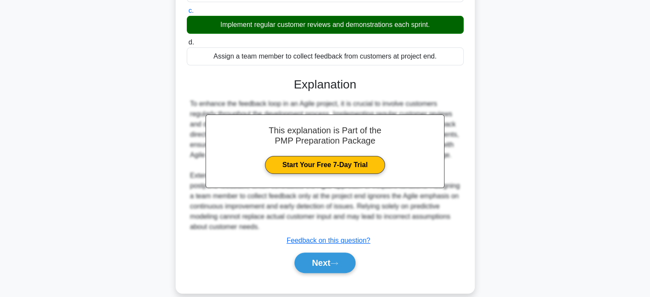
scroll to position [178, 0]
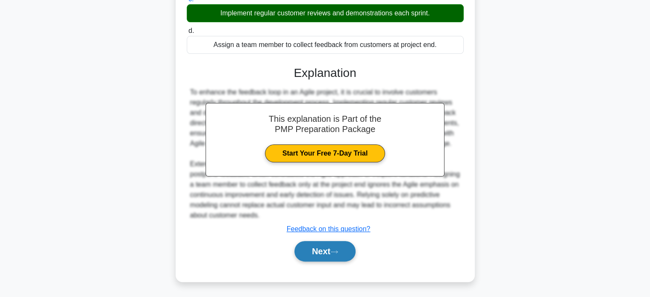
click at [309, 249] on button "Next" at bounding box center [324, 251] width 61 height 20
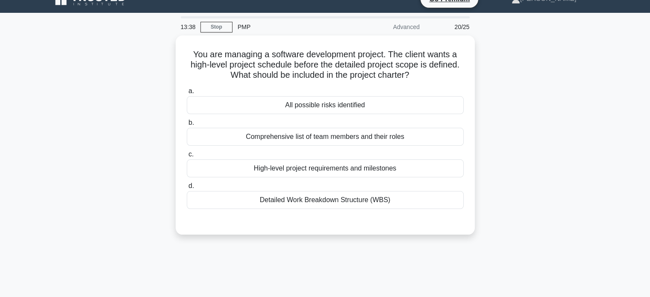
scroll to position [13, 0]
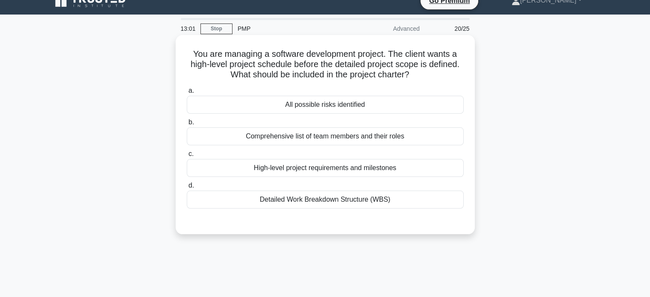
click at [349, 138] on div "Comprehensive list of team members and their roles" at bounding box center [325, 136] width 277 height 18
click at [187, 125] on input "b. Comprehensive list of team members and their roles" at bounding box center [187, 123] width 0 height 6
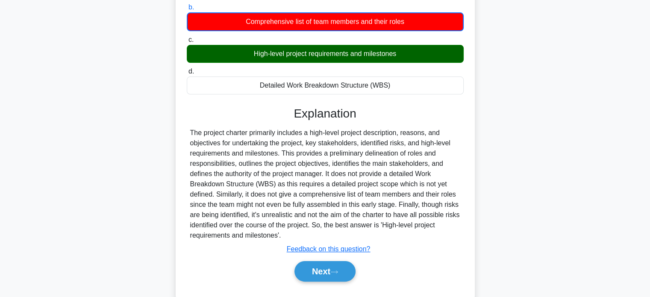
scroll to position [164, 0]
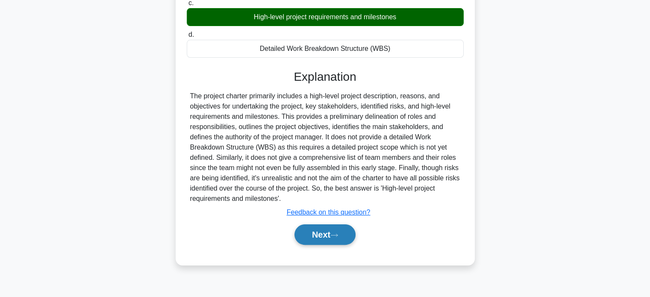
click at [294, 228] on button "Next" at bounding box center [324, 234] width 61 height 20
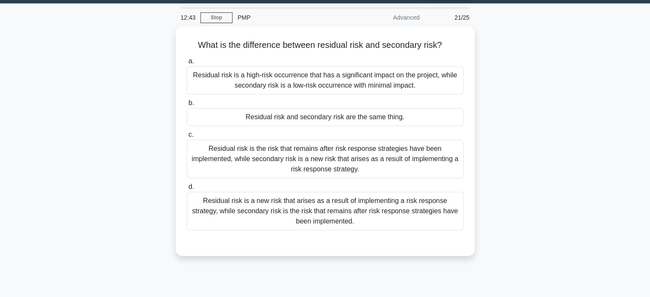
scroll to position [15, 0]
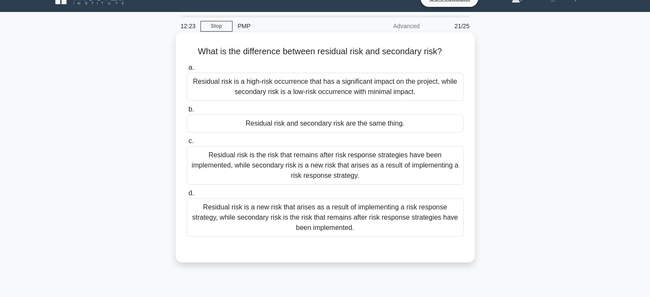
click at [359, 165] on div "Residual risk is the risk that remains after risk response strategies have been…" at bounding box center [325, 165] width 277 height 38
click at [187, 144] on input "c. Residual risk is the risk that remains after risk response strategies have b…" at bounding box center [187, 141] width 0 height 6
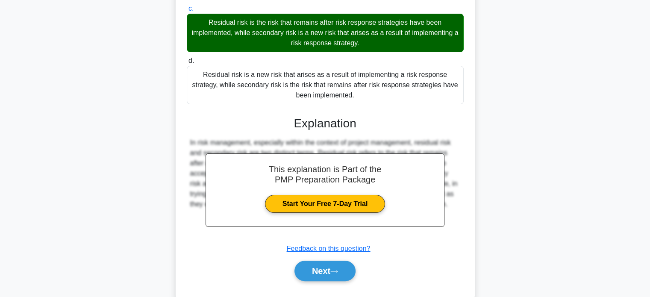
scroll to position [167, 0]
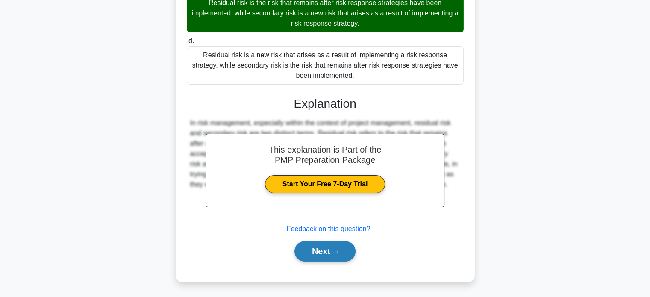
click at [323, 254] on button "Next" at bounding box center [324, 251] width 61 height 20
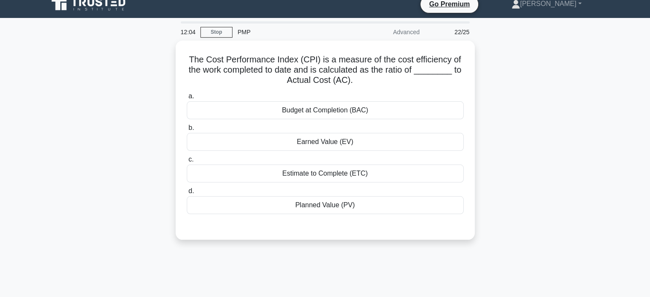
scroll to position [8, 0]
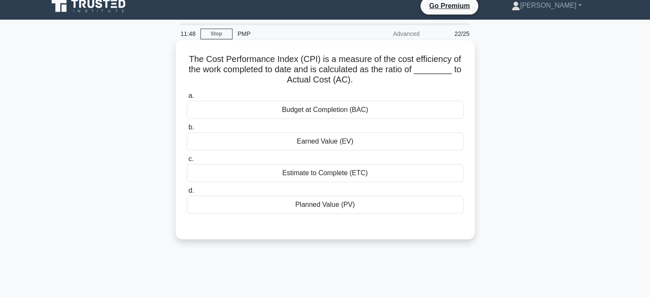
click at [340, 143] on div "Earned Value (EV)" at bounding box center [325, 141] width 277 height 18
click at [187, 130] on input "b. Earned Value (EV)" at bounding box center [187, 128] width 0 height 6
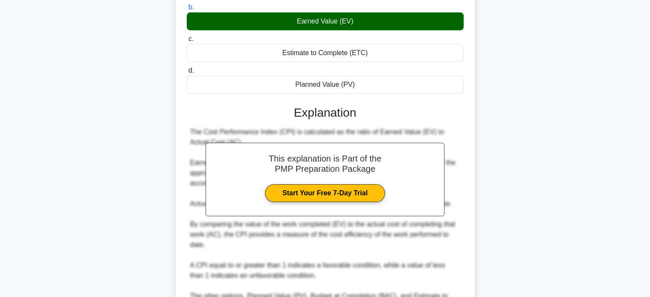
scroll to position [211, 0]
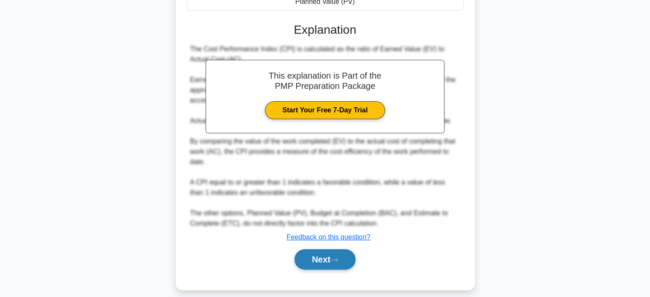
click at [311, 257] on button "Next" at bounding box center [324, 259] width 61 height 20
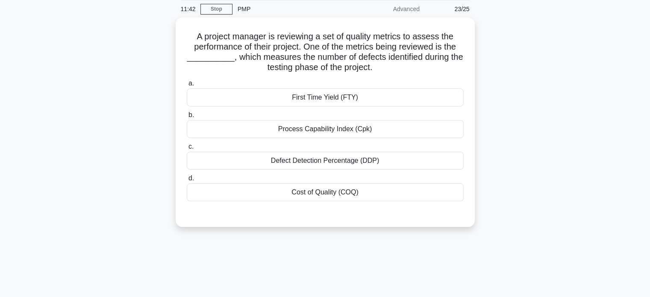
scroll to position [20, 0]
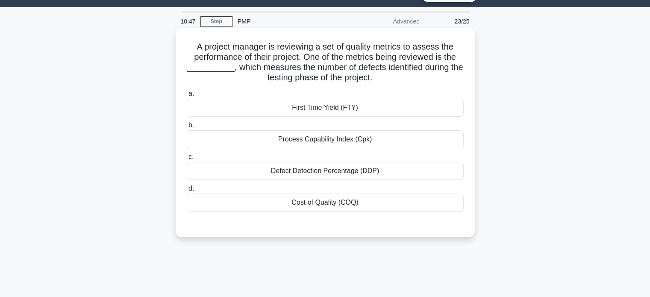
click at [325, 171] on div "Defect Detection Percentage (DDP)" at bounding box center [325, 171] width 277 height 18
click at [187, 160] on input "c. Defect Detection Percentage (DDP)" at bounding box center [187, 157] width 0 height 6
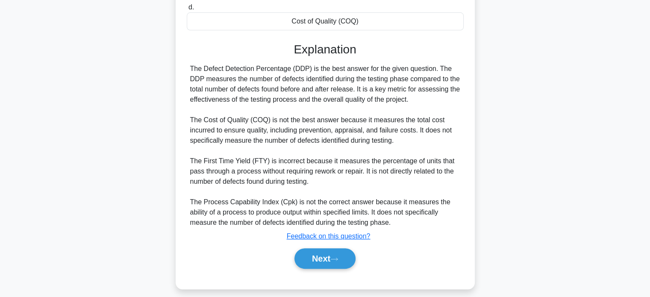
scroll to position [208, 0]
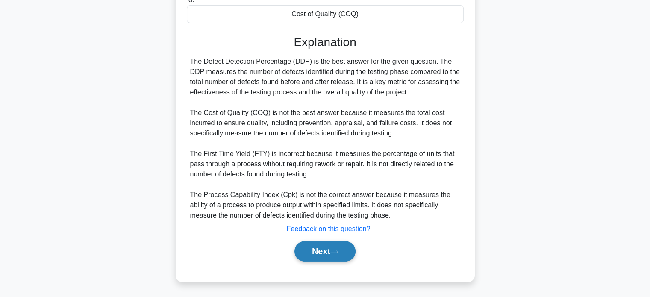
click at [321, 248] on button "Next" at bounding box center [324, 251] width 61 height 20
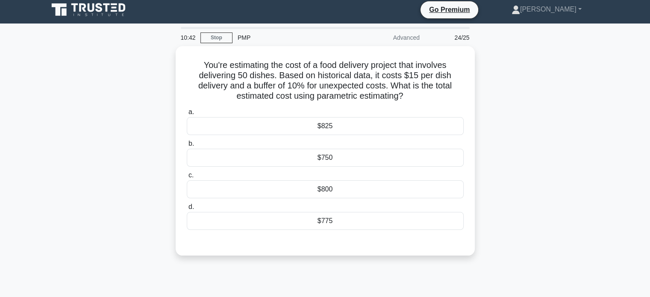
scroll to position [0, 0]
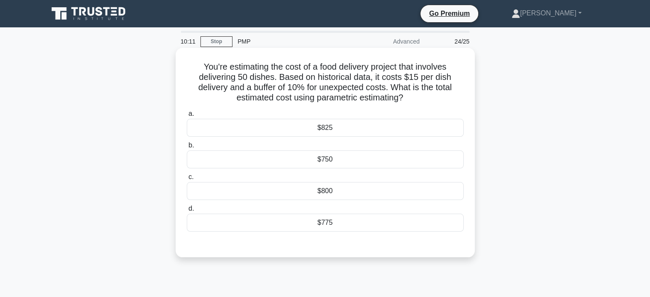
click at [330, 131] on div "$825" at bounding box center [325, 128] width 277 height 18
click at [187, 117] on input "a. $825" at bounding box center [187, 114] width 0 height 6
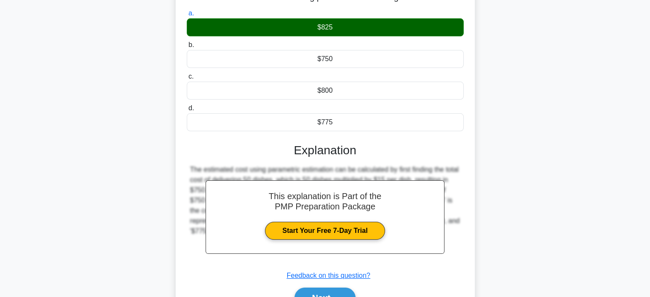
scroll to position [164, 0]
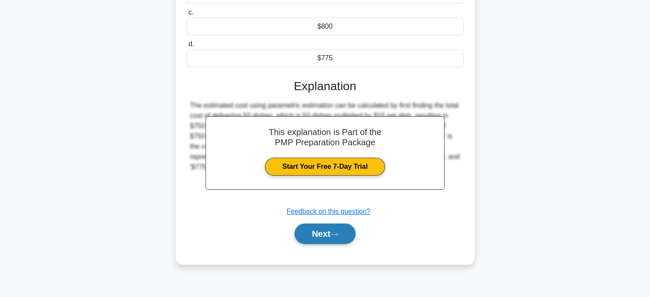
click at [310, 232] on button "Next" at bounding box center [324, 233] width 61 height 20
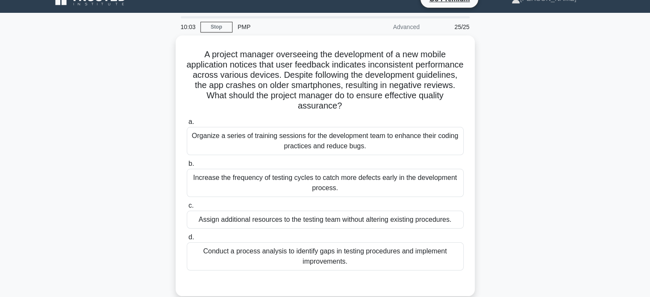
scroll to position [20, 0]
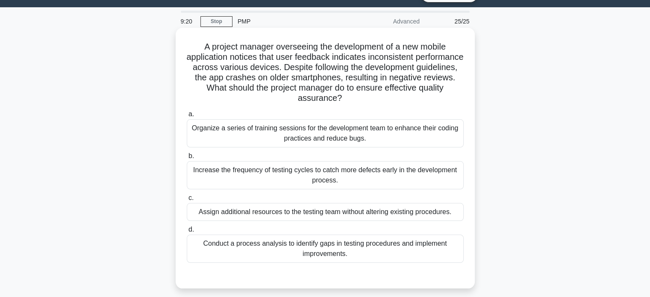
click at [311, 177] on div "Increase the frequency of testing cycles to catch more defects early in the dev…" at bounding box center [325, 175] width 277 height 28
click at [187, 159] on input "b. Increase the frequency of testing cycles to catch more defects early in the …" at bounding box center [187, 156] width 0 height 6
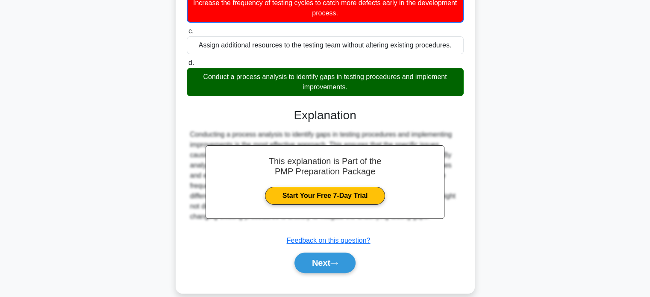
scroll to position [199, 0]
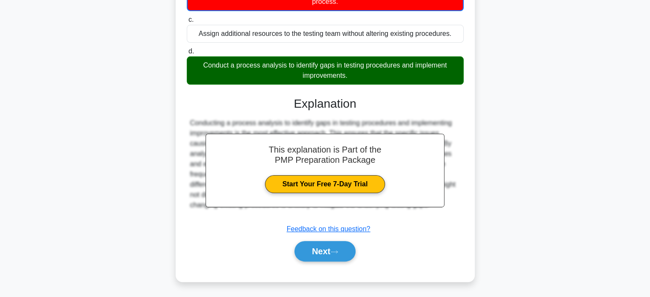
drag, startPoint x: 307, startPoint y: 238, endPoint x: 310, endPoint y: 243, distance: 5.8
click at [307, 239] on div "Next" at bounding box center [325, 250] width 277 height 27
click at [313, 248] on button "Next" at bounding box center [324, 251] width 61 height 20
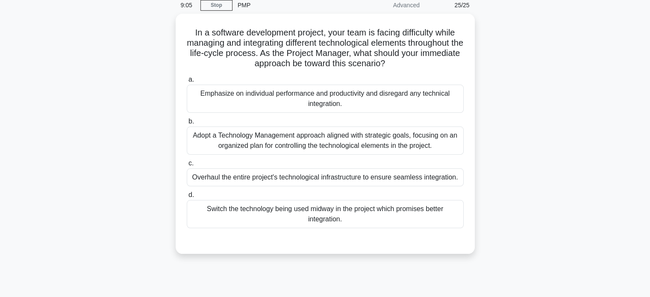
scroll to position [31, 0]
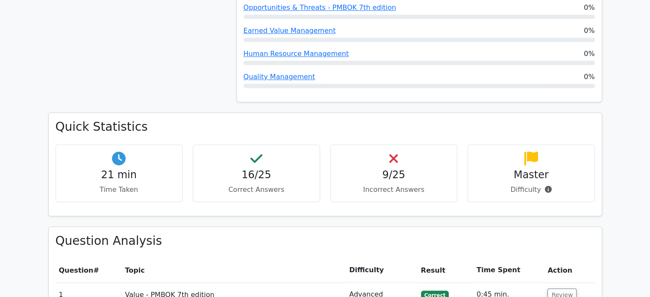
scroll to position [796, 0]
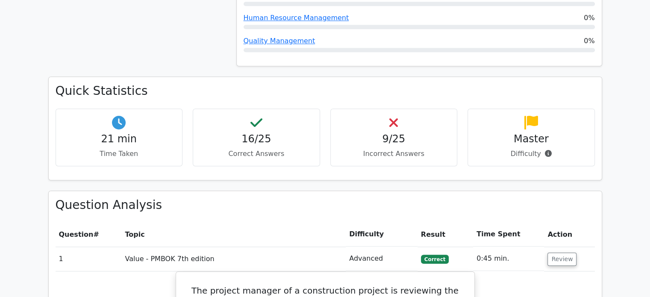
drag, startPoint x: 645, startPoint y: 116, endPoint x: 642, endPoint y: 154, distance: 37.7
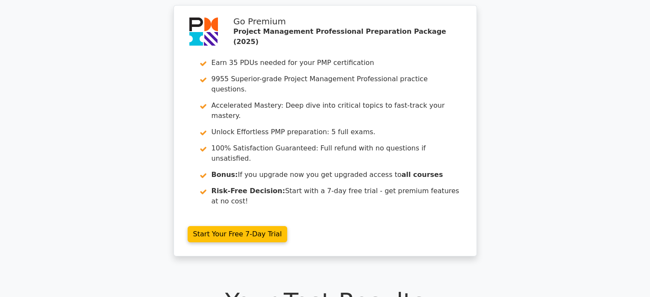
scroll to position [0, 0]
